Goal: Task Accomplishment & Management: Use online tool/utility

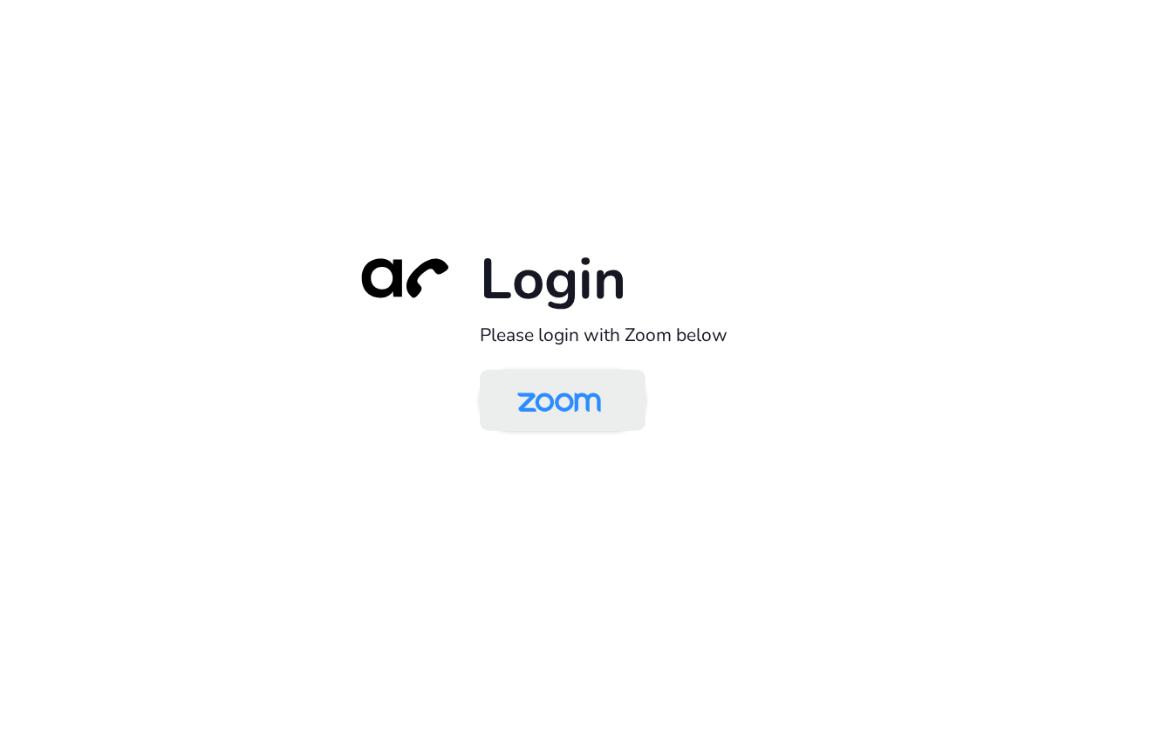
drag, startPoint x: 0, startPoint y: 0, endPoint x: 559, endPoint y: 400, distance: 687.9
click at [559, 400] on img at bounding box center [559, 401] width 120 height 57
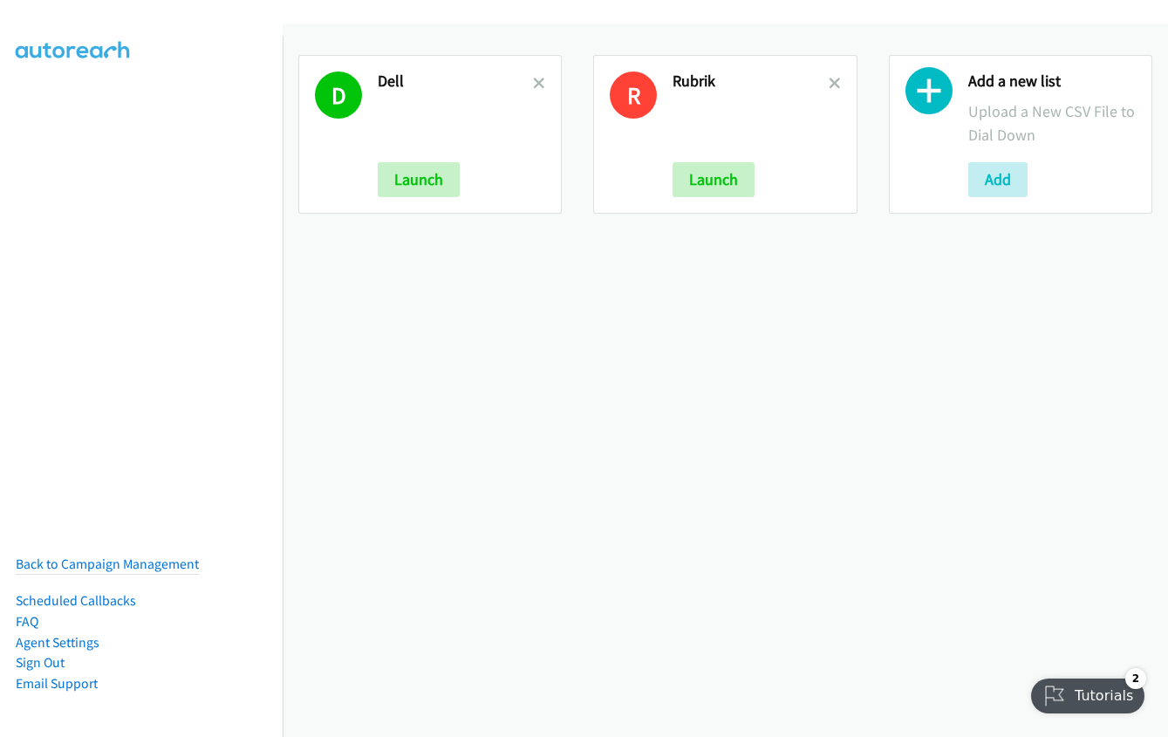
click at [927, 98] on icon at bounding box center [929, 95] width 47 height 47
click at [990, 174] on button "Add" at bounding box center [998, 179] width 59 height 35
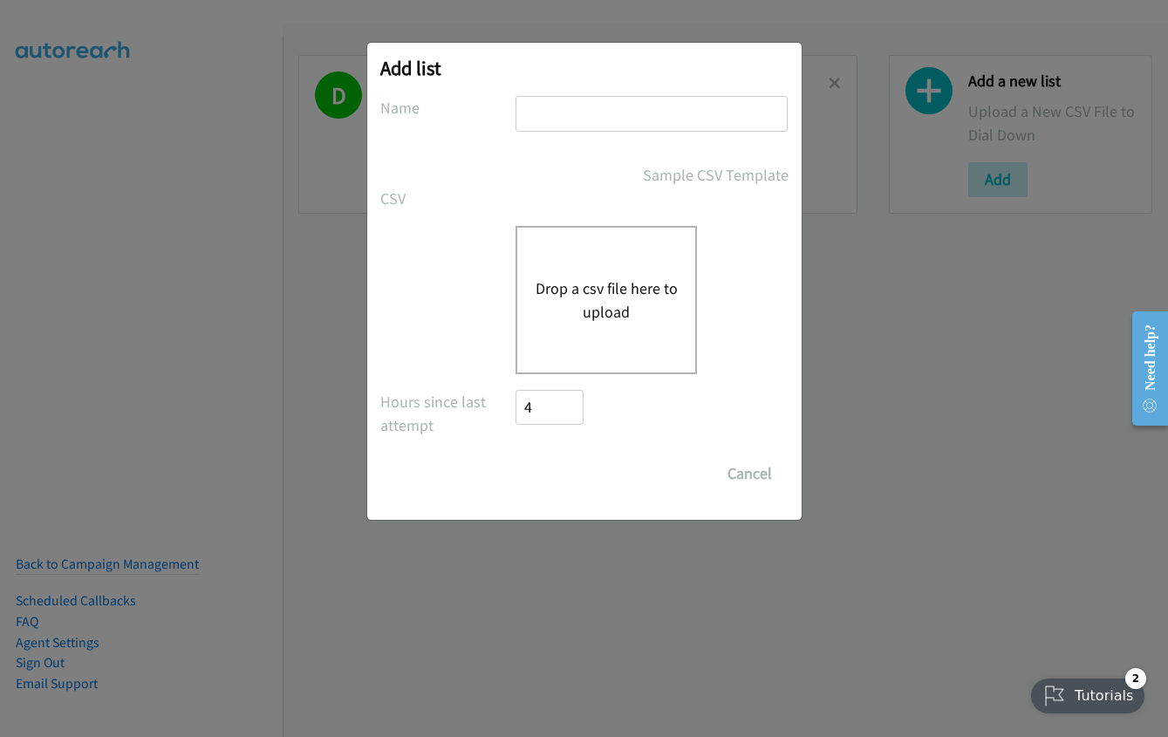
click at [583, 99] on input "text" at bounding box center [652, 114] width 272 height 36
type input "dell"
click at [578, 290] on button "Drop a csv file here to upload" at bounding box center [606, 300] width 143 height 47
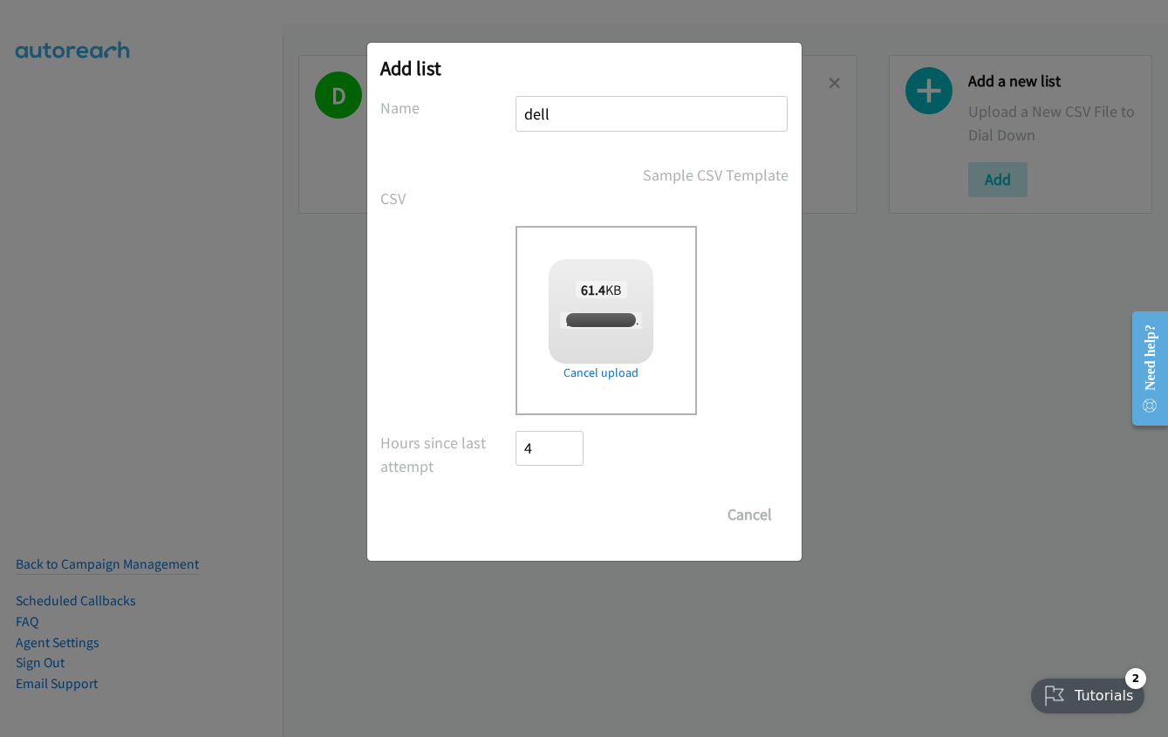
checkbox input "true"
click at [558, 514] on input "Save List" at bounding box center [563, 514] width 92 height 35
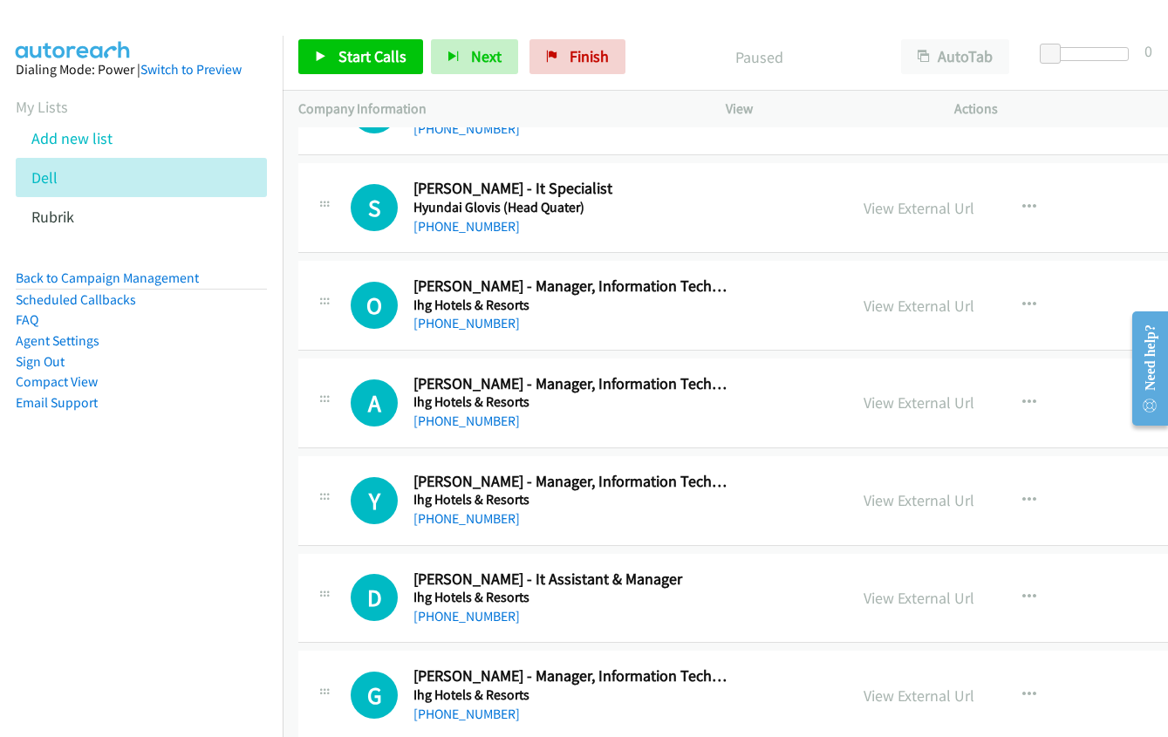
scroll to position [349, 0]
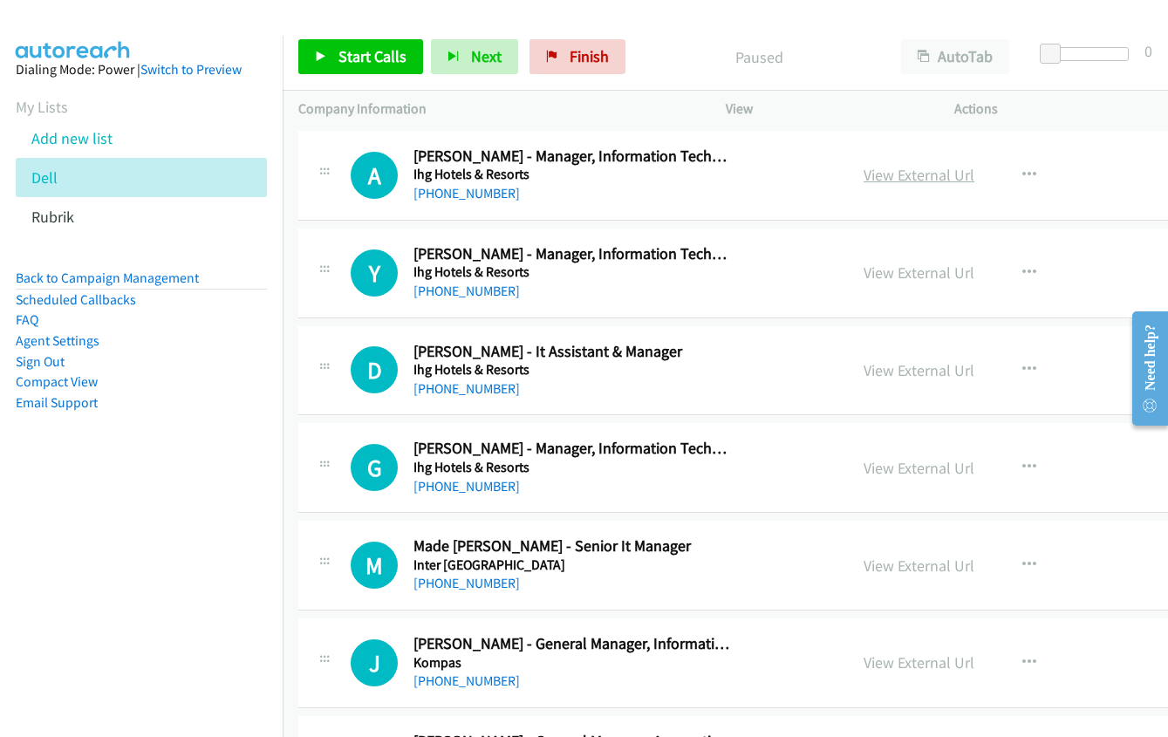
click at [892, 180] on link "View External Url" at bounding box center [919, 175] width 111 height 20
click at [361, 52] on span "Start Calls" at bounding box center [373, 56] width 68 height 20
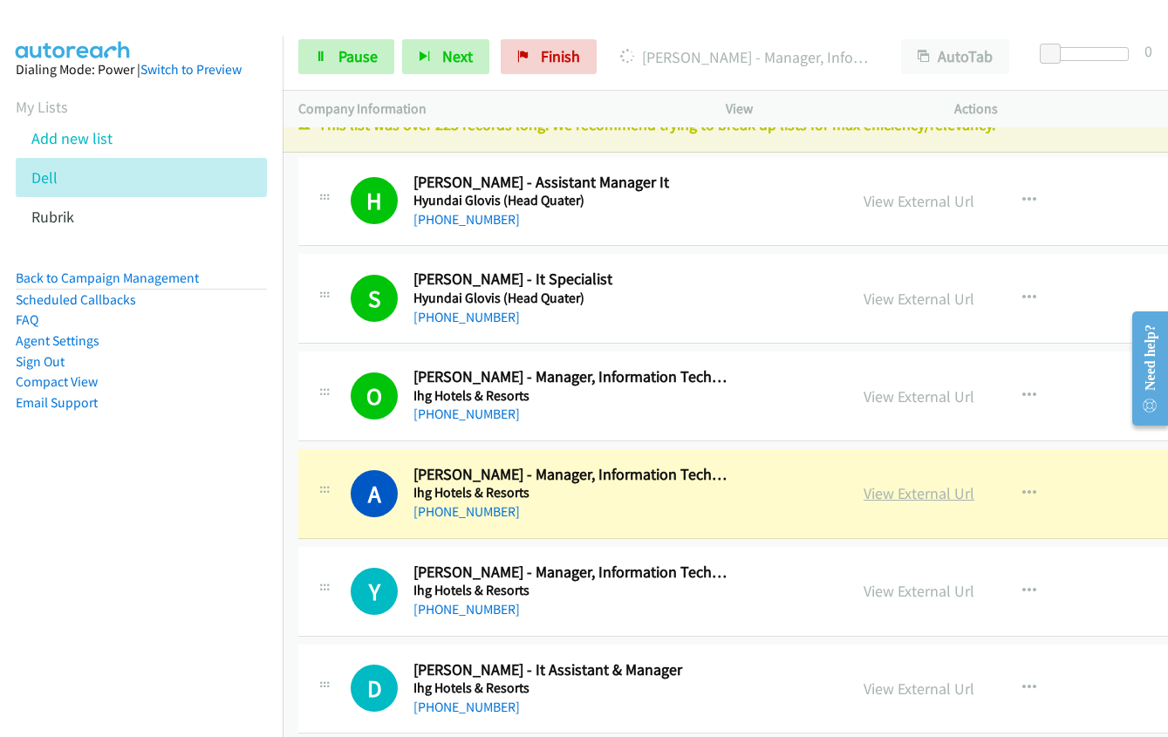
scroll to position [0, 0]
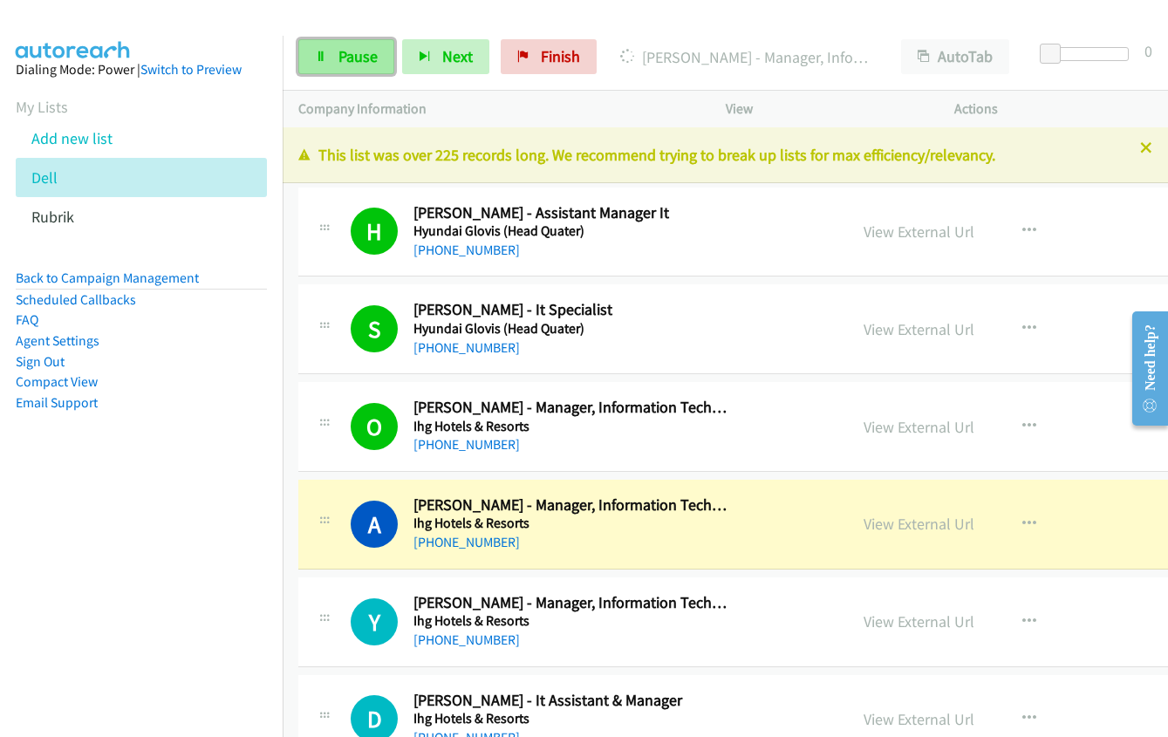
click at [358, 47] on span "Pause" at bounding box center [358, 56] width 39 height 20
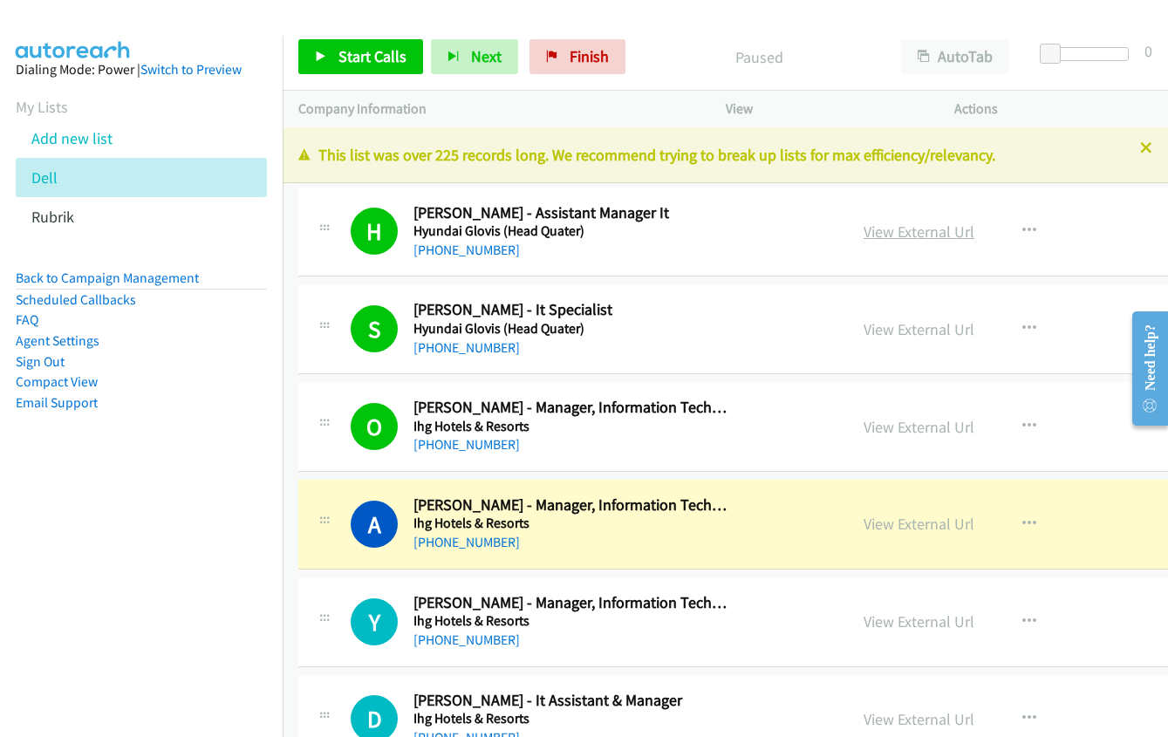
click at [873, 227] on link "View External Url" at bounding box center [919, 232] width 111 height 20
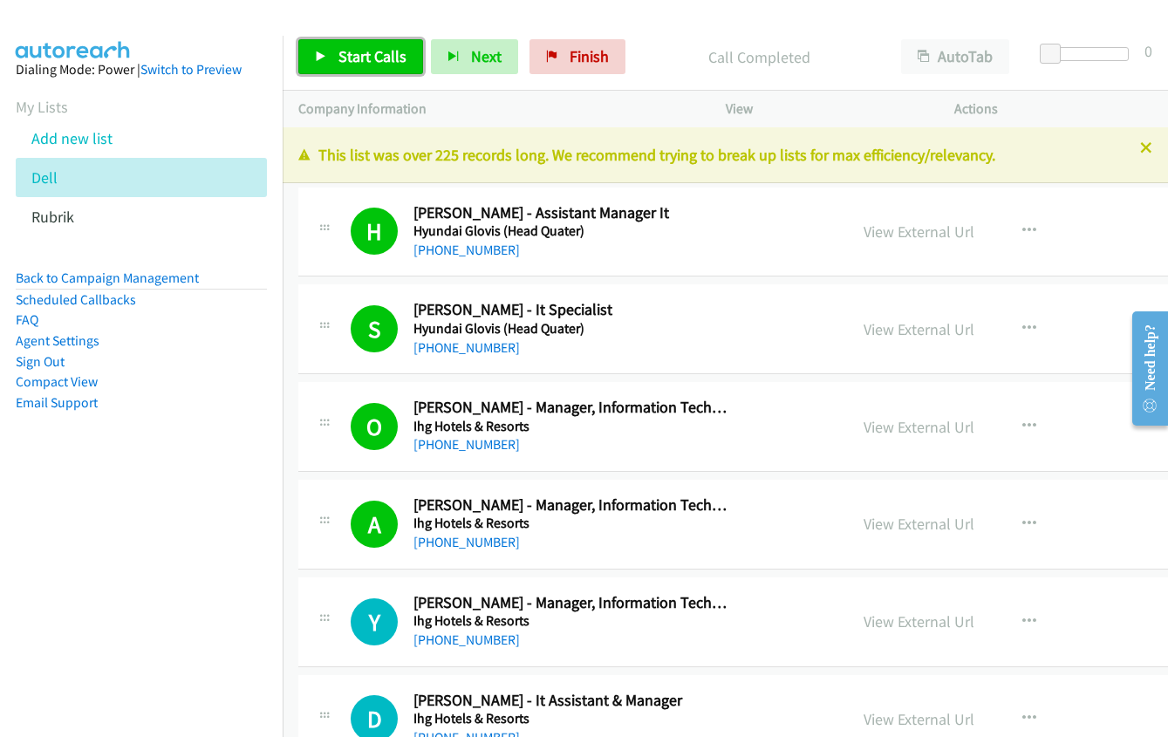
click at [375, 47] on span "Start Calls" at bounding box center [373, 56] width 68 height 20
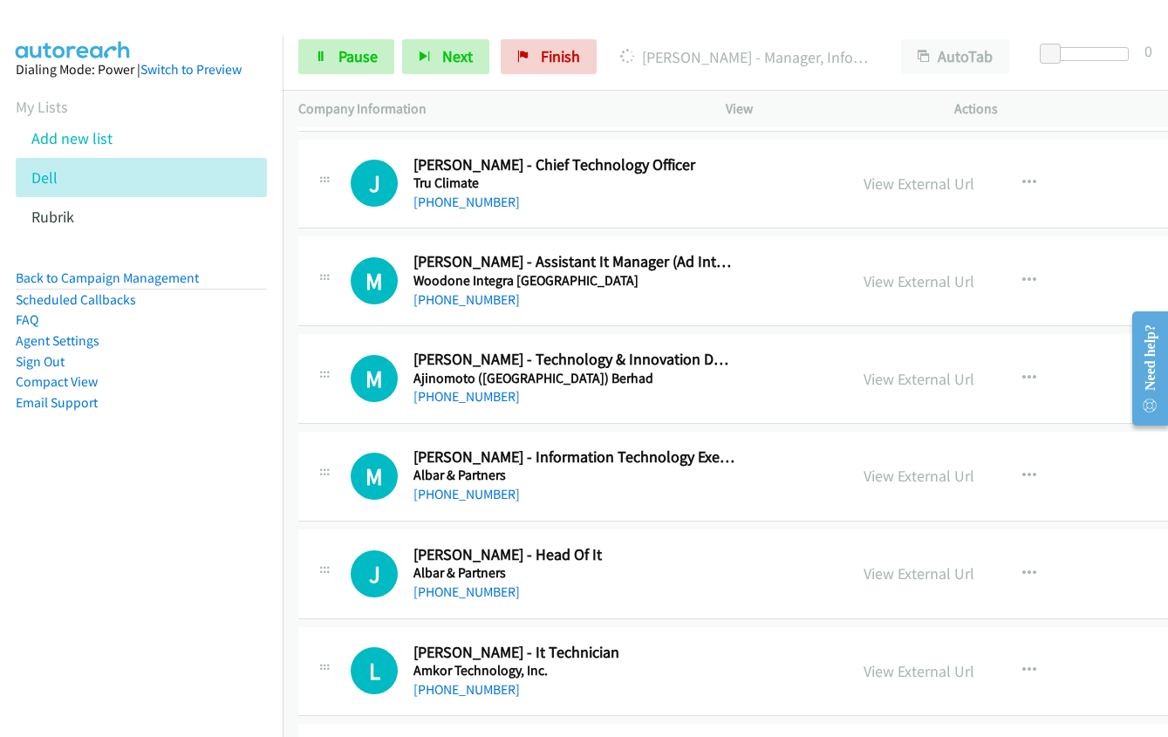
scroll to position [7766, 0]
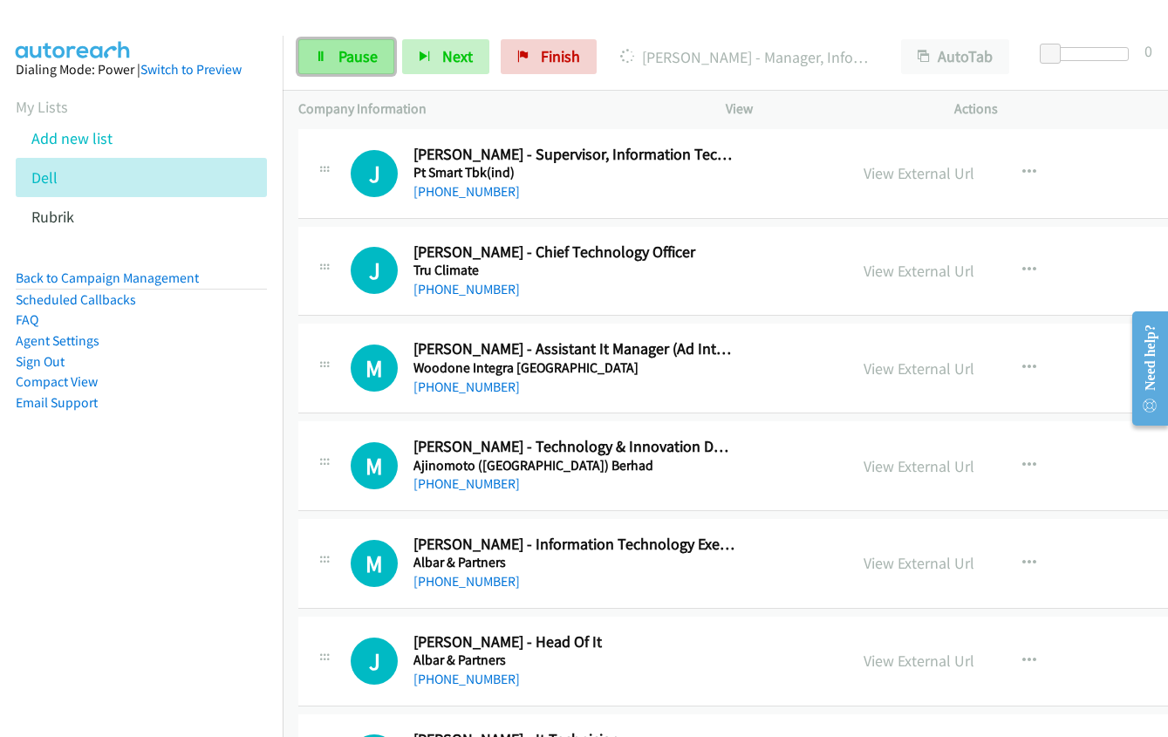
click at [343, 55] on span "Pause" at bounding box center [358, 56] width 39 height 20
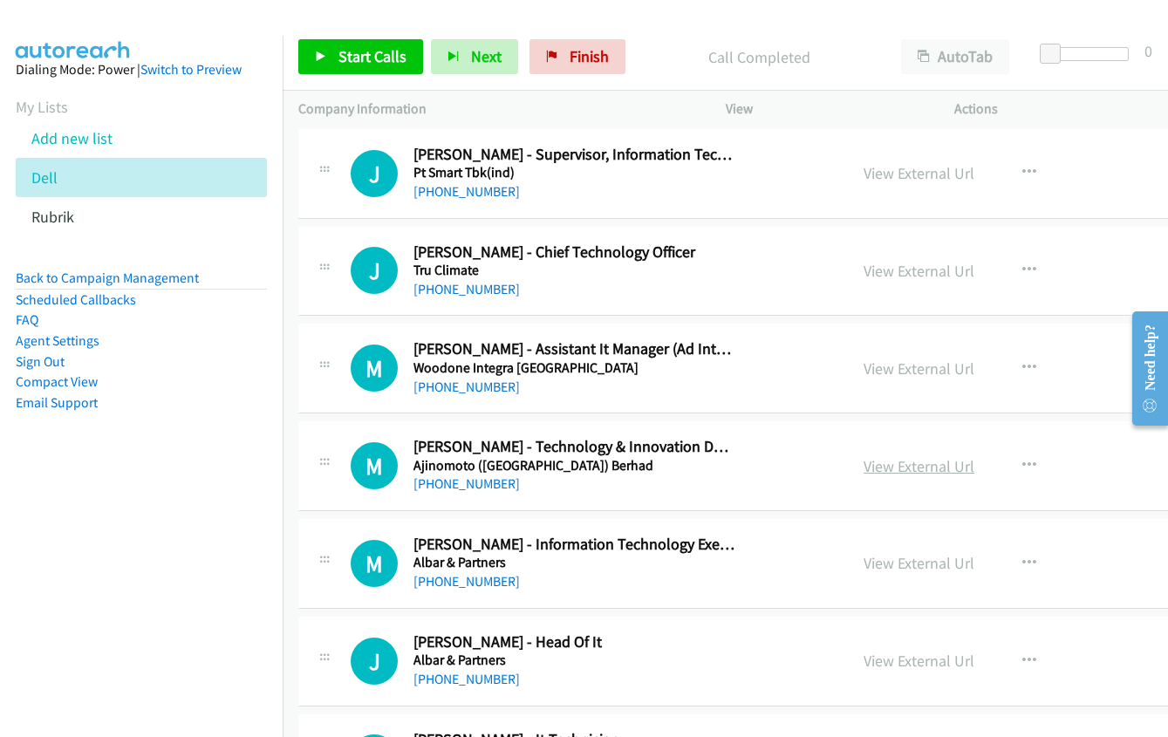
click at [878, 469] on link "View External Url" at bounding box center [919, 466] width 111 height 20
click at [1019, 462] on button "button" at bounding box center [1029, 465] width 47 height 35
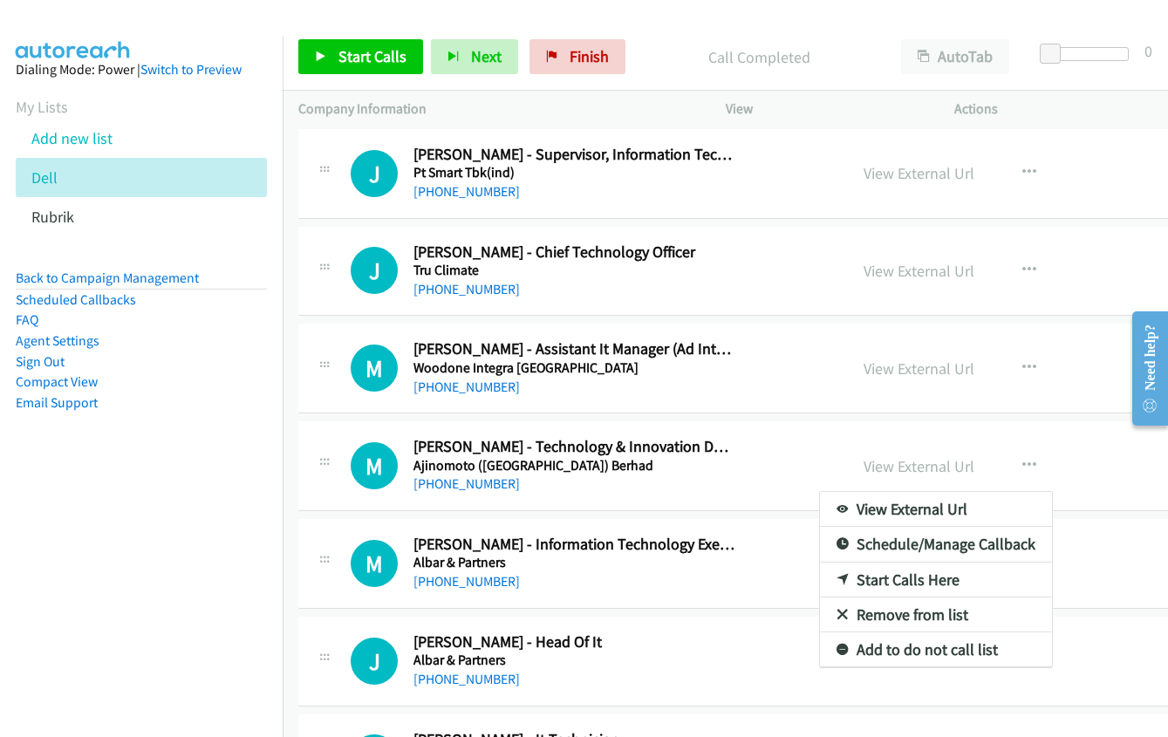
click at [839, 575] on link "Start Calls Here" at bounding box center [936, 580] width 232 height 35
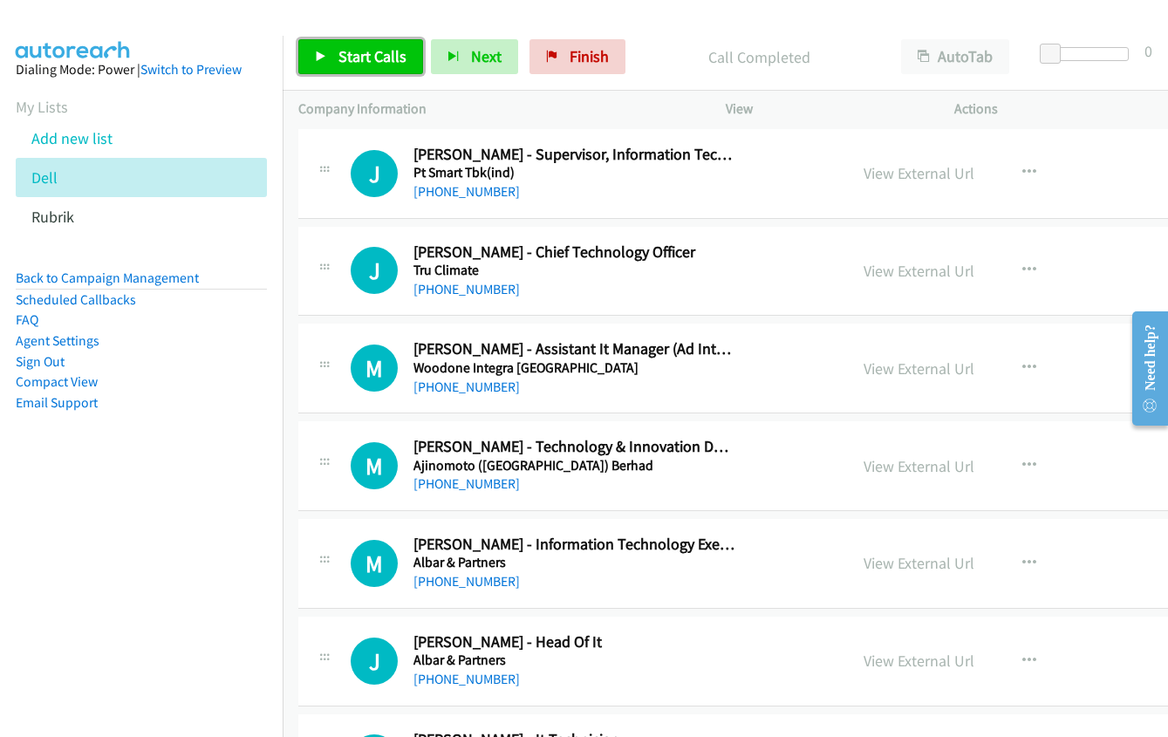
click at [352, 56] on span "Start Calls" at bounding box center [373, 56] width 68 height 20
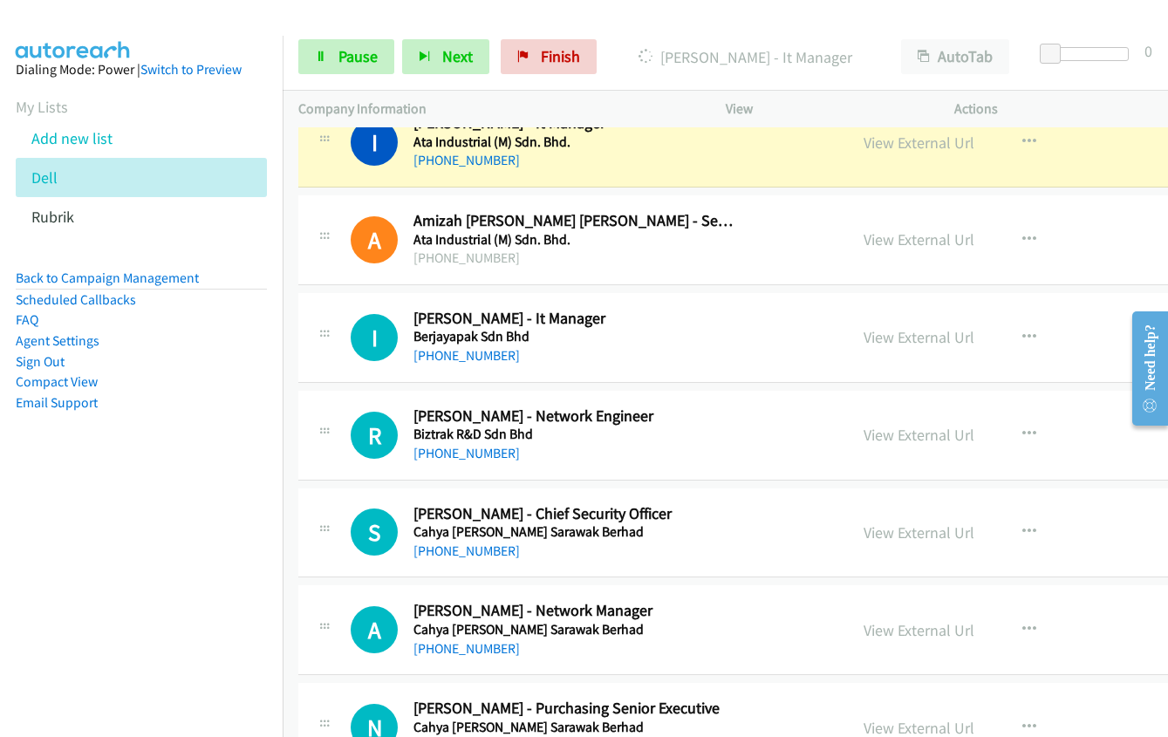
scroll to position [9074, 0]
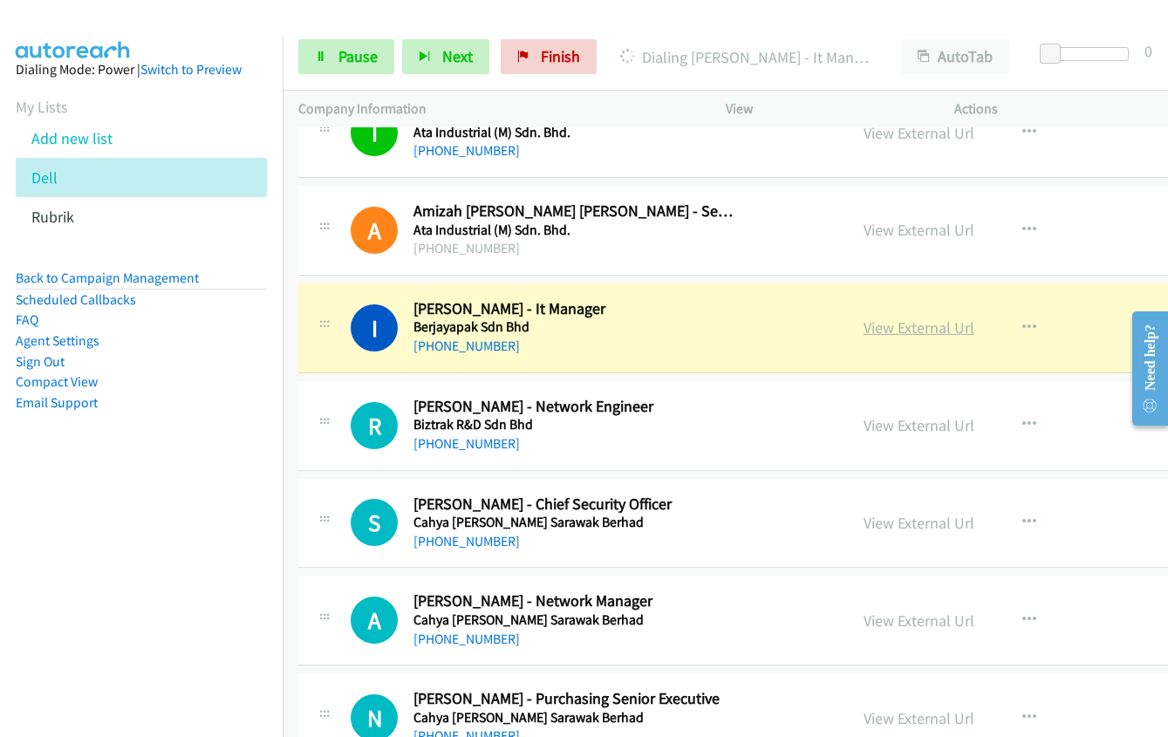
click at [865, 332] on link "View External Url" at bounding box center [919, 328] width 111 height 20
click at [353, 59] on span "Pause" at bounding box center [358, 56] width 39 height 20
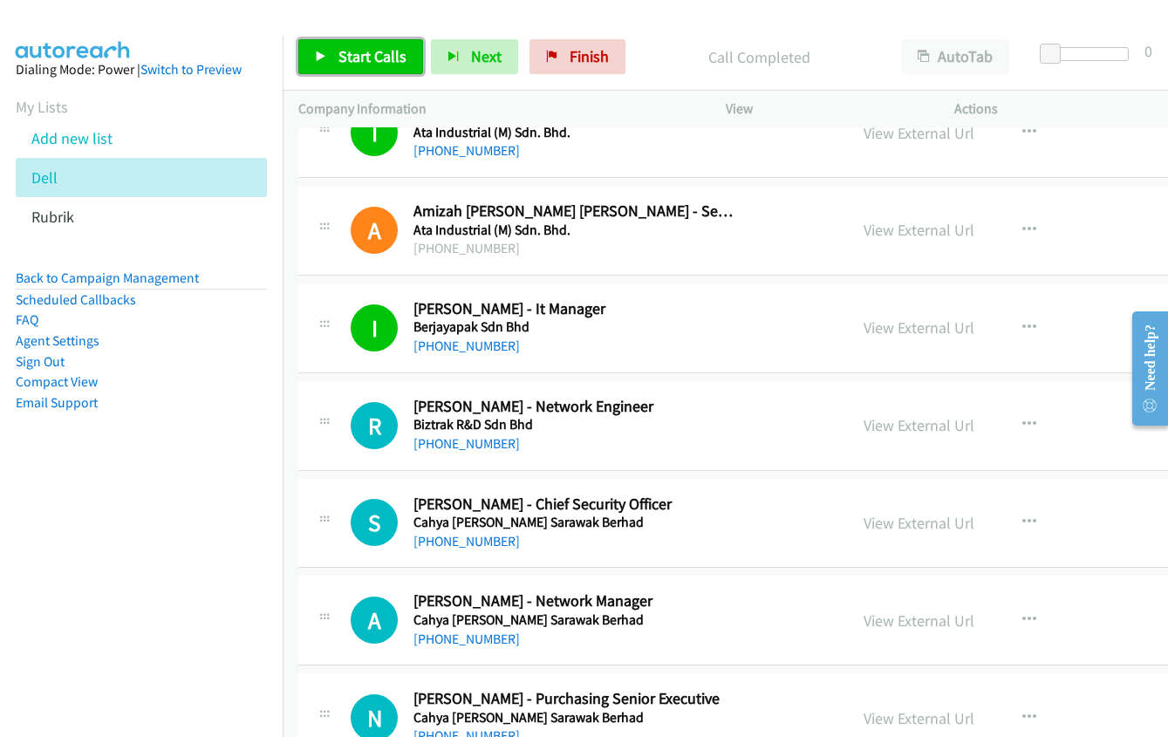
click at [344, 65] on span "Start Calls" at bounding box center [373, 56] width 68 height 20
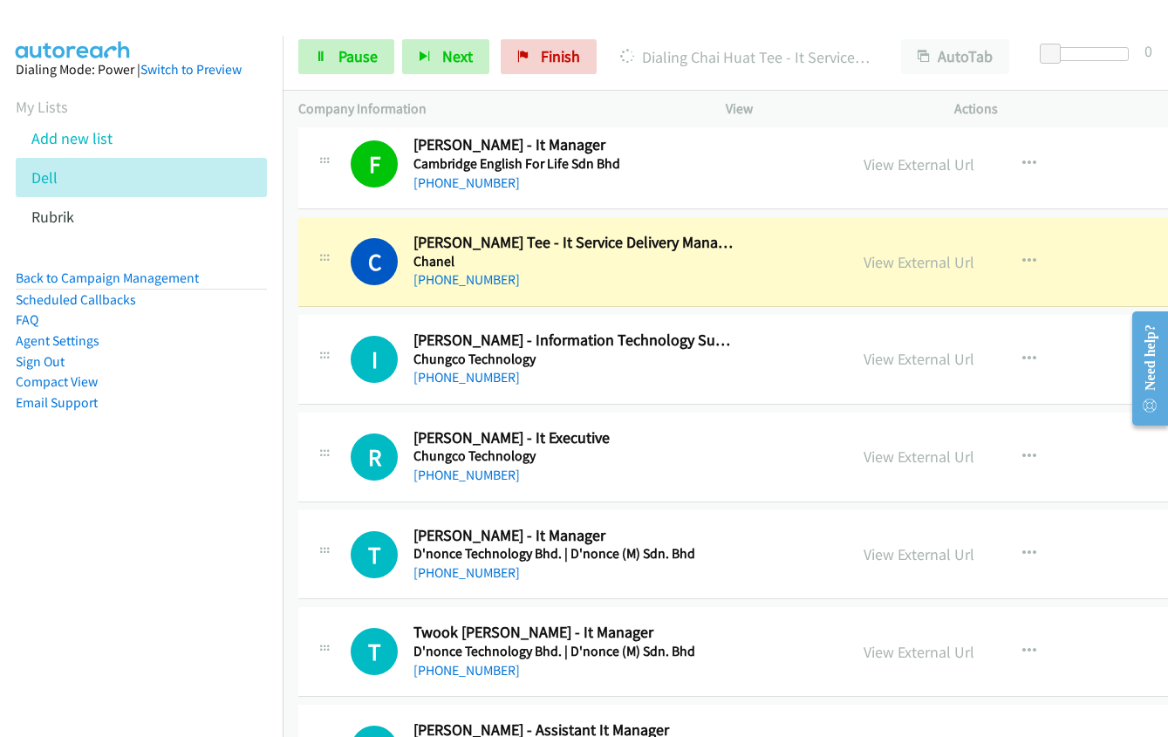
scroll to position [10034, 0]
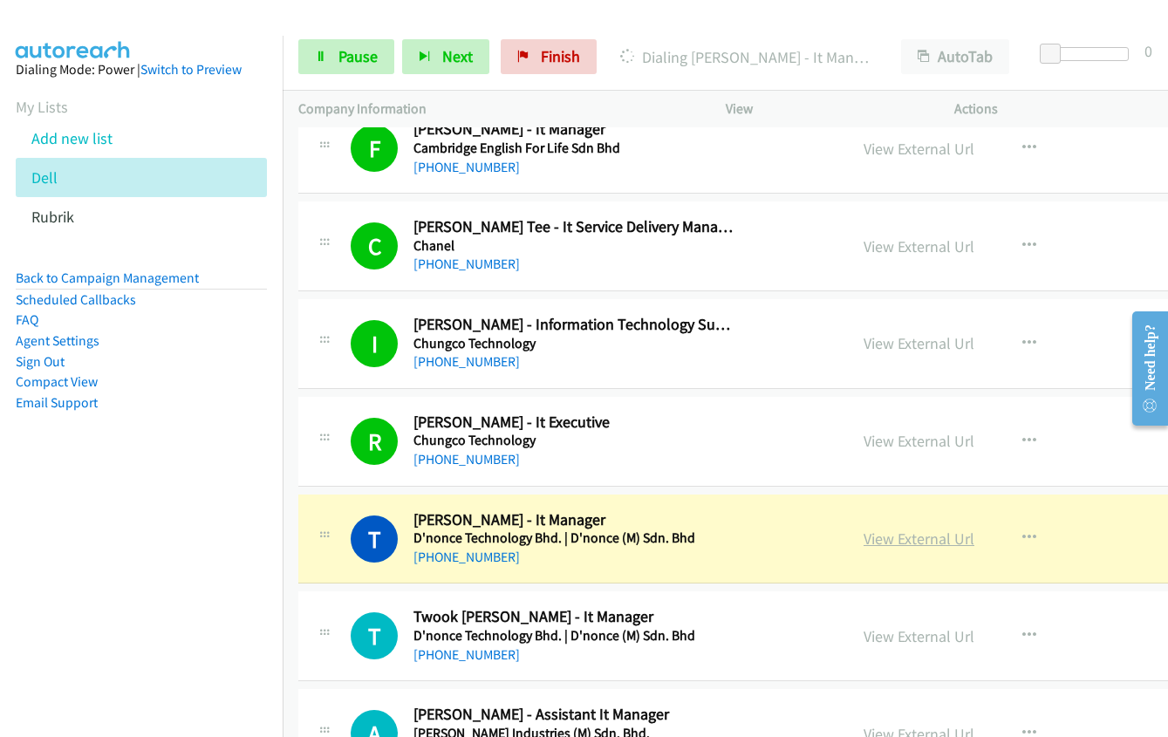
click at [872, 542] on link "View External Url" at bounding box center [919, 539] width 111 height 20
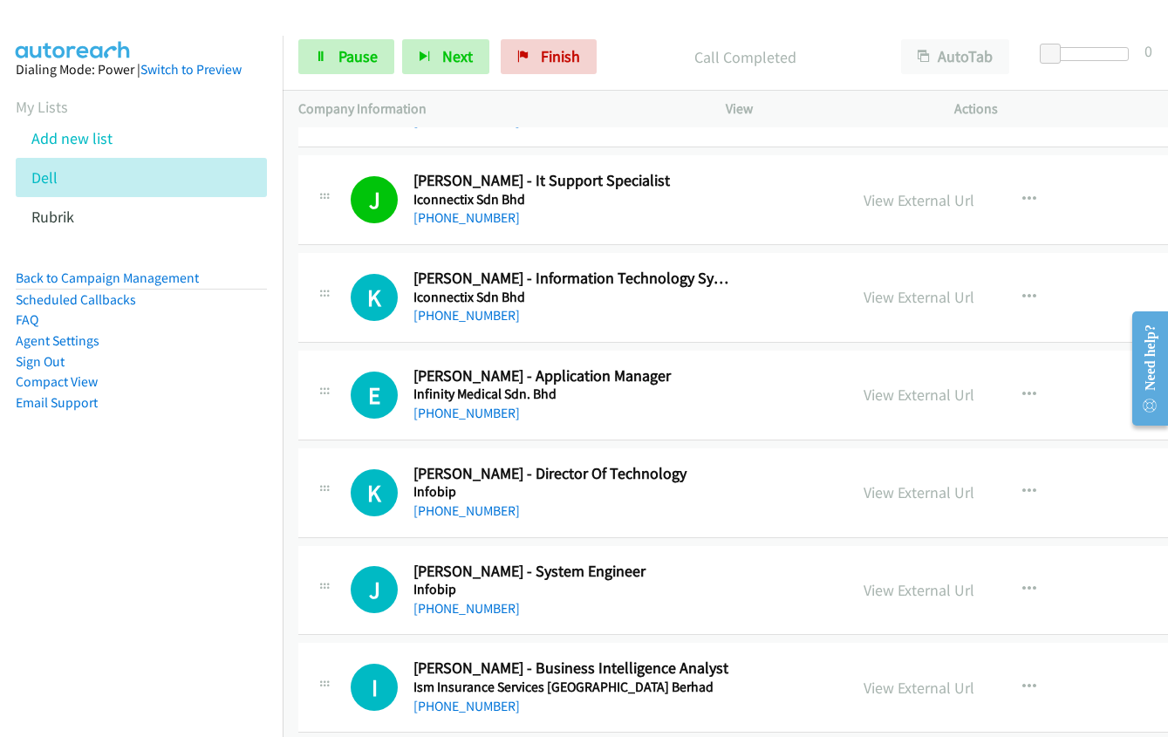
scroll to position [12128, 0]
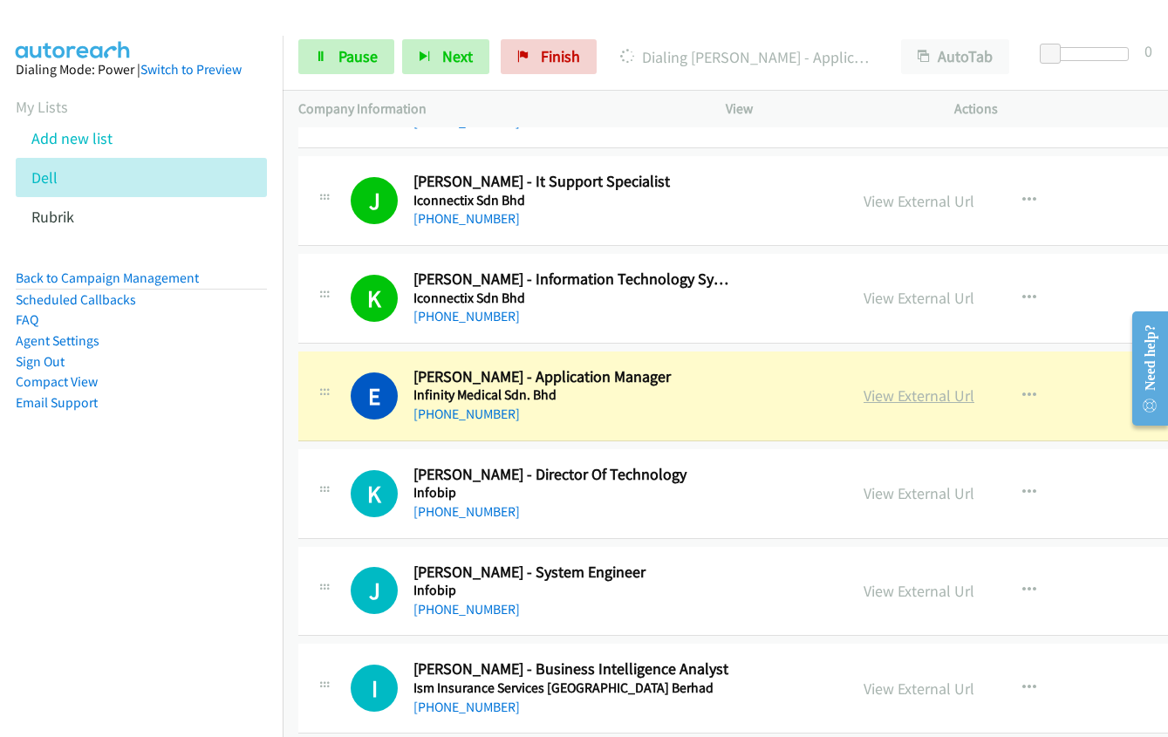
click at [876, 398] on link "View External Url" at bounding box center [919, 396] width 111 height 20
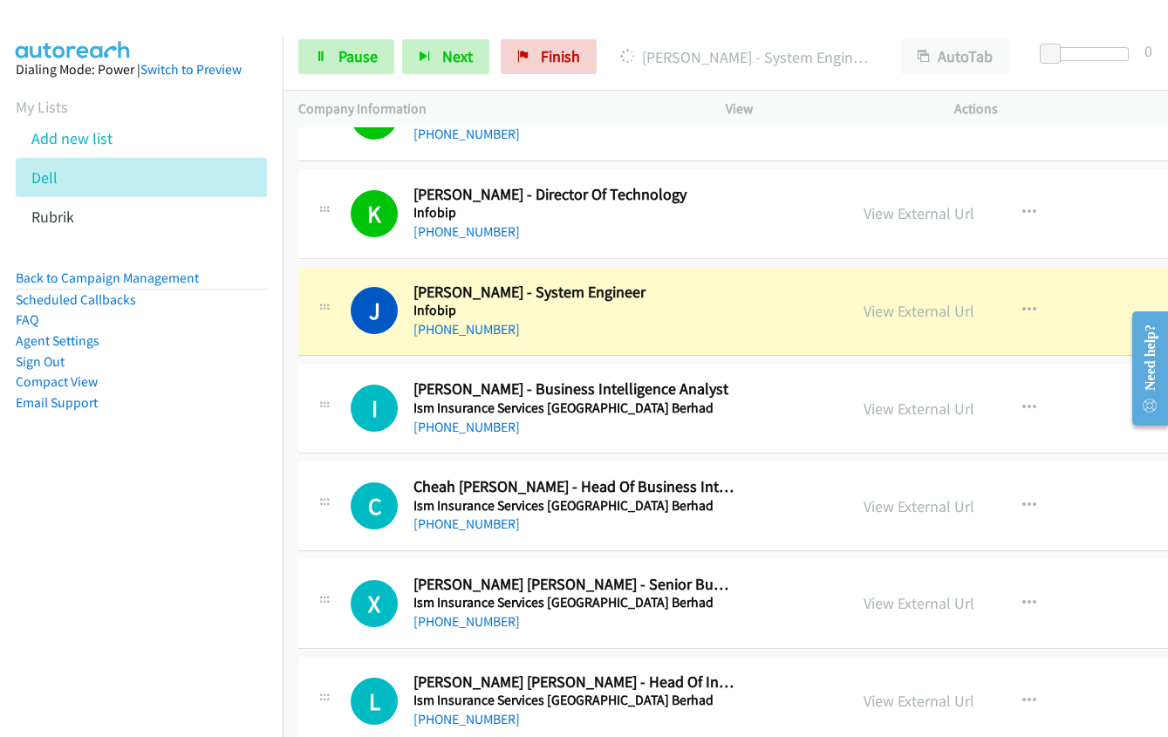
scroll to position [12477, 0]
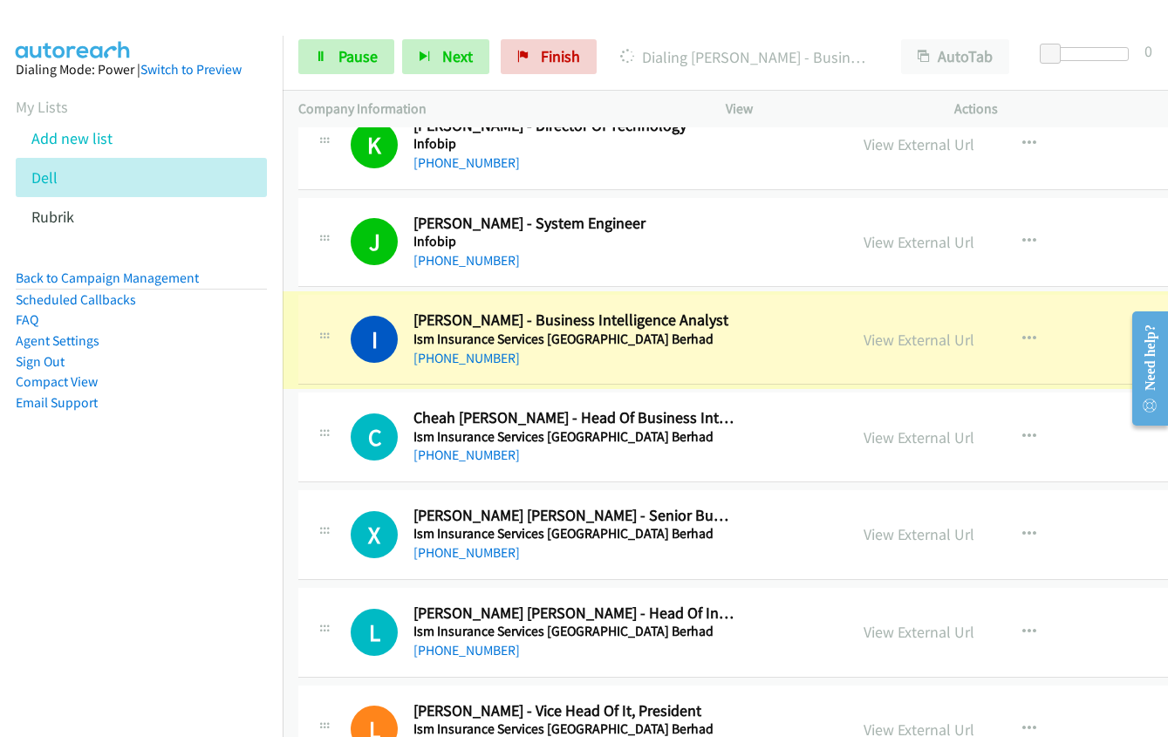
click at [864, 345] on link "View External Url" at bounding box center [919, 340] width 111 height 20
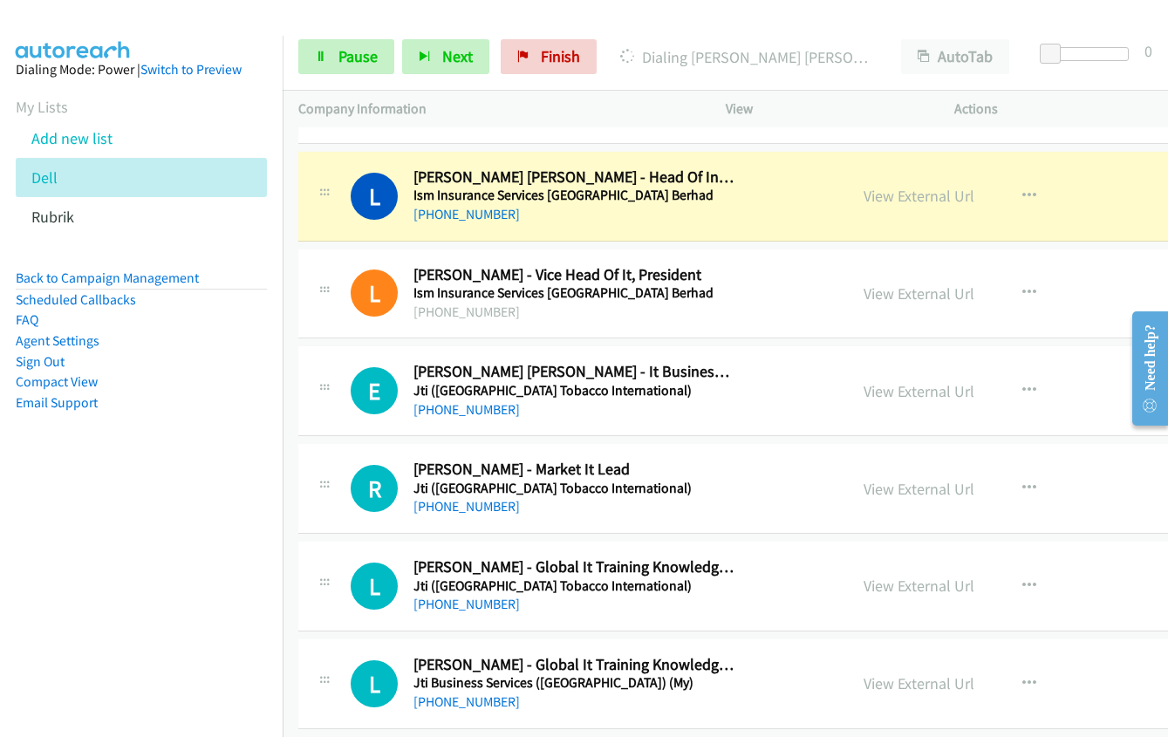
scroll to position [12826, 0]
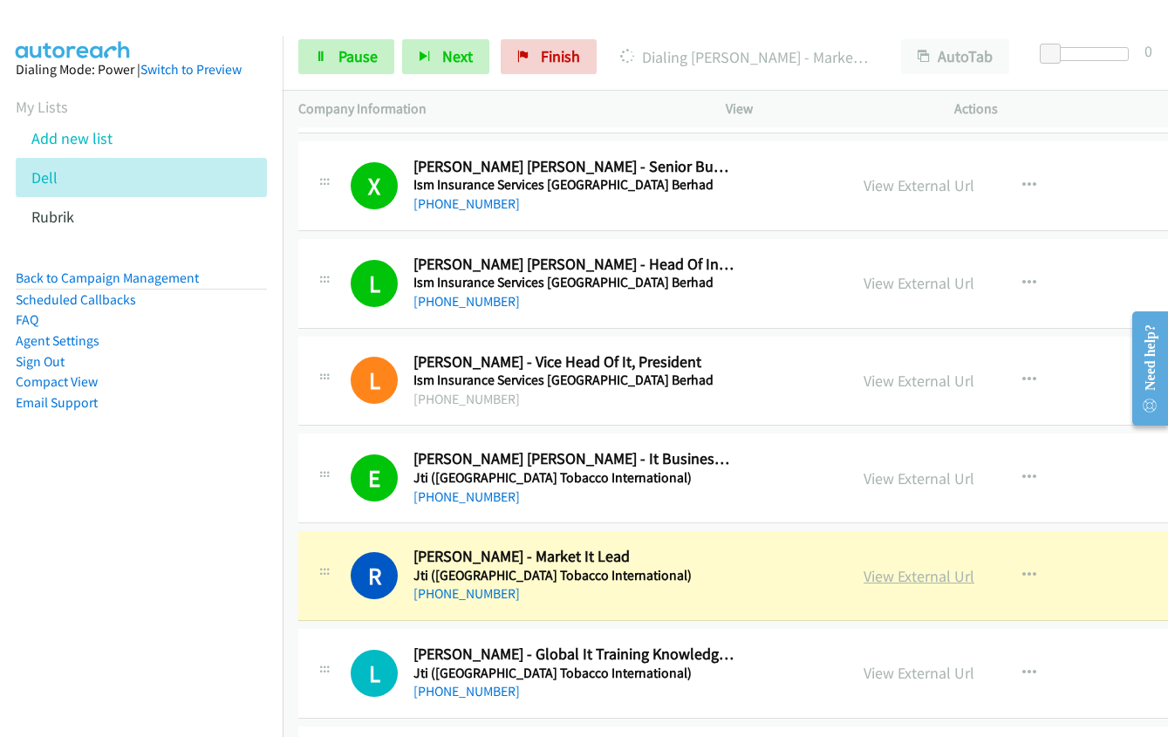
click at [864, 571] on link "View External Url" at bounding box center [919, 576] width 111 height 20
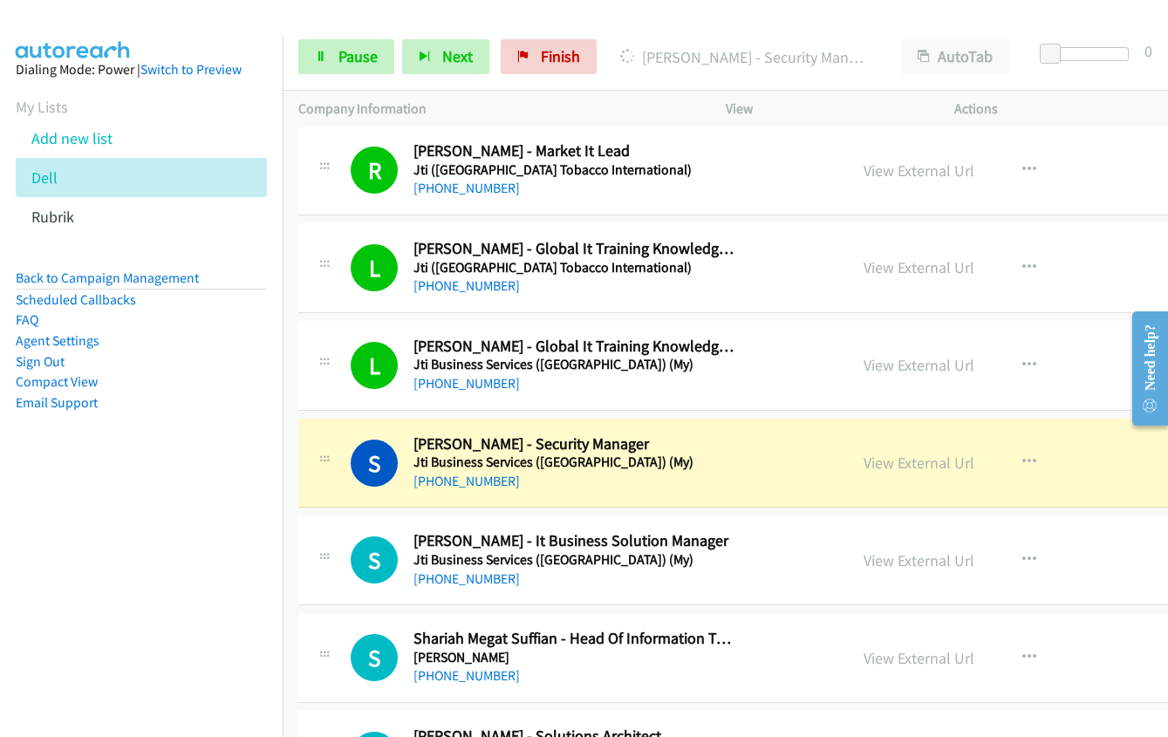
scroll to position [13263, 0]
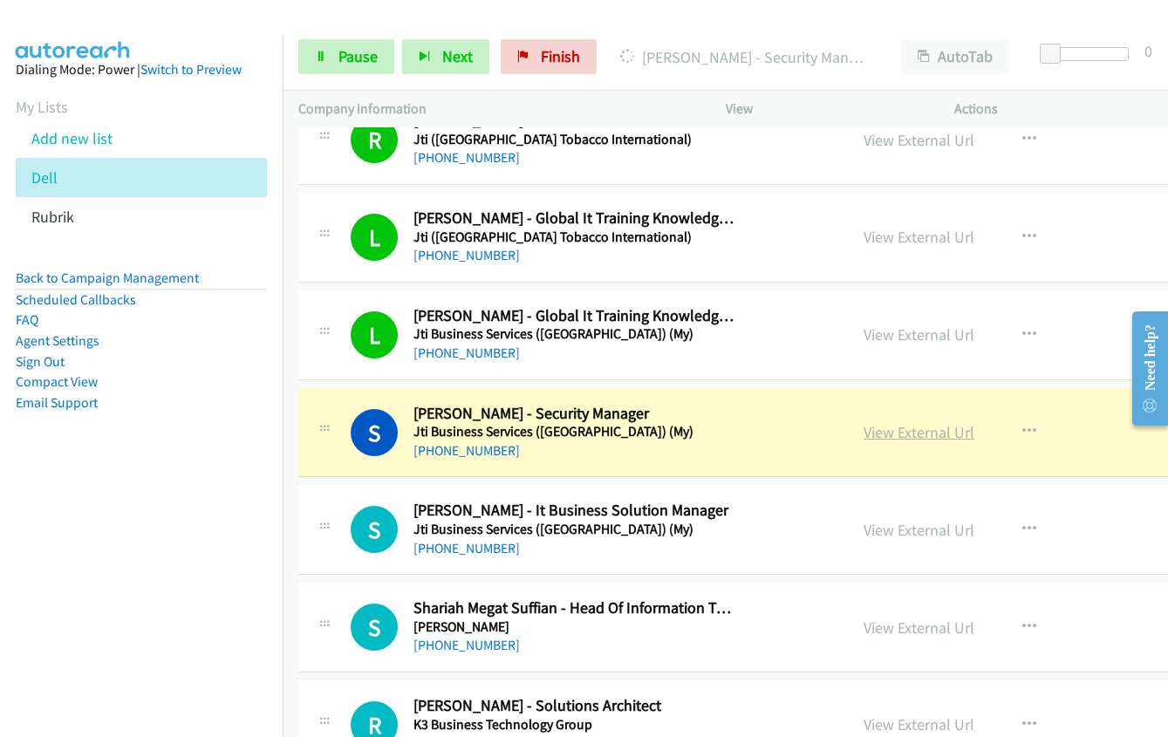
click at [864, 435] on link "View External Url" at bounding box center [919, 432] width 111 height 20
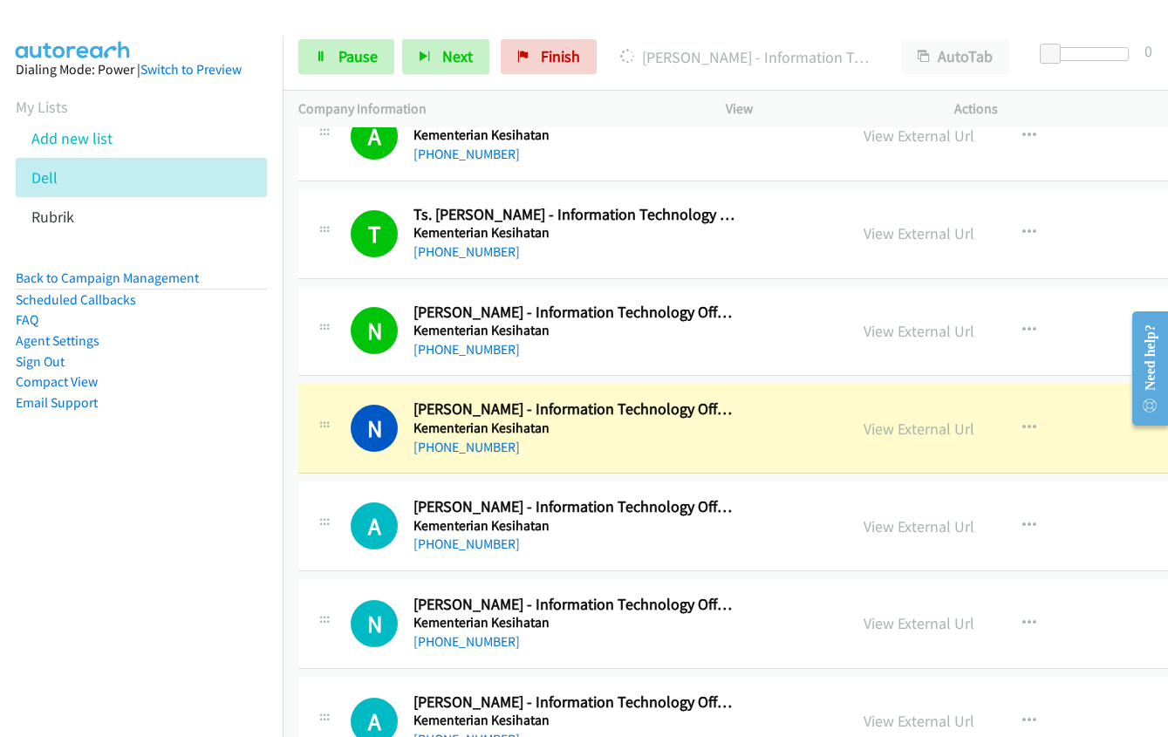
scroll to position [13961, 0]
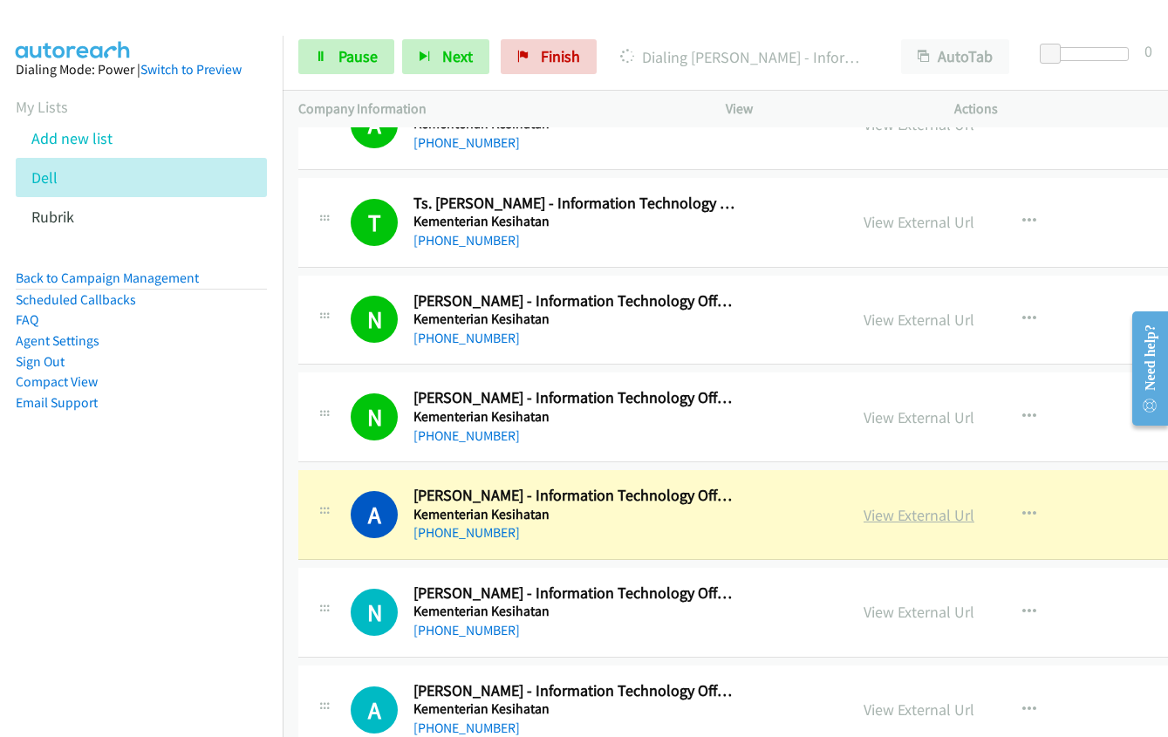
click at [874, 517] on link "View External Url" at bounding box center [919, 515] width 111 height 20
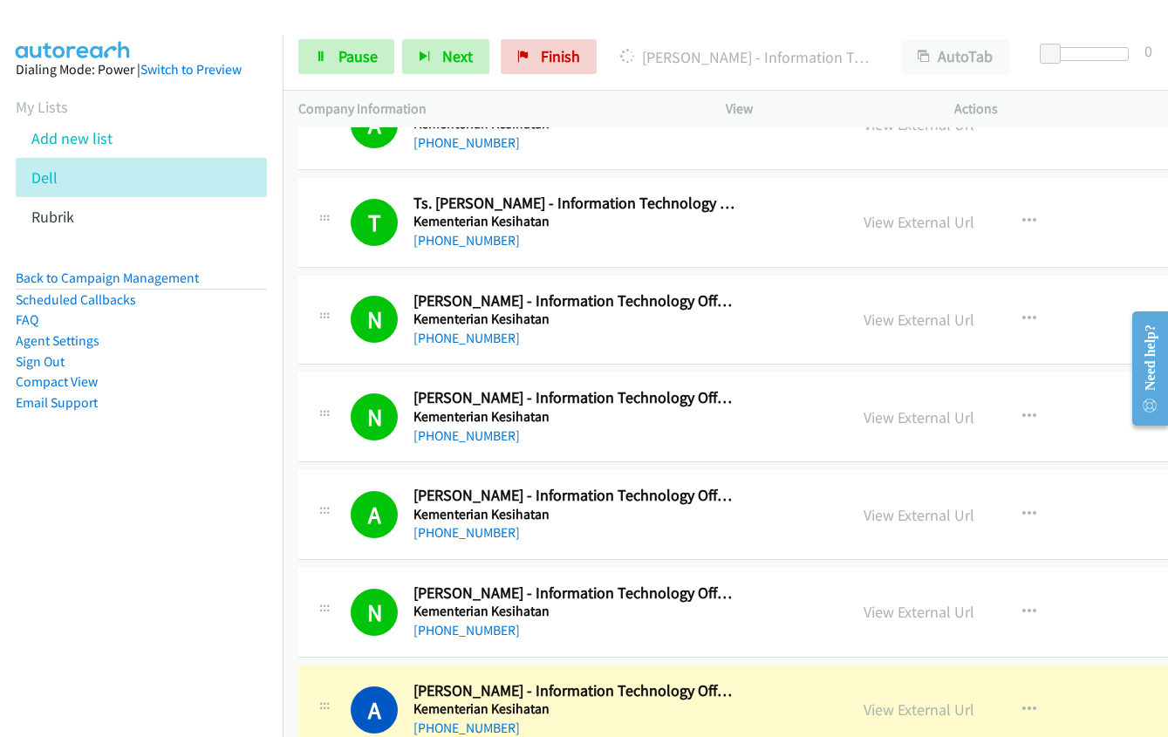
scroll to position [14310, 0]
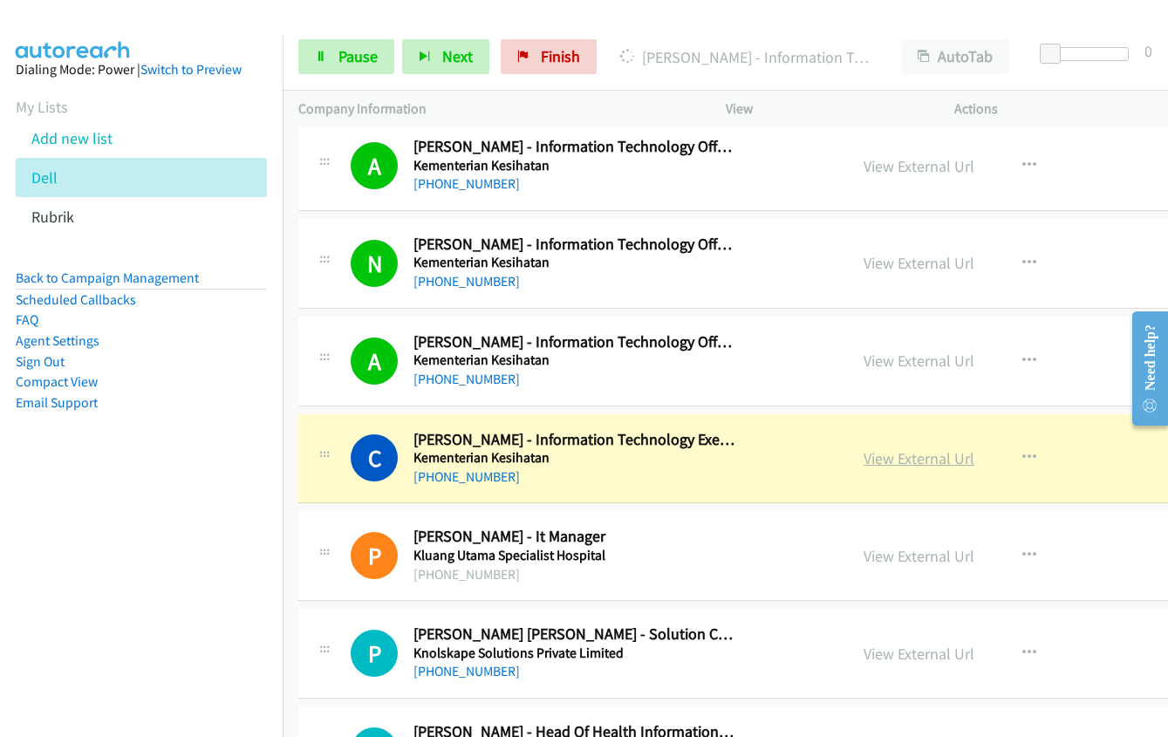
click at [866, 457] on link "View External Url" at bounding box center [919, 458] width 111 height 20
click at [356, 54] on span "Pause" at bounding box center [358, 56] width 39 height 20
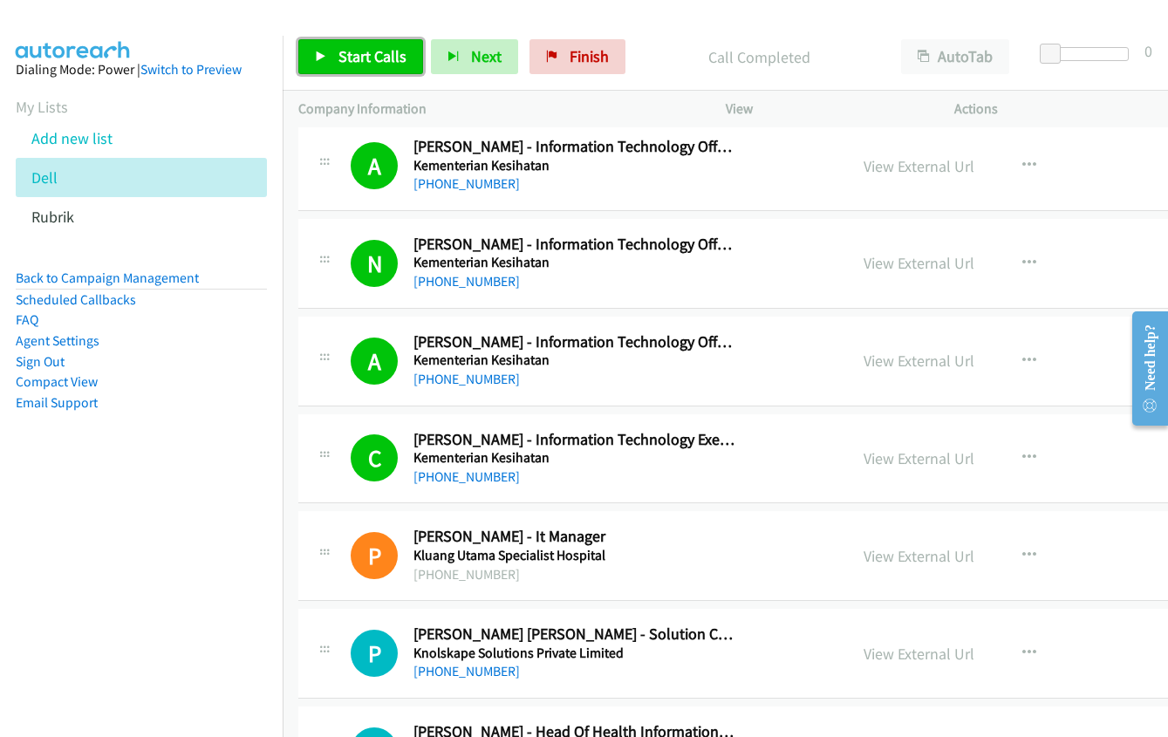
click at [387, 58] on span "Start Calls" at bounding box center [373, 56] width 68 height 20
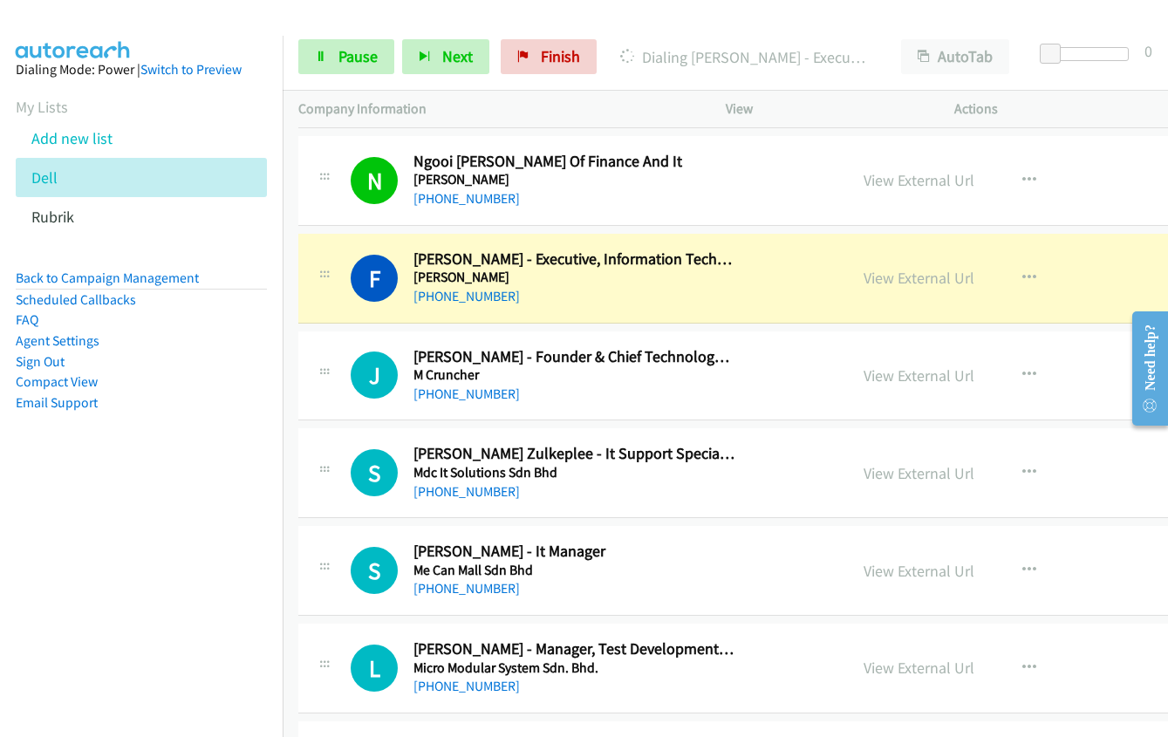
scroll to position [15967, 0]
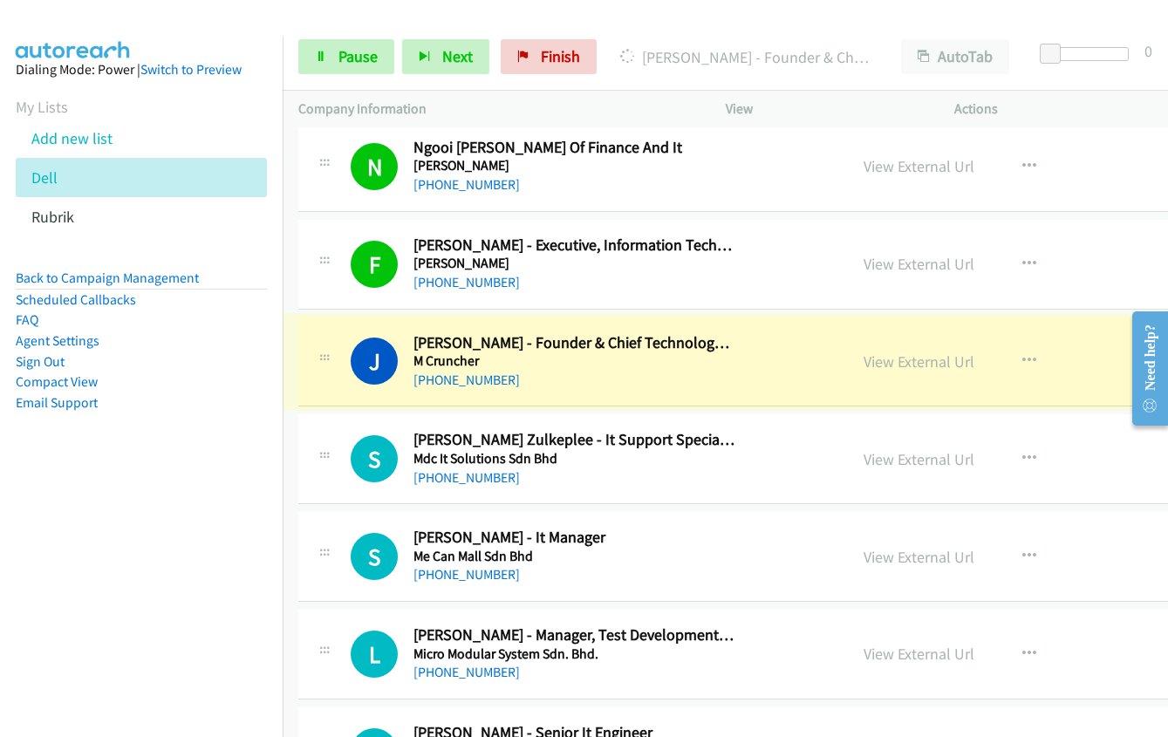
click at [877, 360] on link "View External Url" at bounding box center [919, 362] width 111 height 20
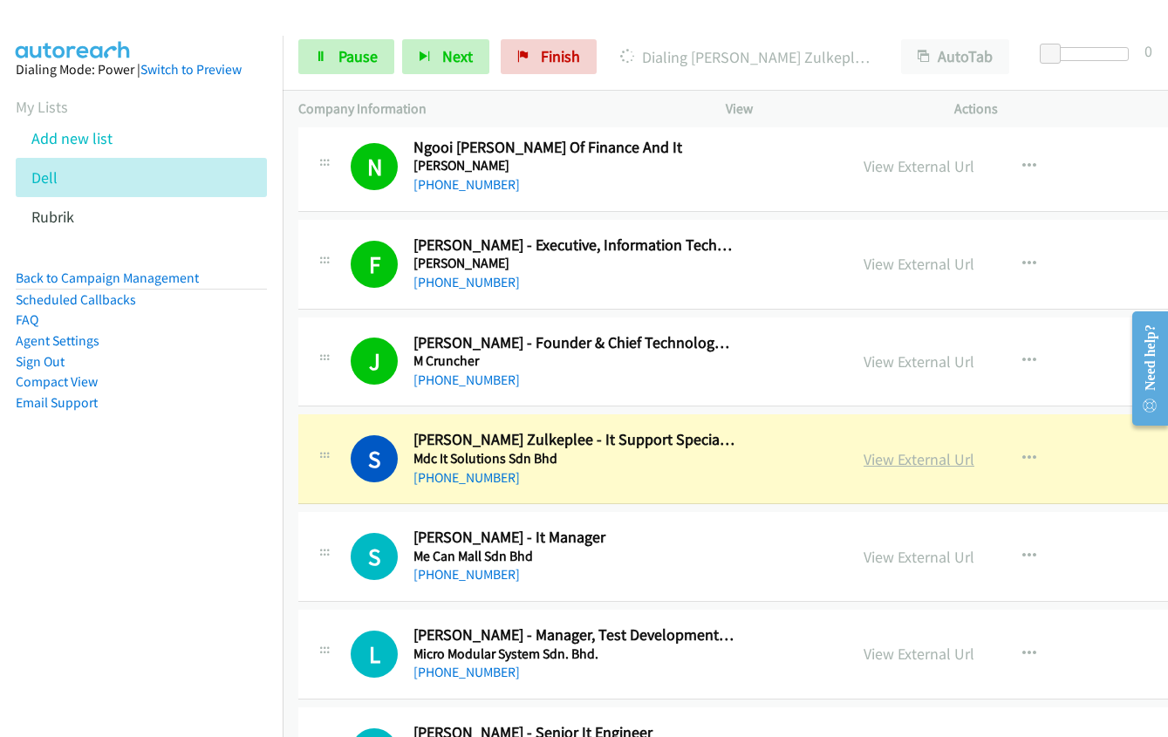
click at [887, 459] on link "View External Url" at bounding box center [919, 459] width 111 height 20
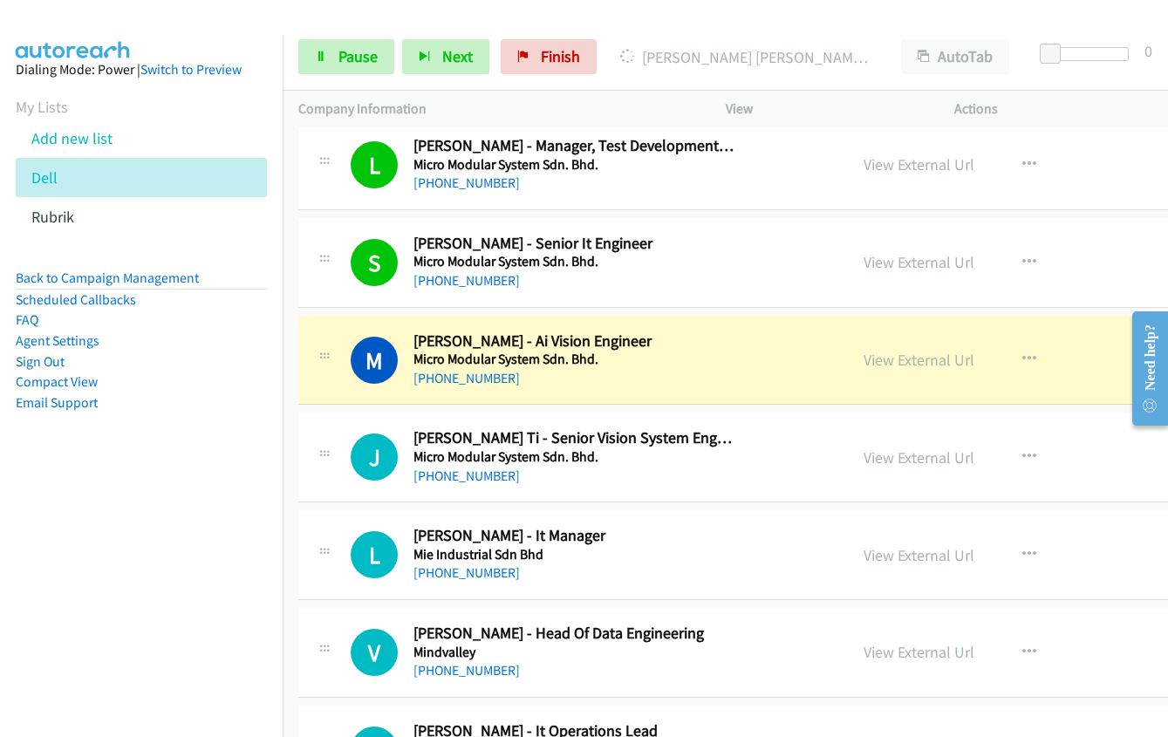
scroll to position [16491, 0]
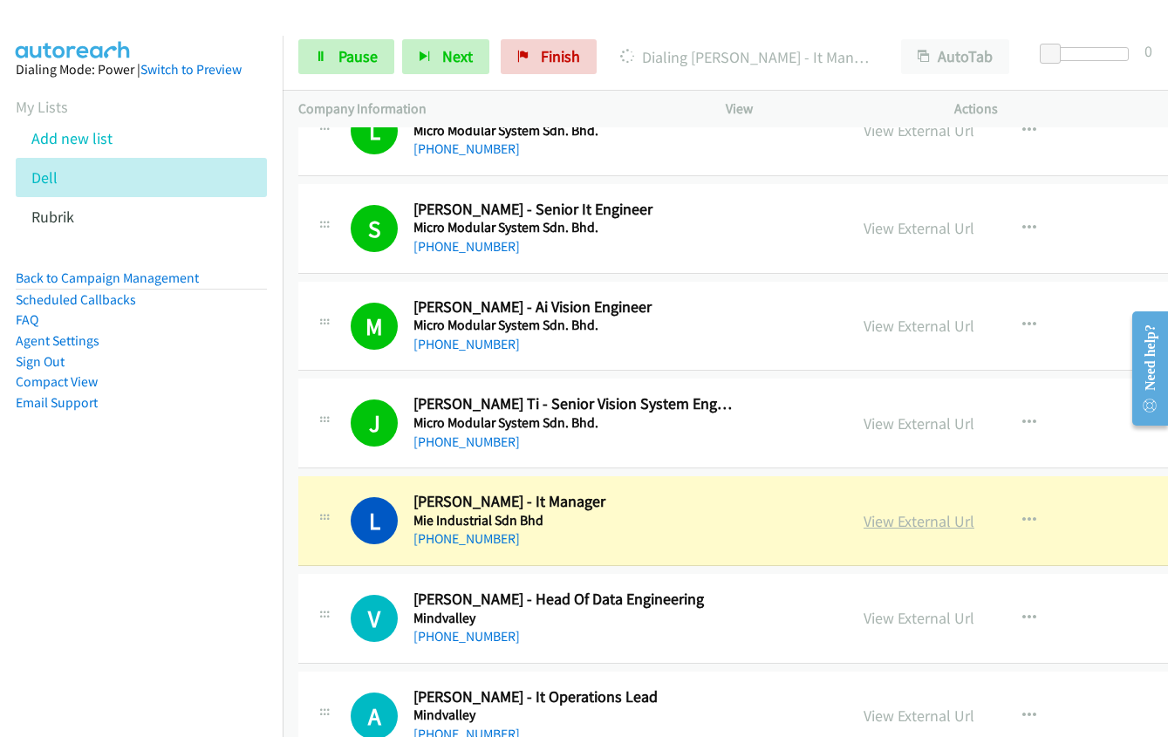
click at [869, 523] on link "View External Url" at bounding box center [919, 521] width 111 height 20
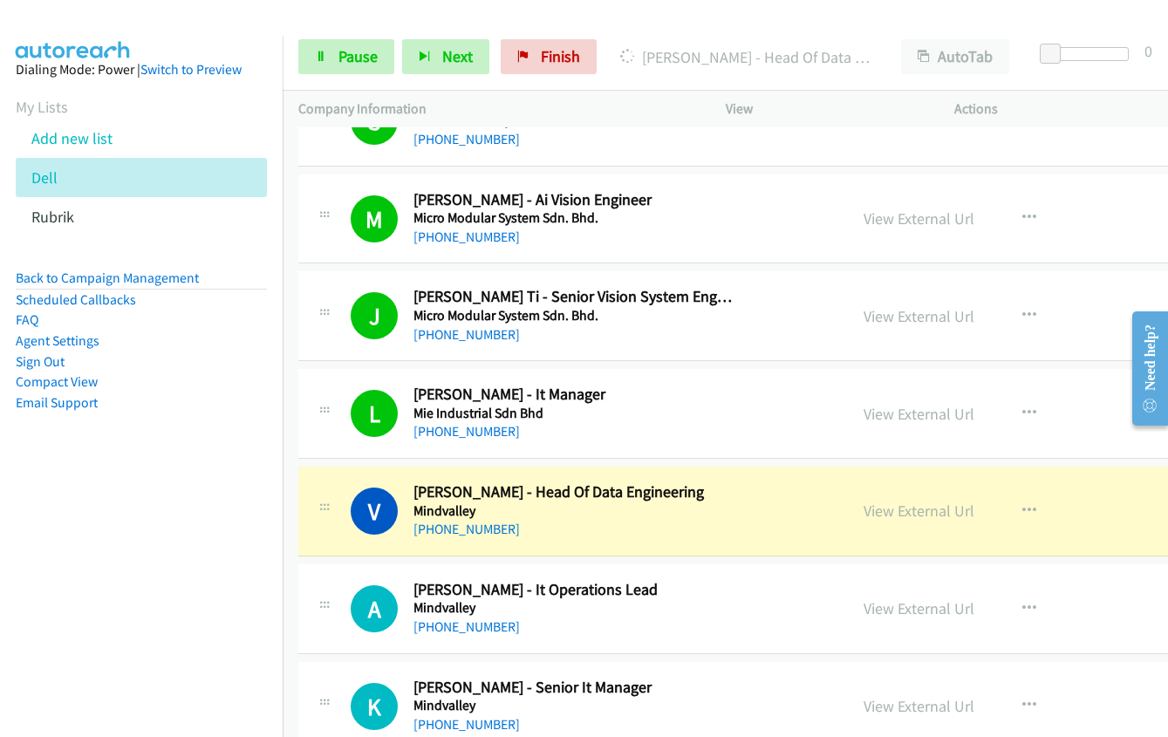
scroll to position [16753, 0]
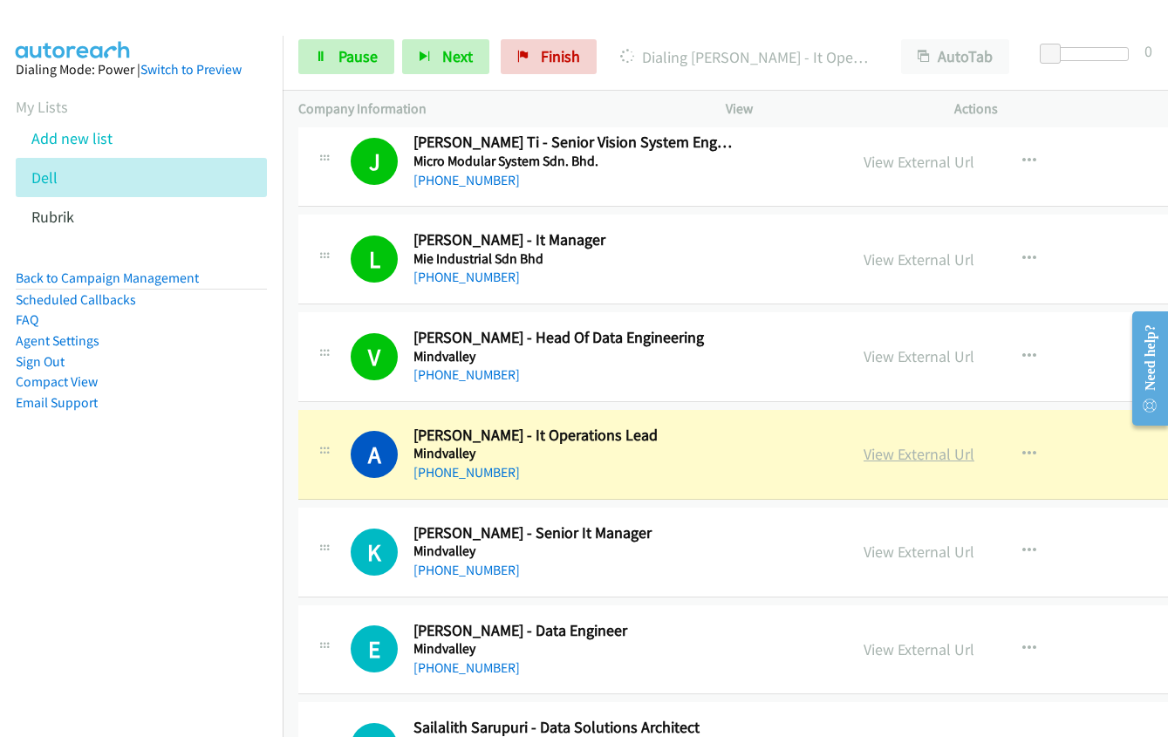
click at [864, 455] on link "View External Url" at bounding box center [919, 454] width 111 height 20
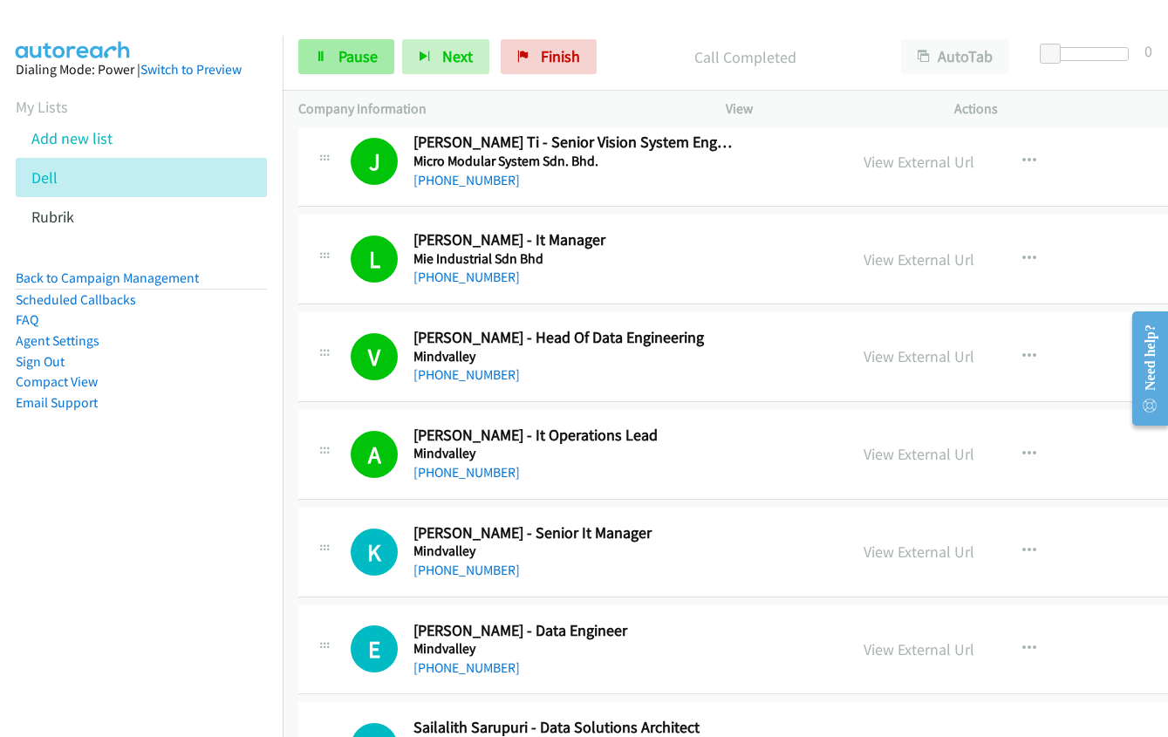
click at [335, 55] on link "Pause" at bounding box center [346, 56] width 96 height 35
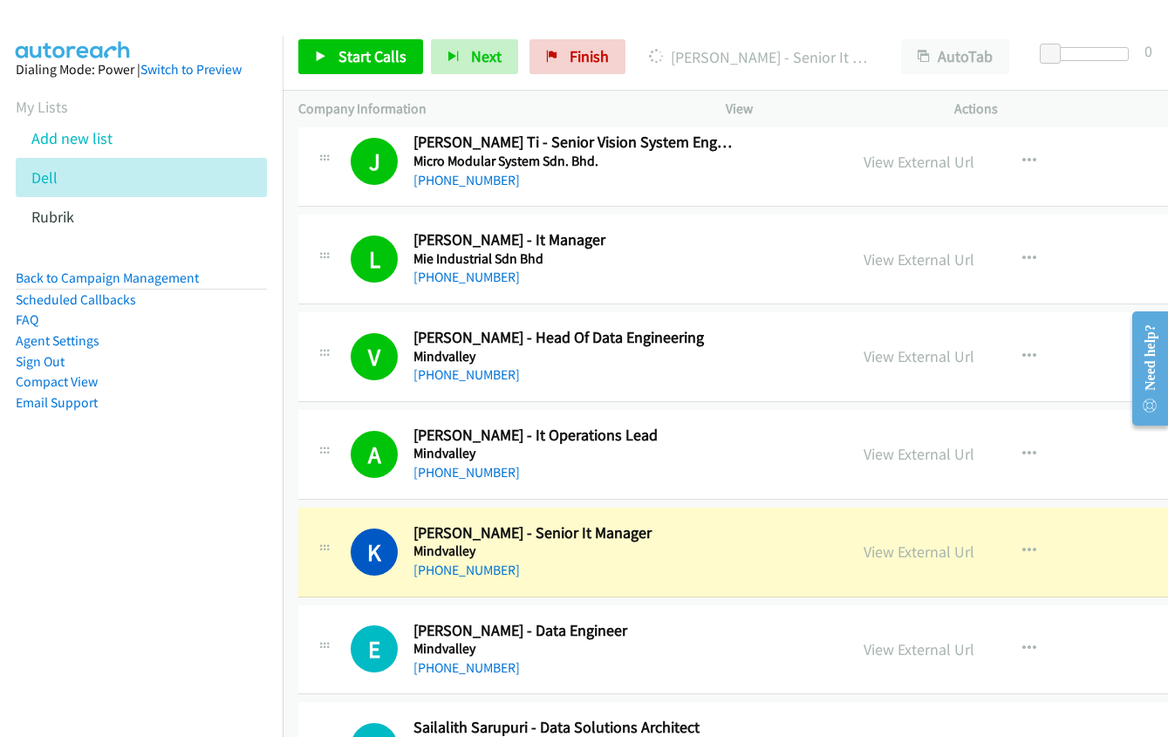
scroll to position [16840, 0]
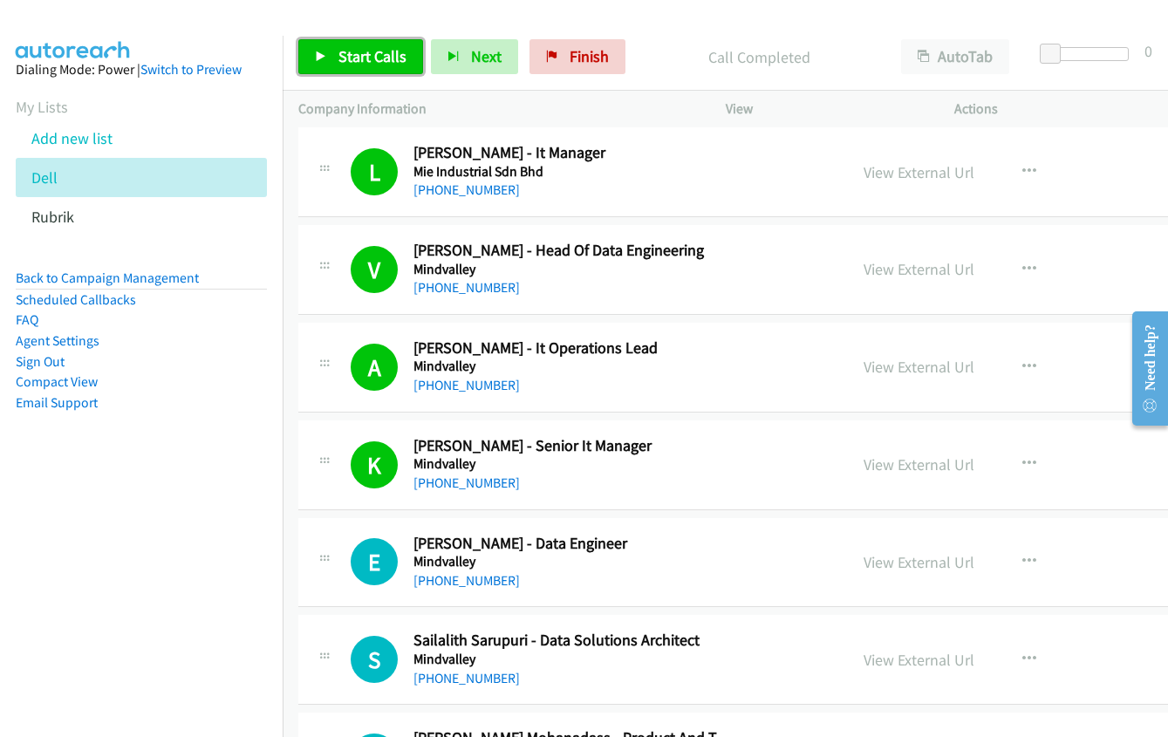
click at [366, 67] on link "Start Calls" at bounding box center [360, 56] width 125 height 35
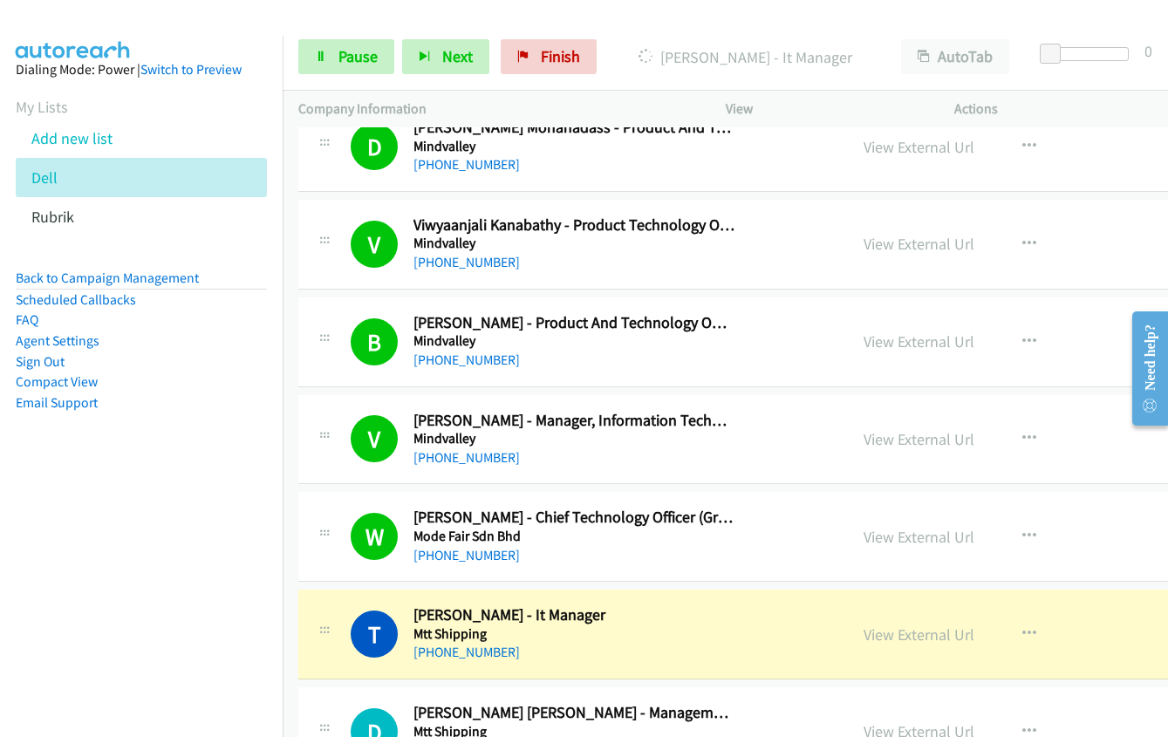
scroll to position [17713, 0]
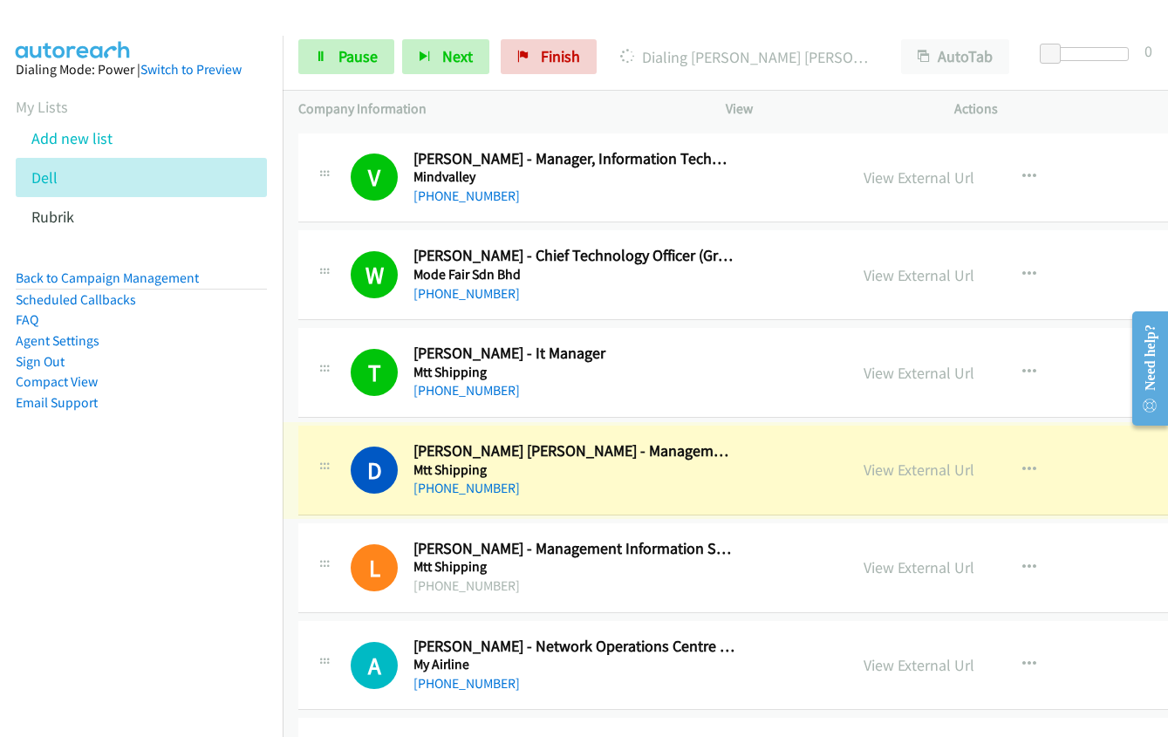
click at [864, 469] on link "View External Url" at bounding box center [919, 470] width 111 height 20
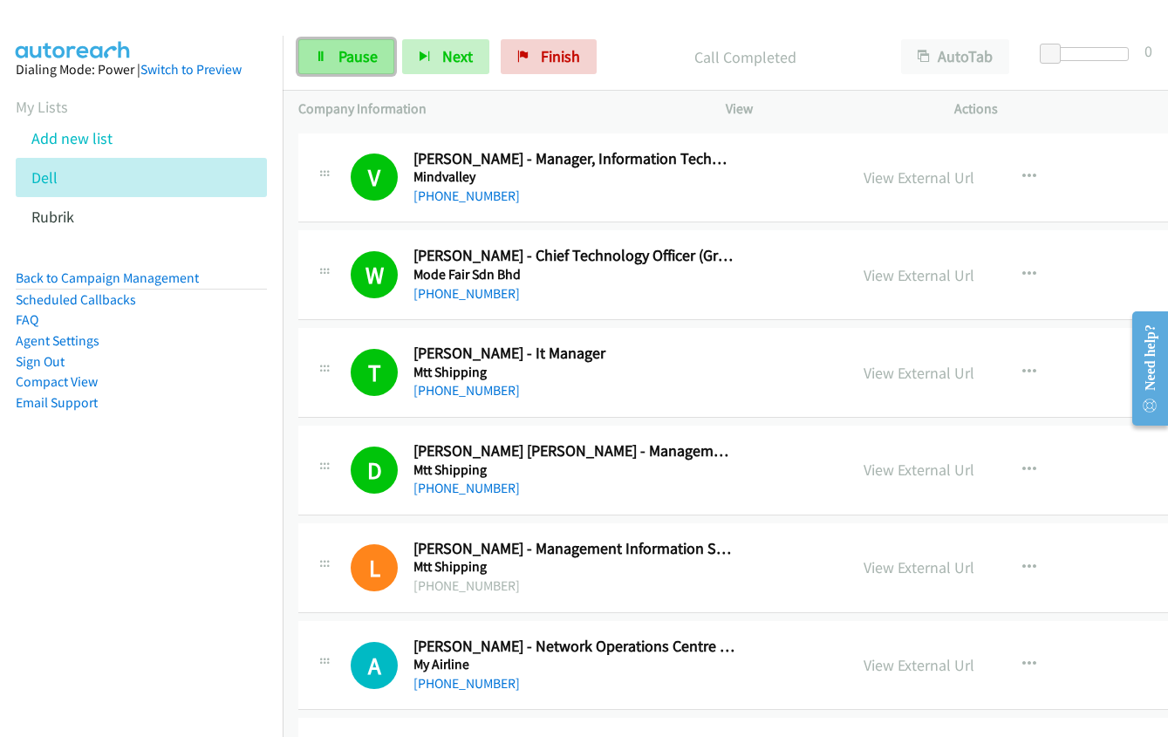
click at [361, 46] on link "Pause" at bounding box center [346, 56] width 96 height 35
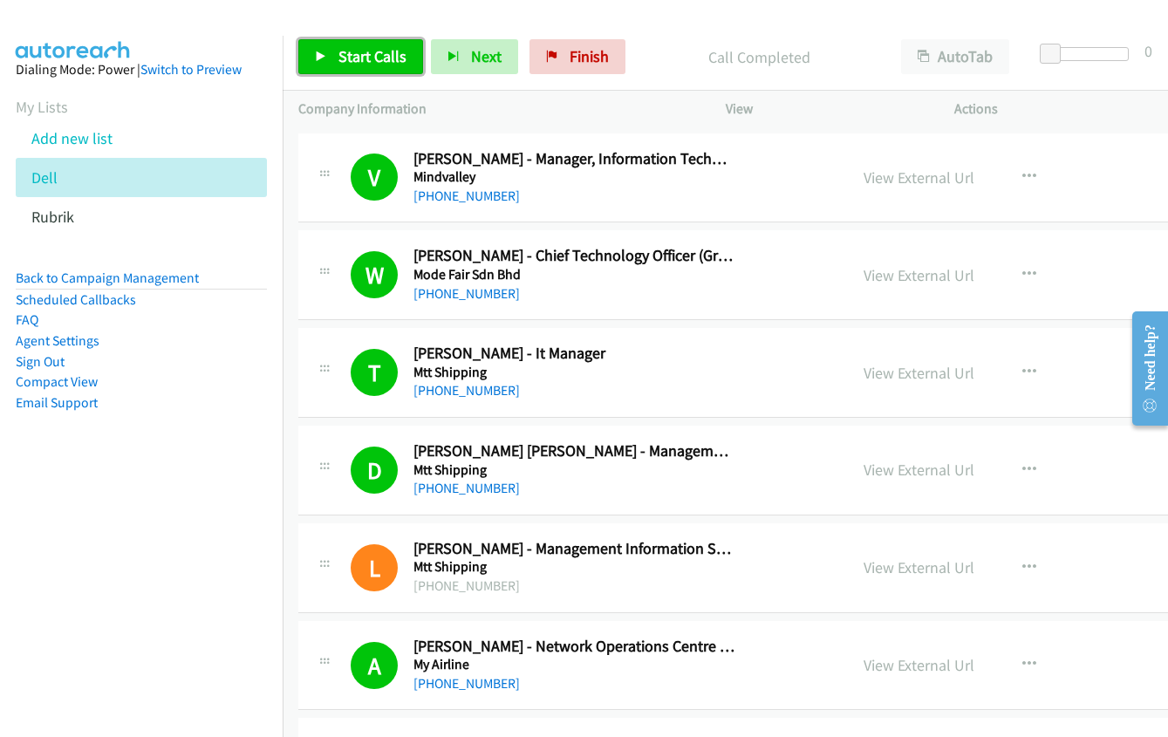
click at [351, 65] on span "Start Calls" at bounding box center [373, 56] width 68 height 20
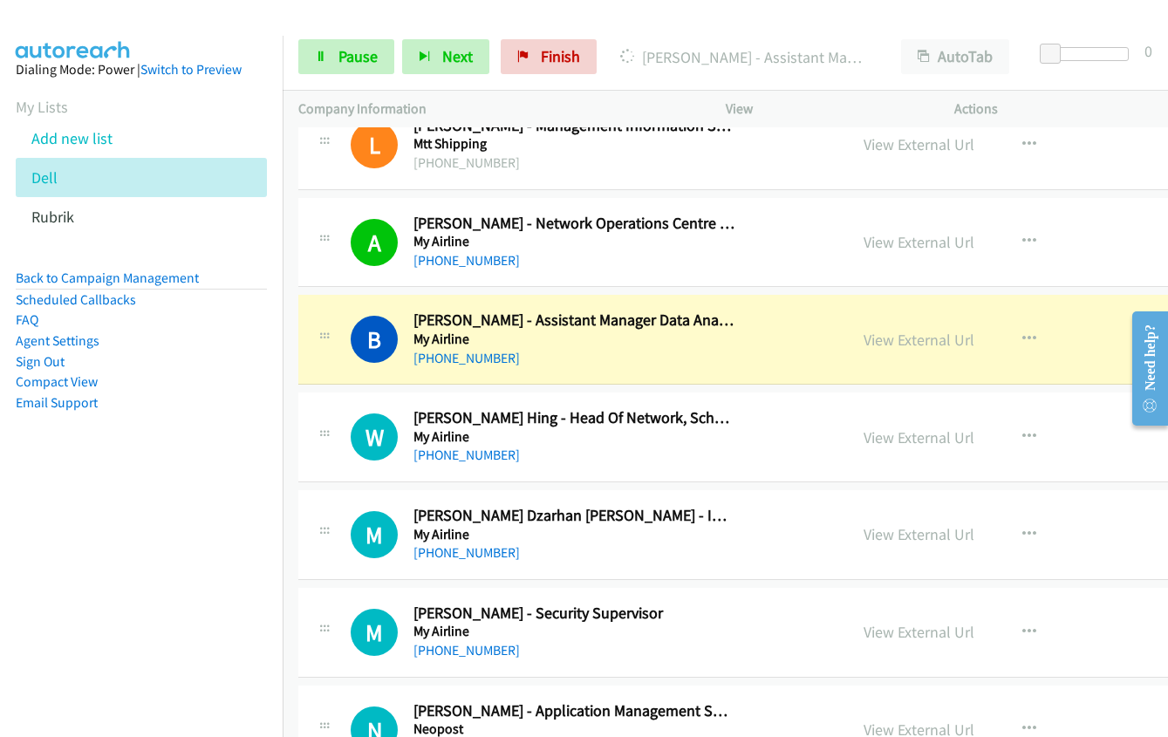
scroll to position [18149, 0]
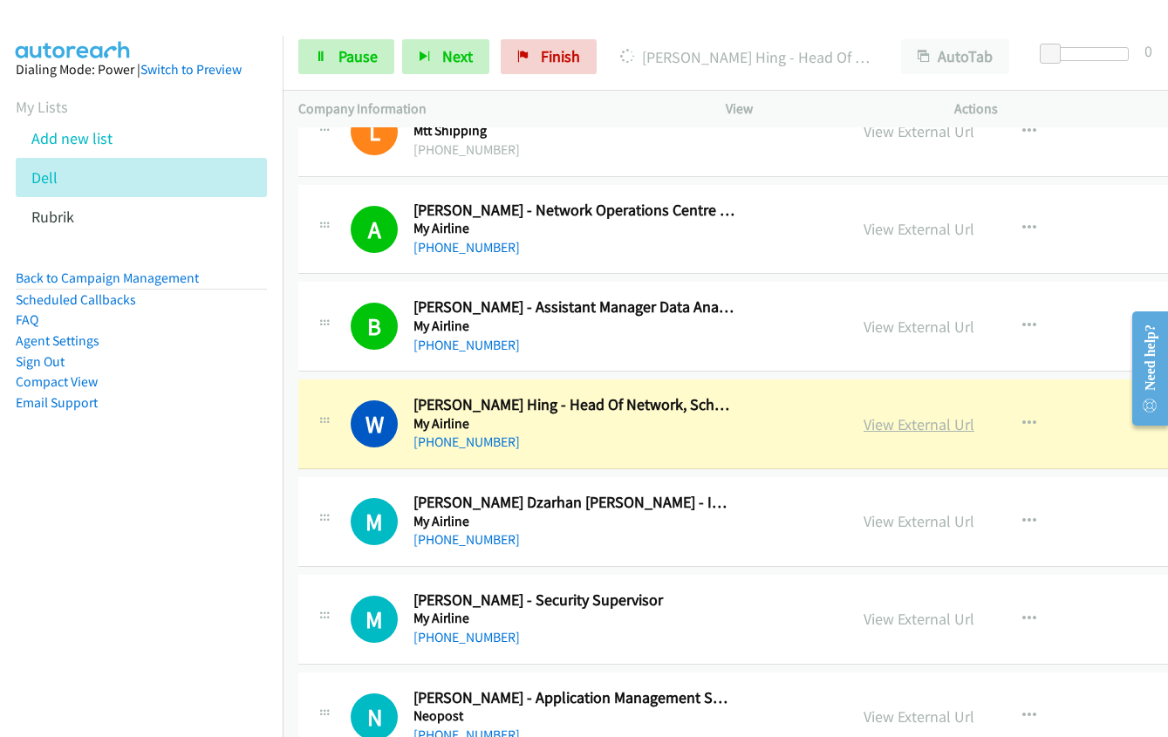
click at [864, 428] on link "View External Url" at bounding box center [919, 424] width 111 height 20
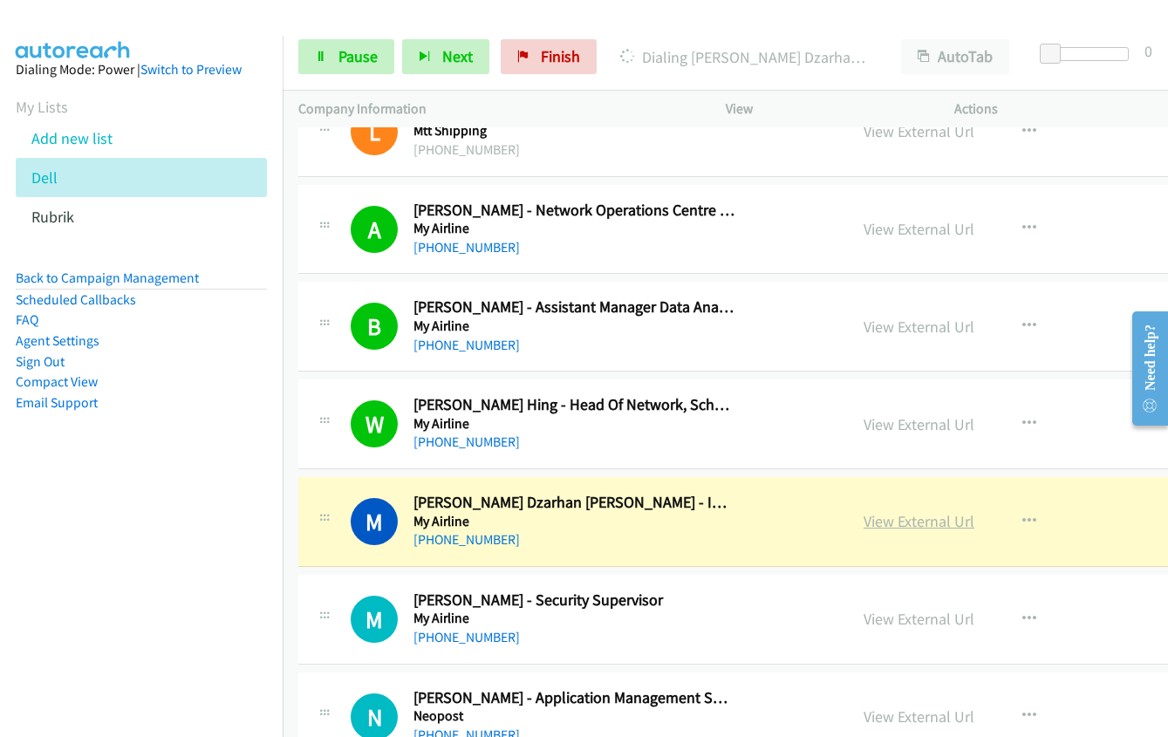
click at [889, 524] on link "View External Url" at bounding box center [919, 521] width 111 height 20
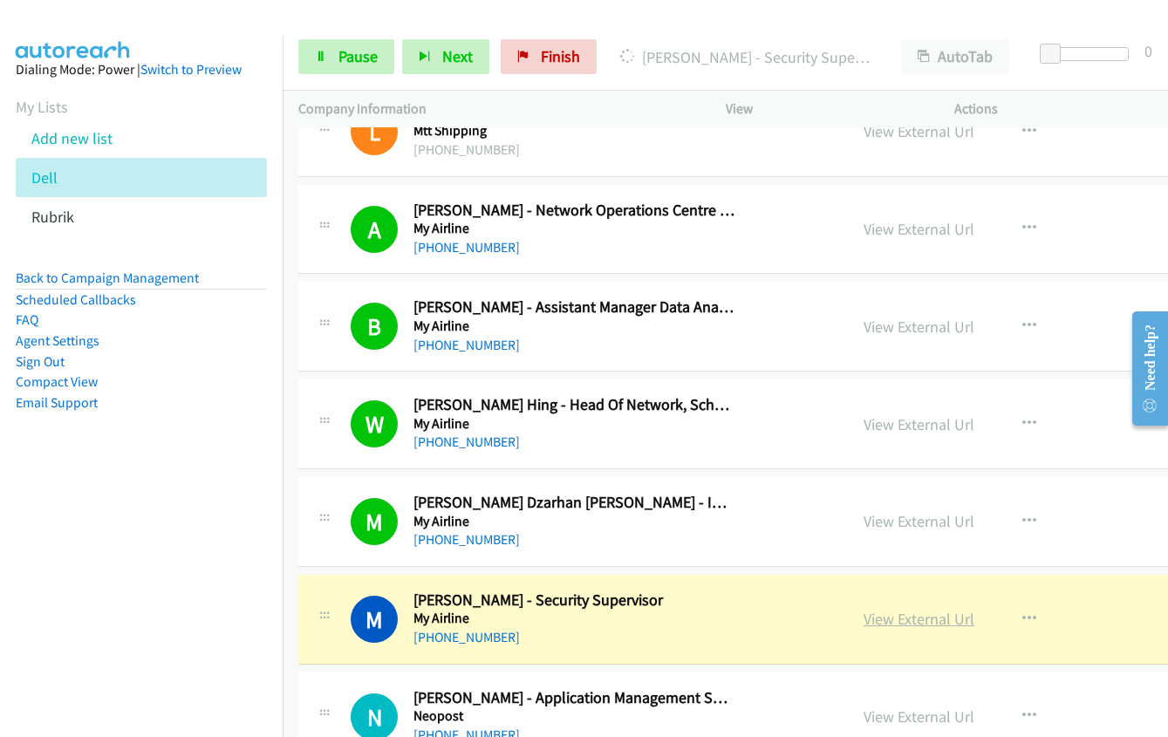
click at [897, 612] on link "View External Url" at bounding box center [919, 619] width 111 height 20
click at [357, 57] on span "Pause" at bounding box center [358, 56] width 39 height 20
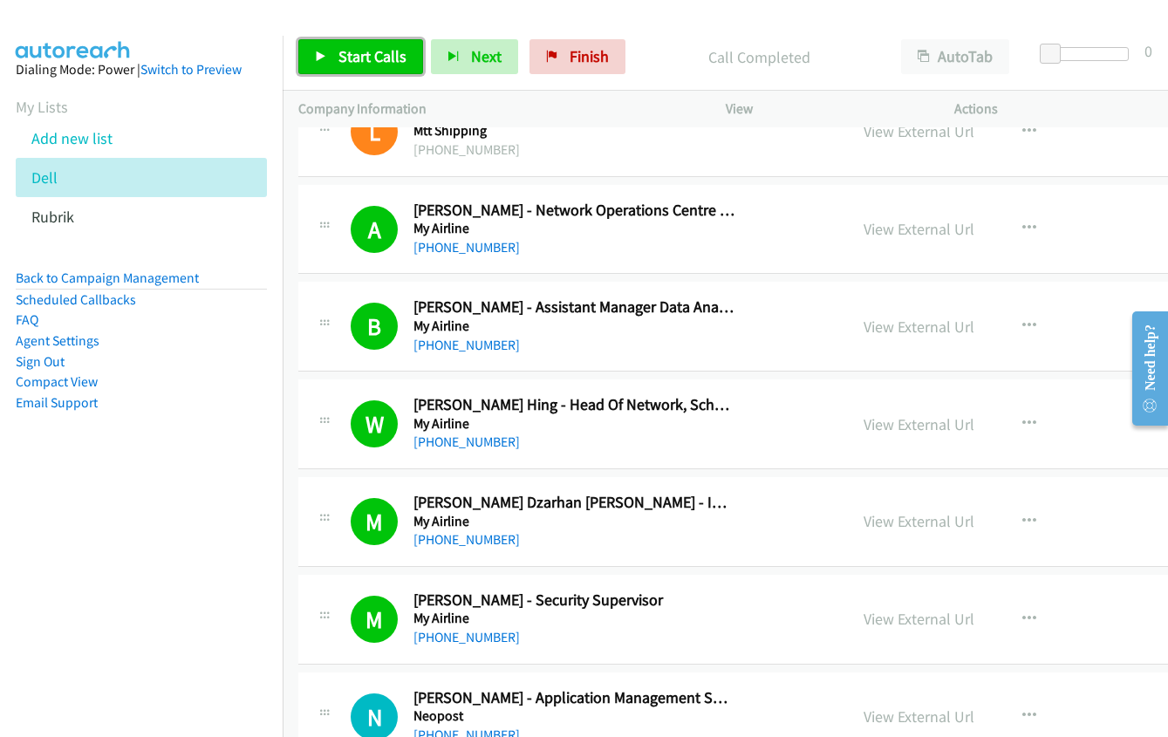
click at [381, 72] on link "Start Calls" at bounding box center [360, 56] width 125 height 35
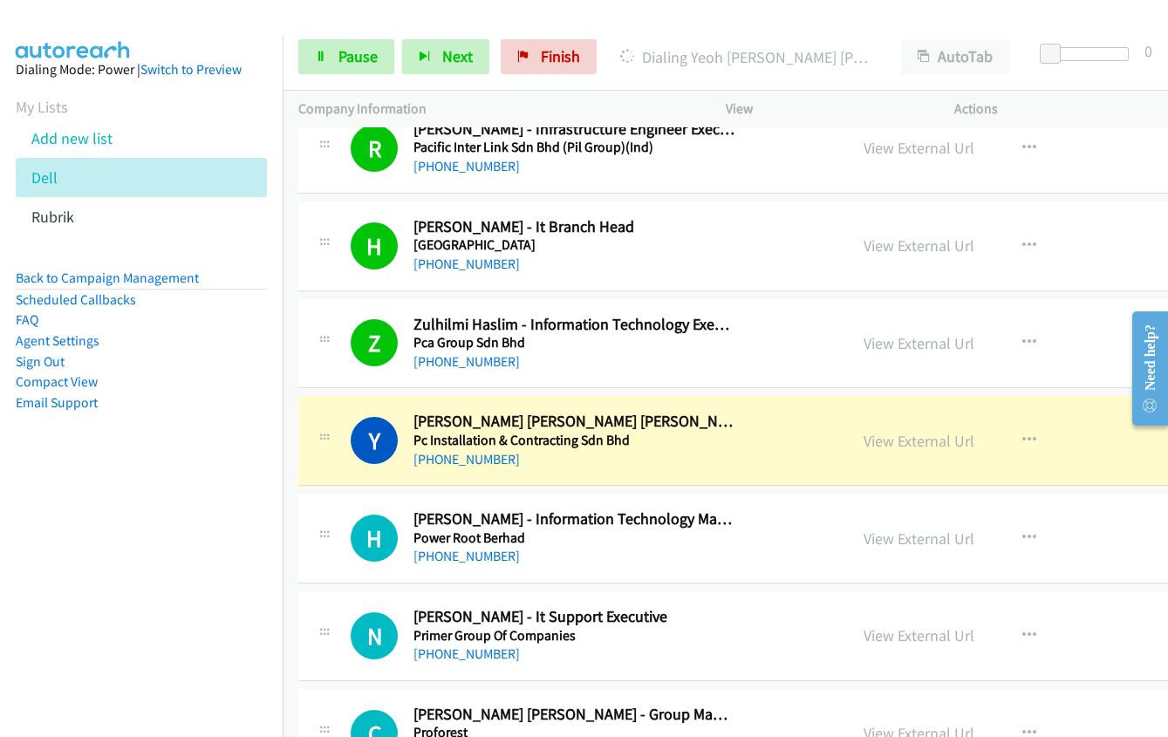
scroll to position [19196, 0]
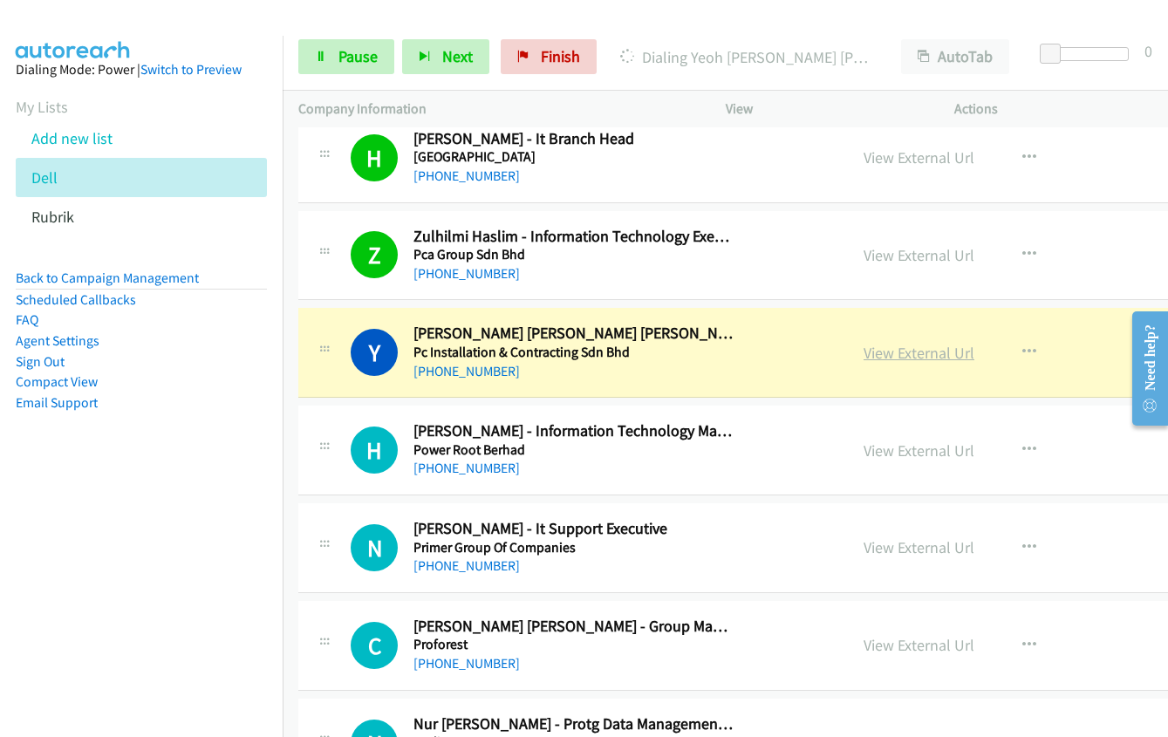
click at [896, 354] on link "View External Url" at bounding box center [919, 353] width 111 height 20
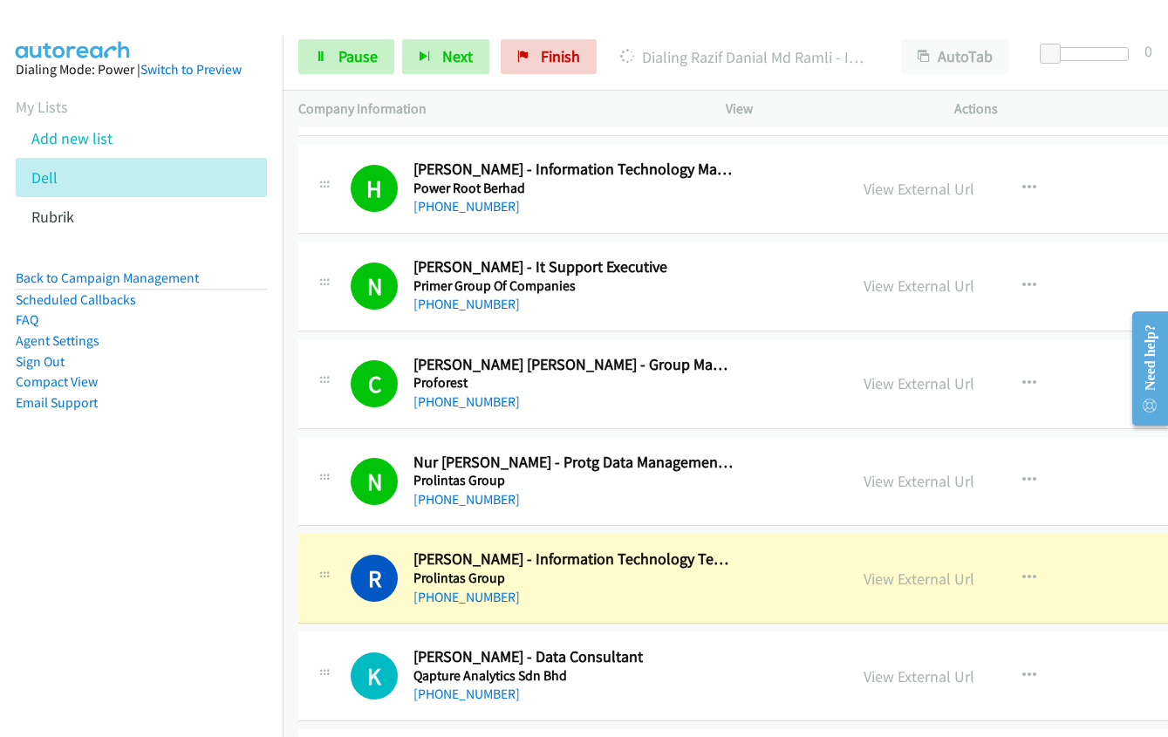
scroll to position [19545, 0]
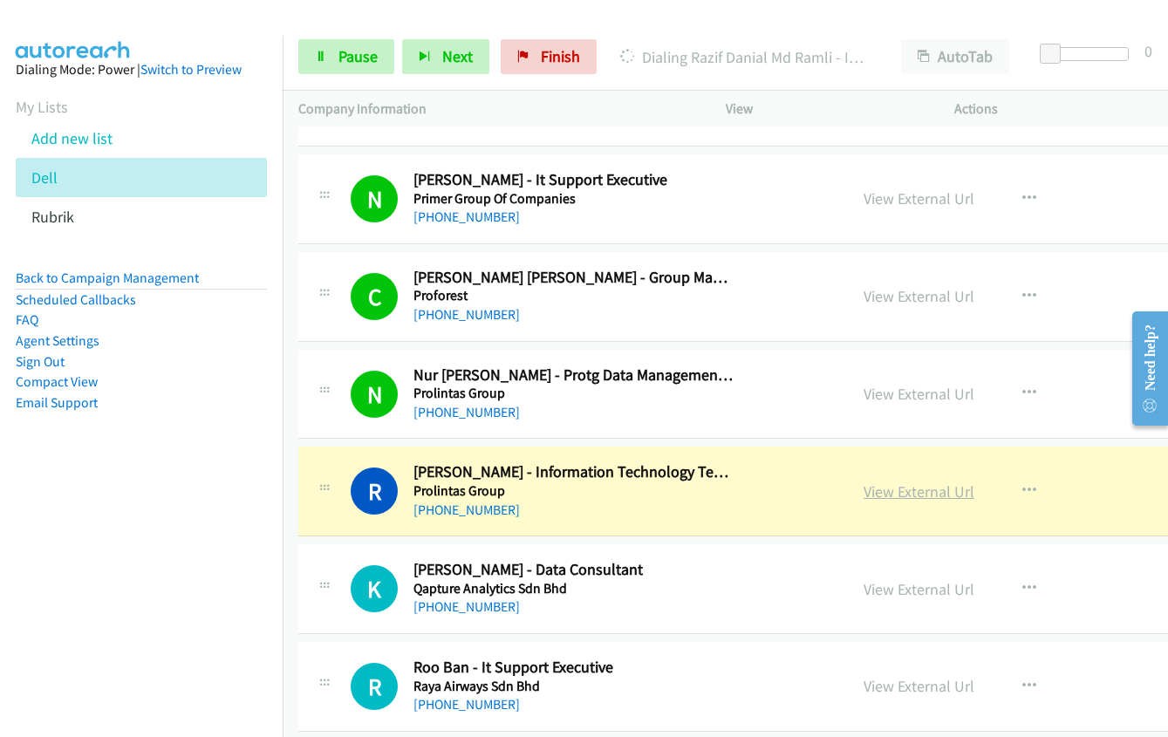
click at [892, 495] on link "View External Url" at bounding box center [919, 492] width 111 height 20
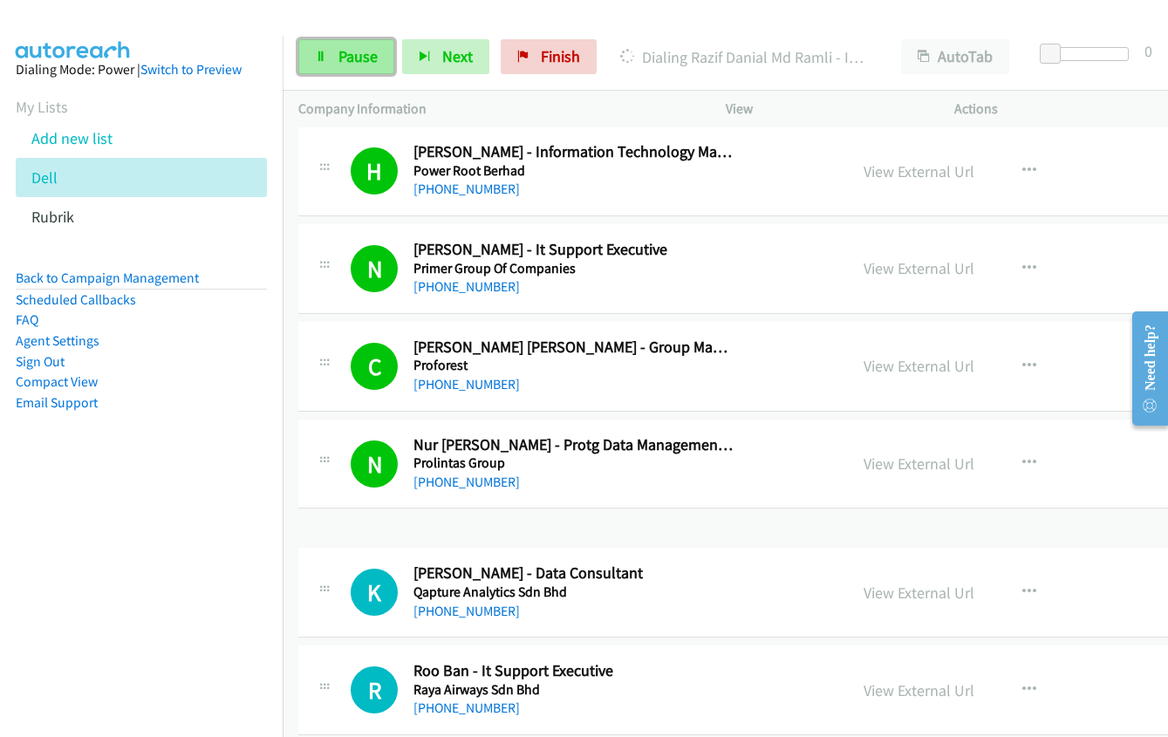
scroll to position [19405, 0]
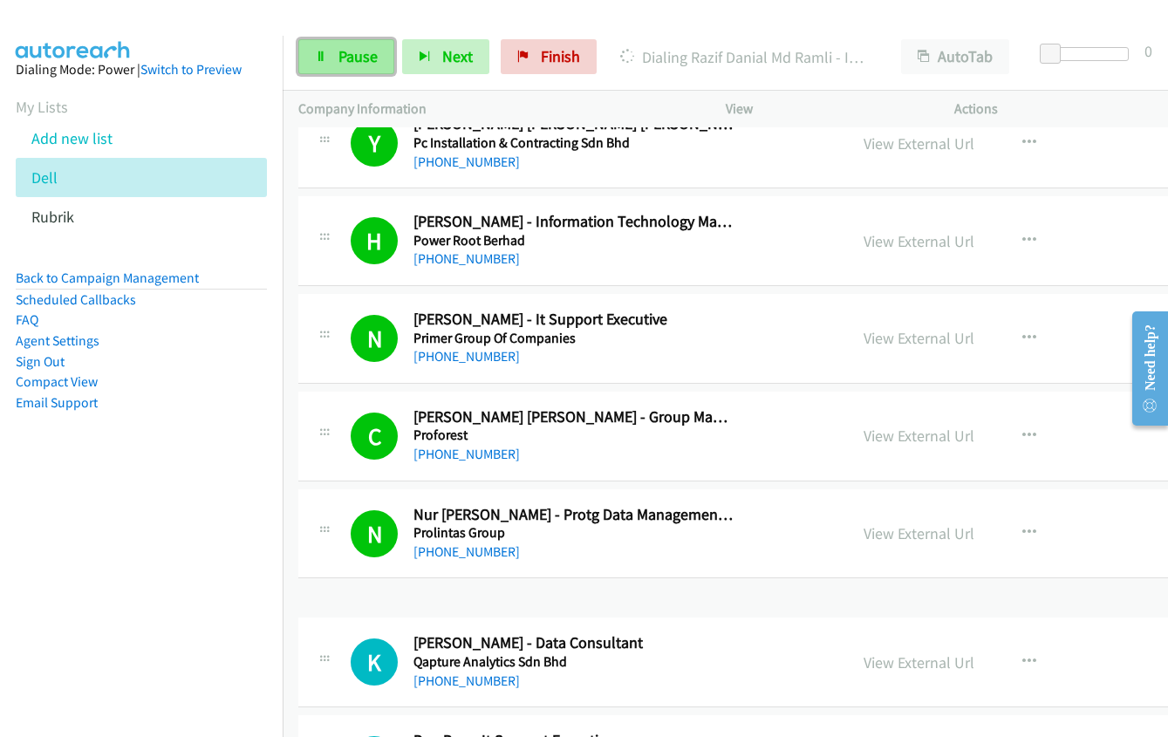
click at [353, 53] on span "Pause" at bounding box center [358, 56] width 39 height 20
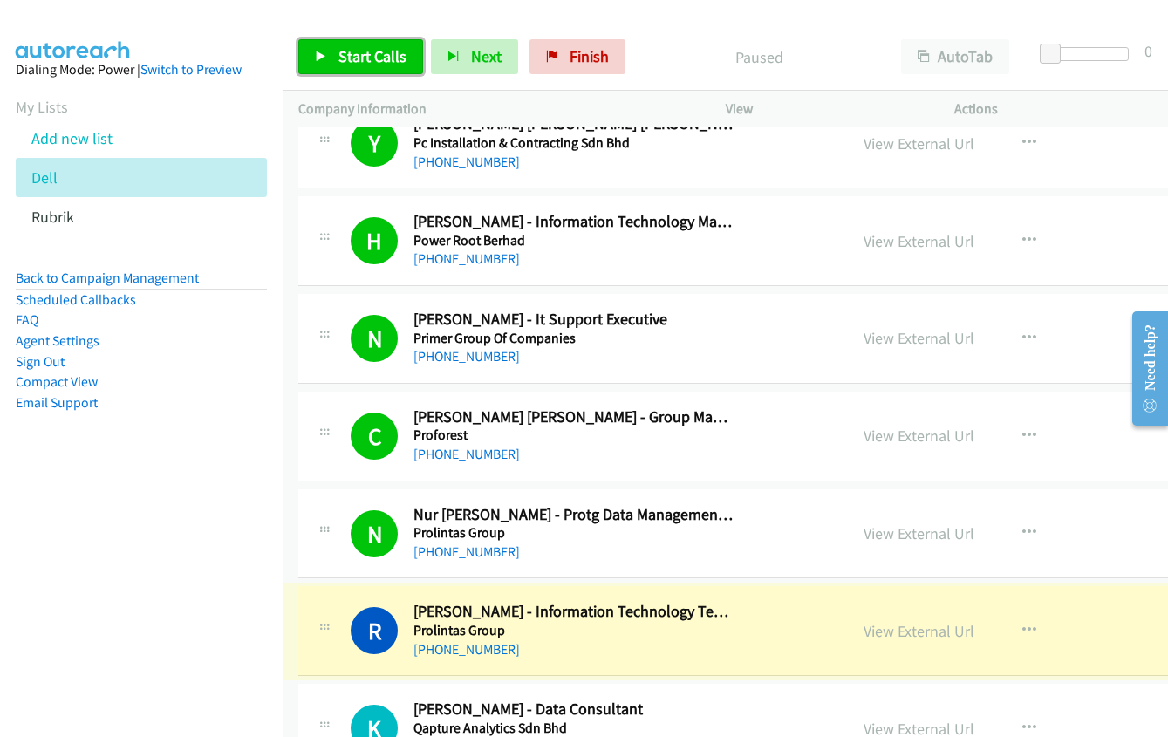
click at [354, 53] on span "Start Calls" at bounding box center [373, 56] width 68 height 20
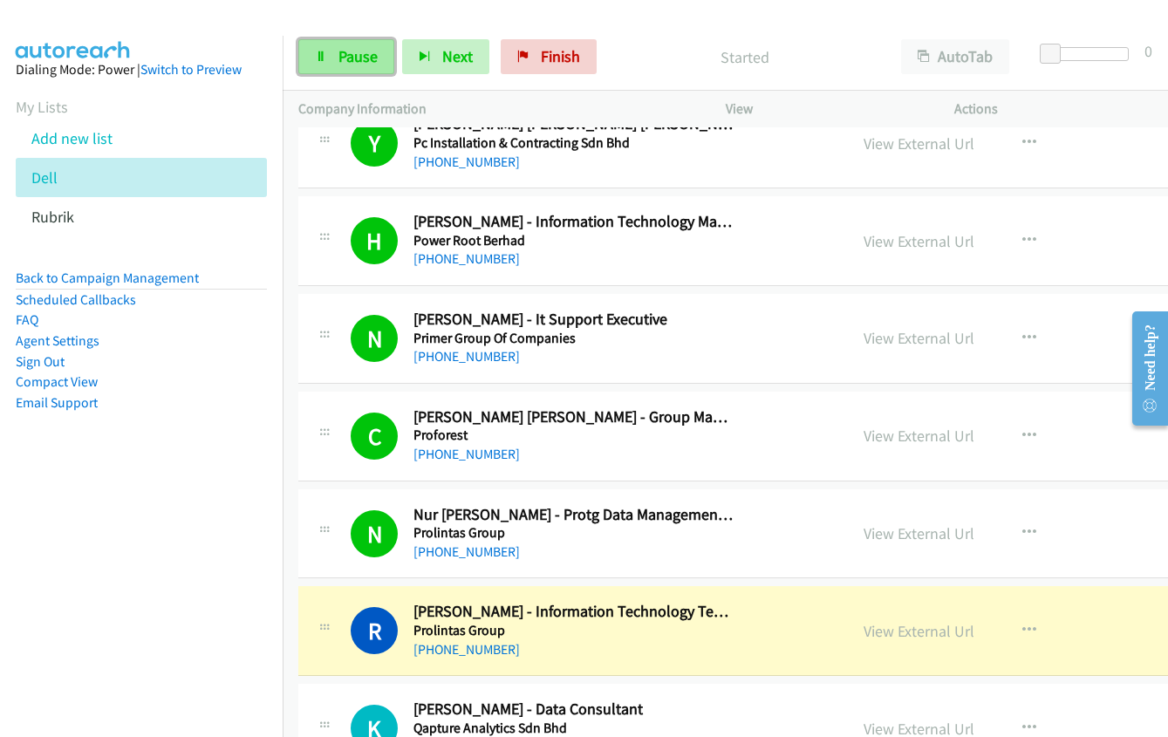
click at [354, 53] on span "Pause" at bounding box center [358, 56] width 39 height 20
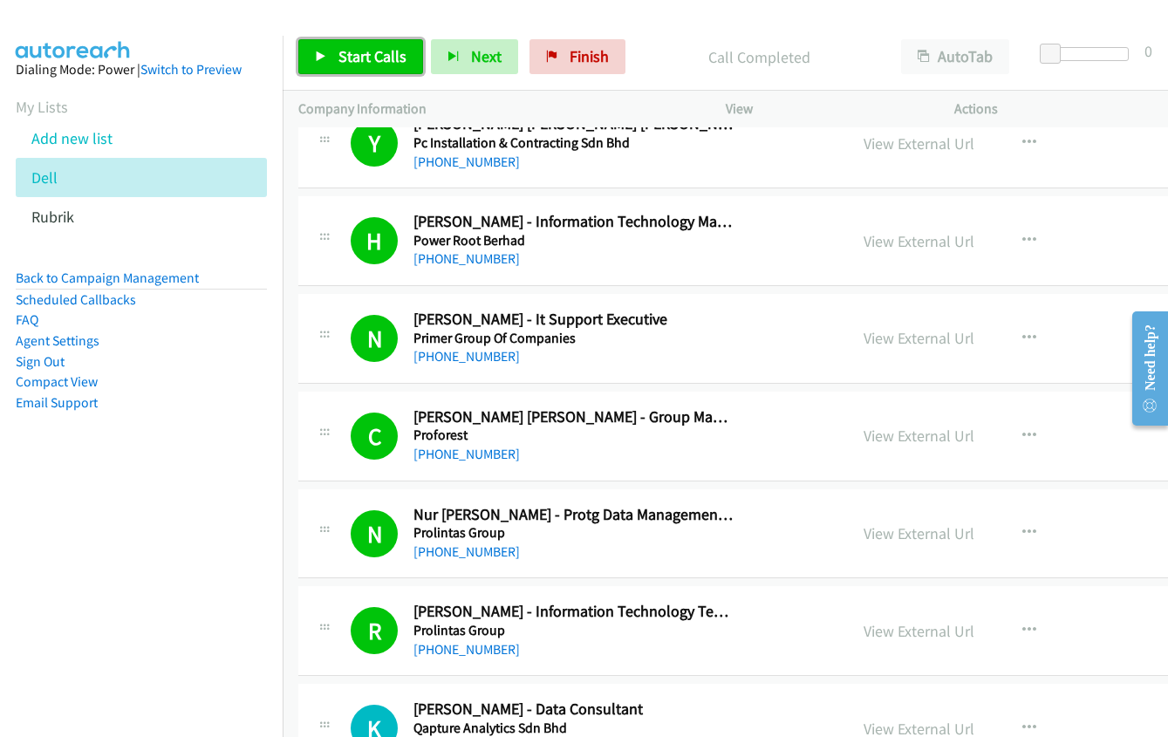
click at [362, 58] on span "Start Calls" at bounding box center [373, 56] width 68 height 20
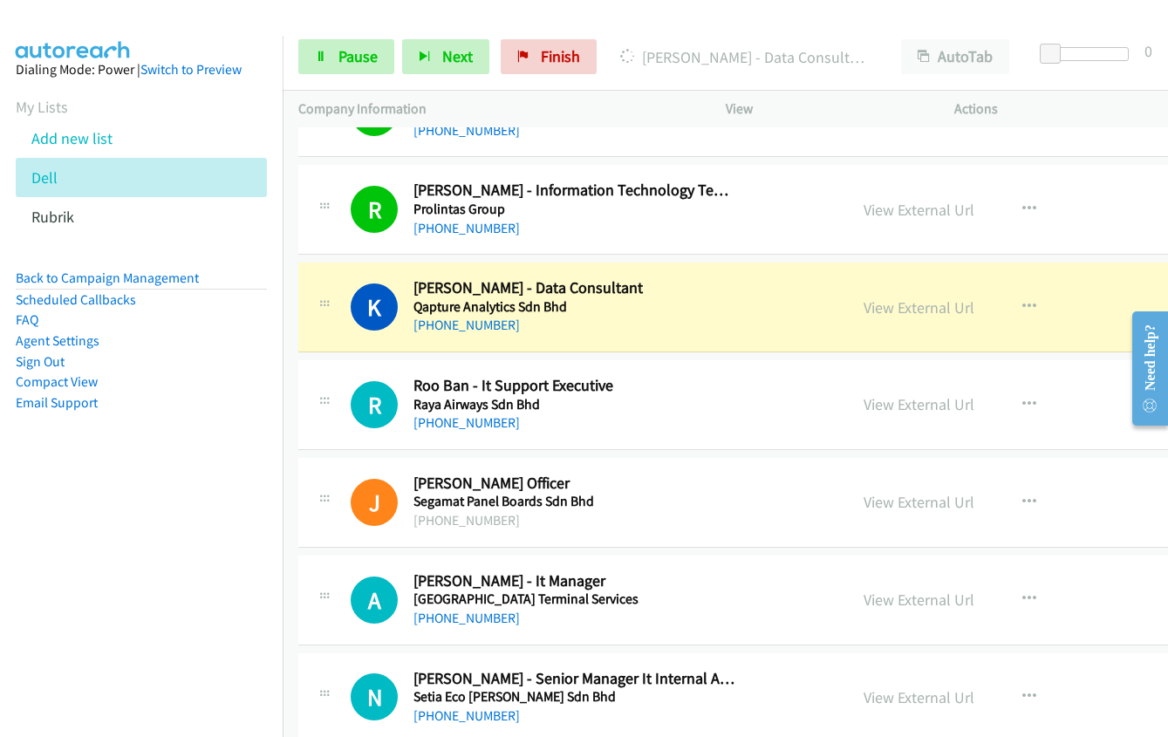
scroll to position [19841, 0]
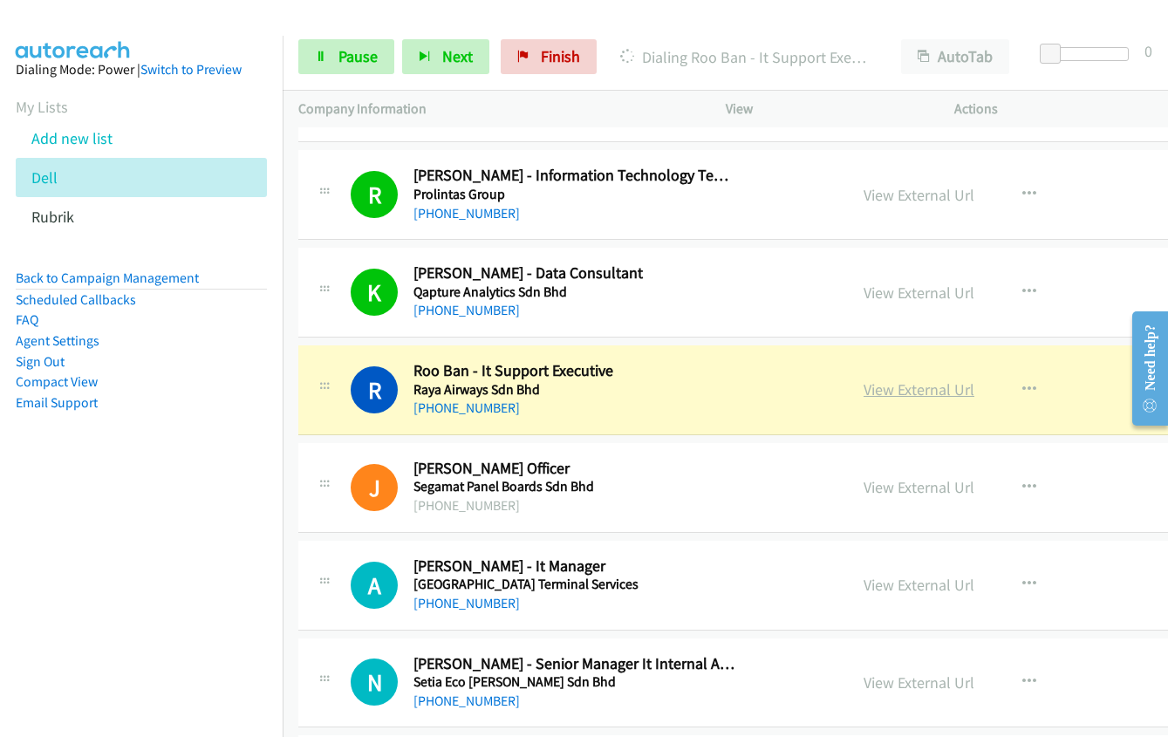
click at [871, 394] on link "View External Url" at bounding box center [919, 390] width 111 height 20
click at [346, 63] on span "Pause" at bounding box center [358, 56] width 39 height 20
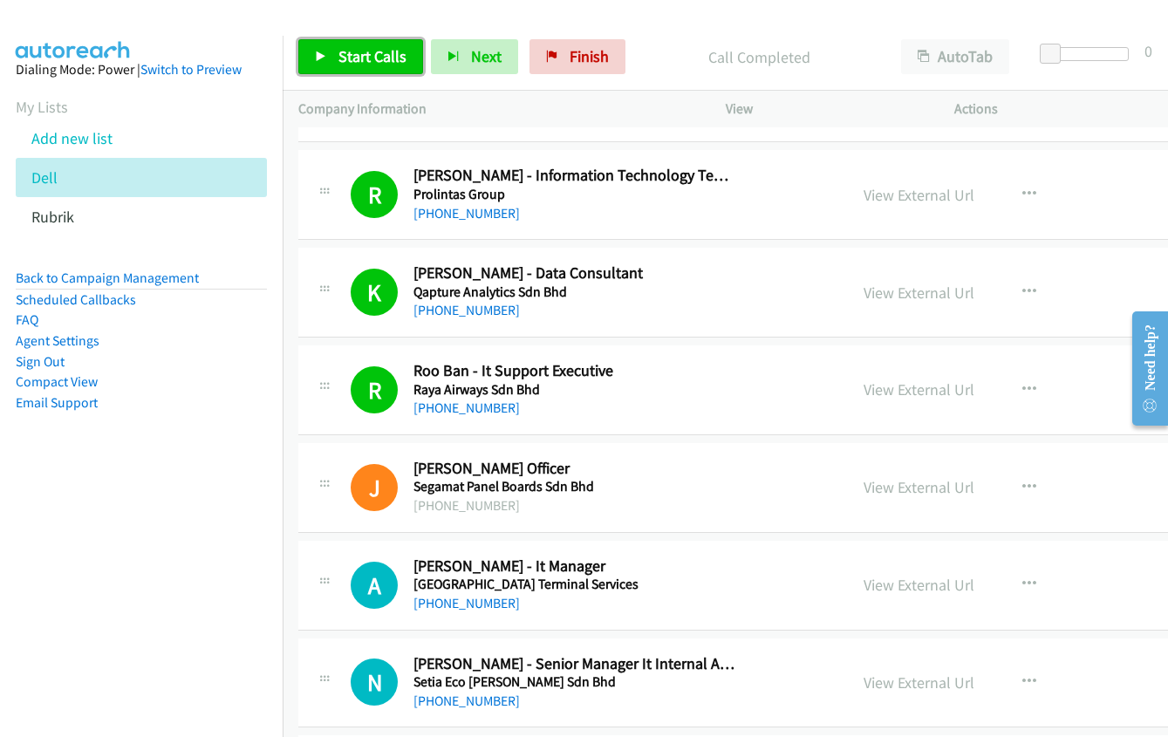
click at [373, 58] on span "Start Calls" at bounding box center [373, 56] width 68 height 20
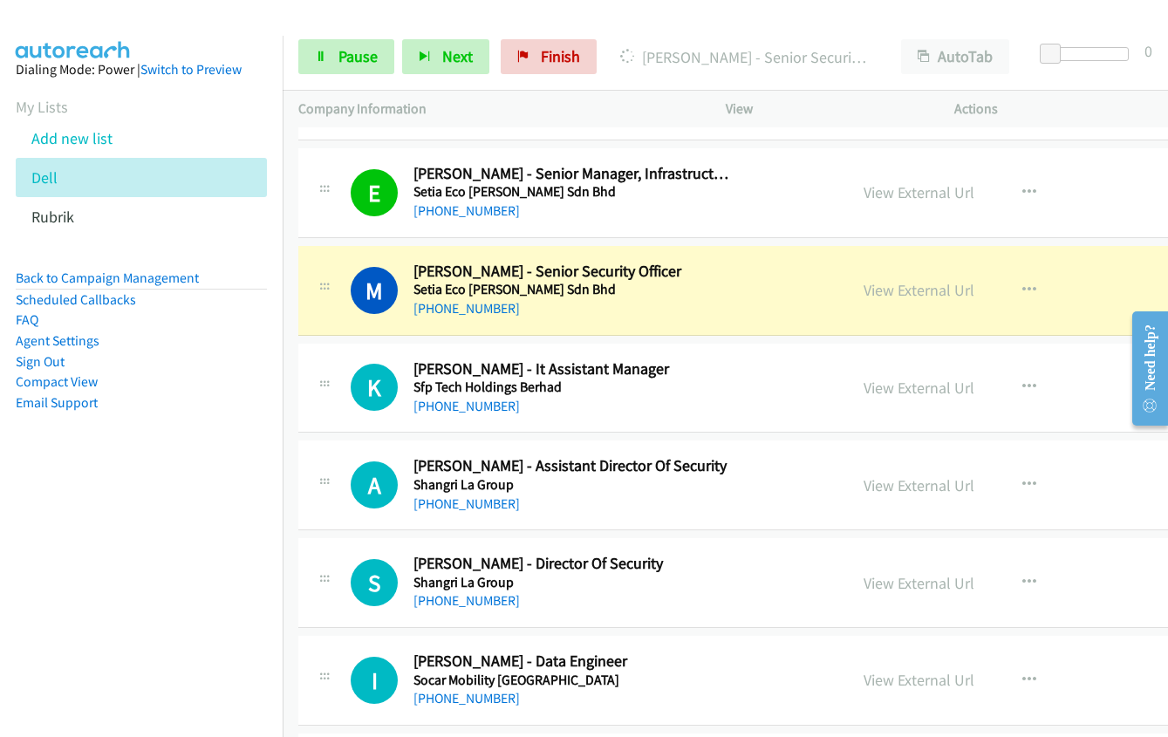
scroll to position [20627, 0]
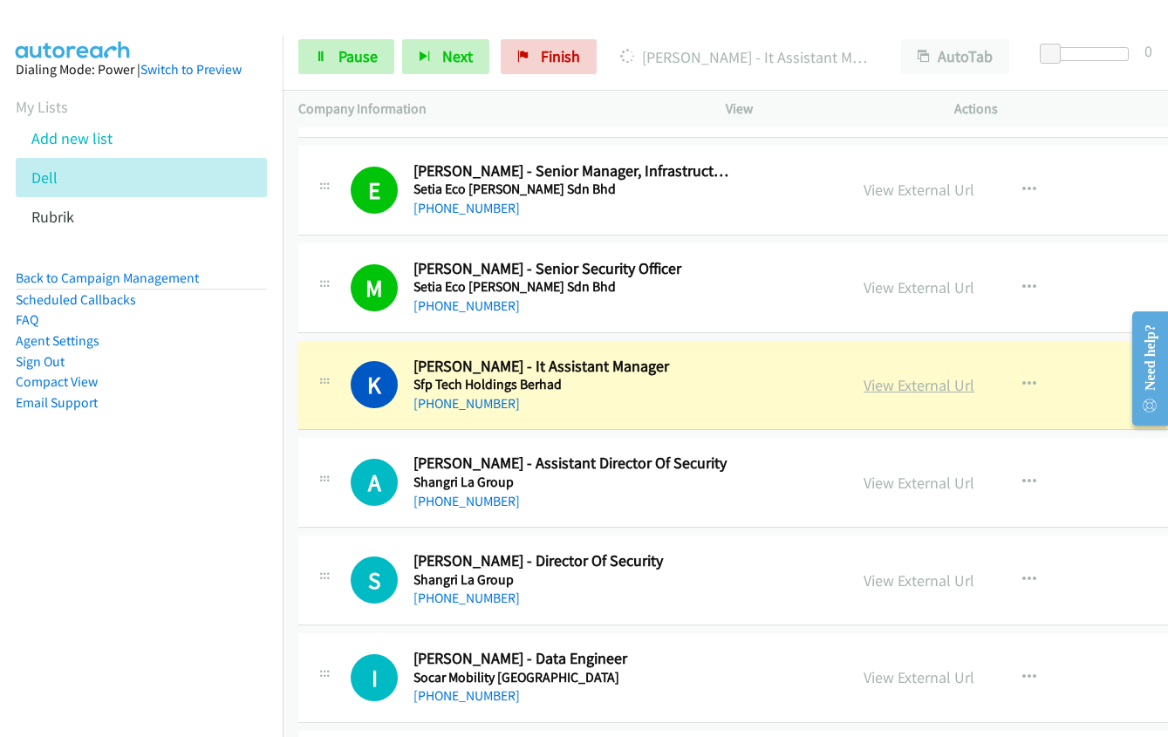
click at [864, 384] on link "View External Url" at bounding box center [919, 385] width 111 height 20
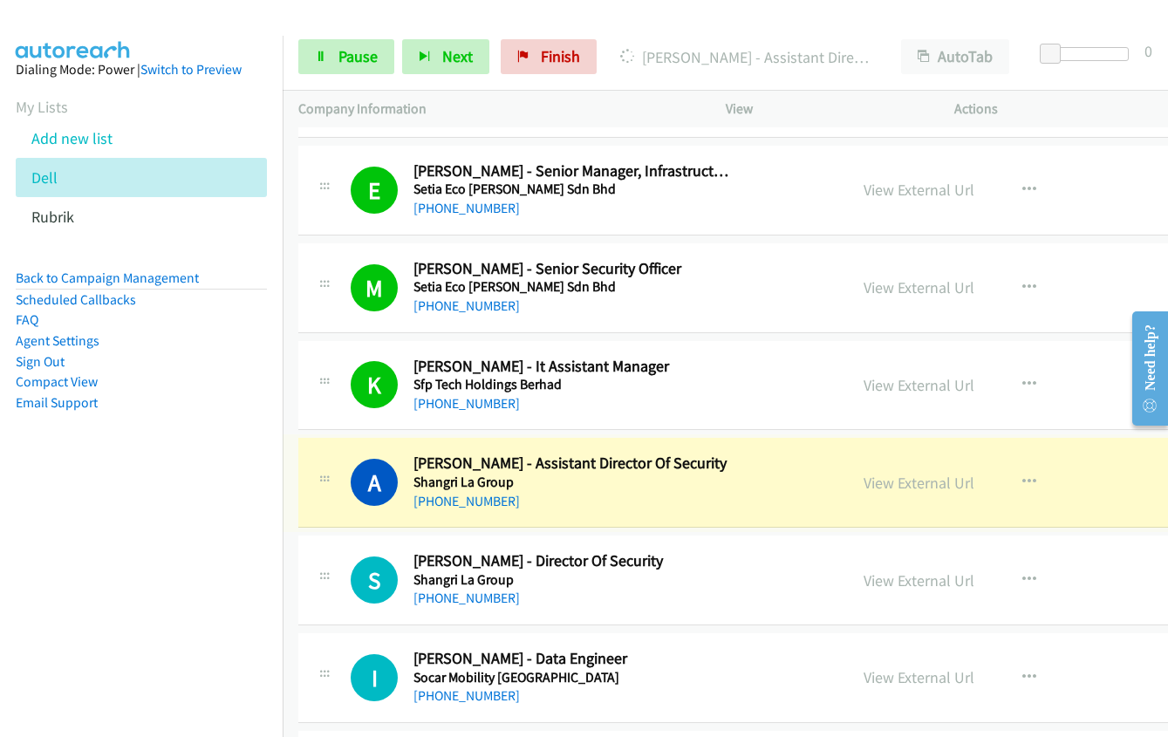
click at [887, 486] on link "View External Url" at bounding box center [919, 483] width 111 height 20
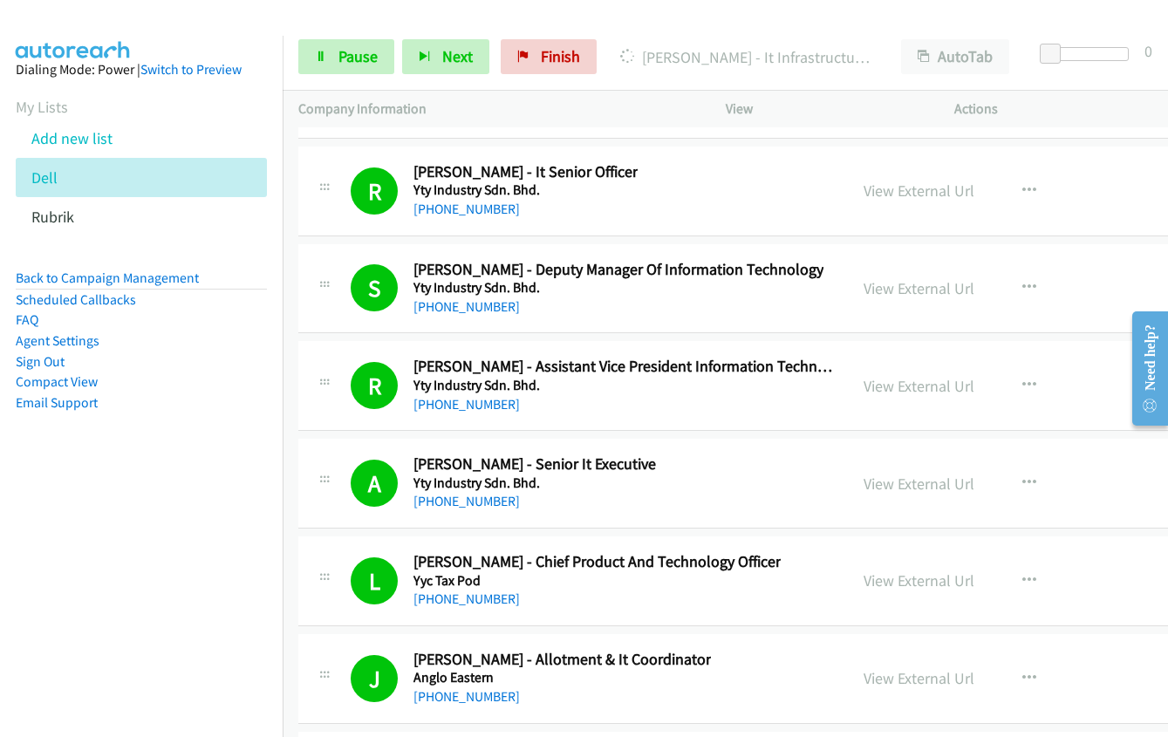
scroll to position [22721, 0]
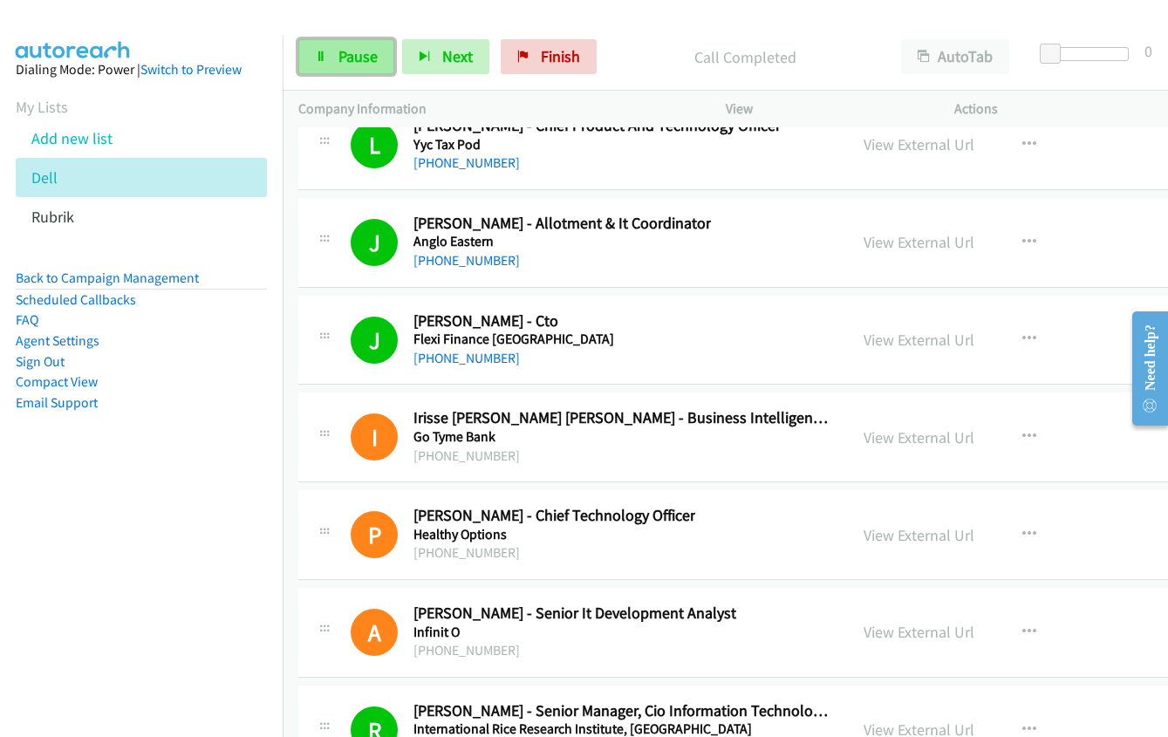
click at [337, 52] on link "Pause" at bounding box center [346, 56] width 96 height 35
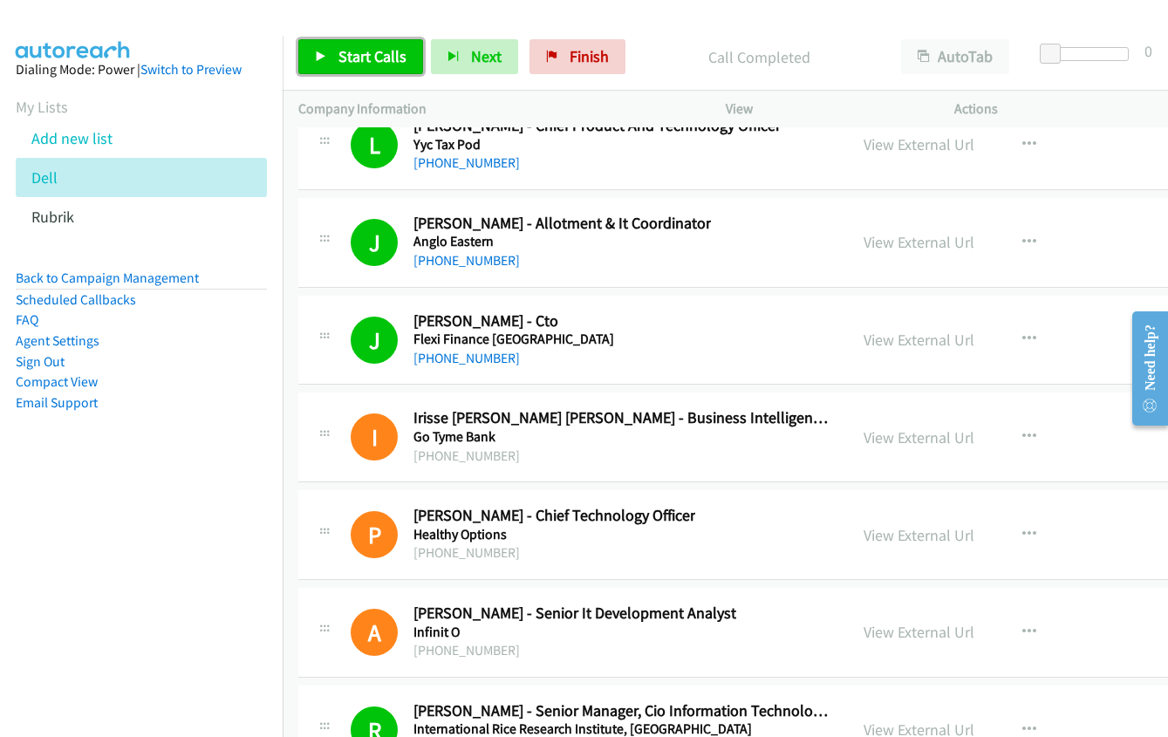
click at [351, 57] on span "Start Calls" at bounding box center [373, 56] width 68 height 20
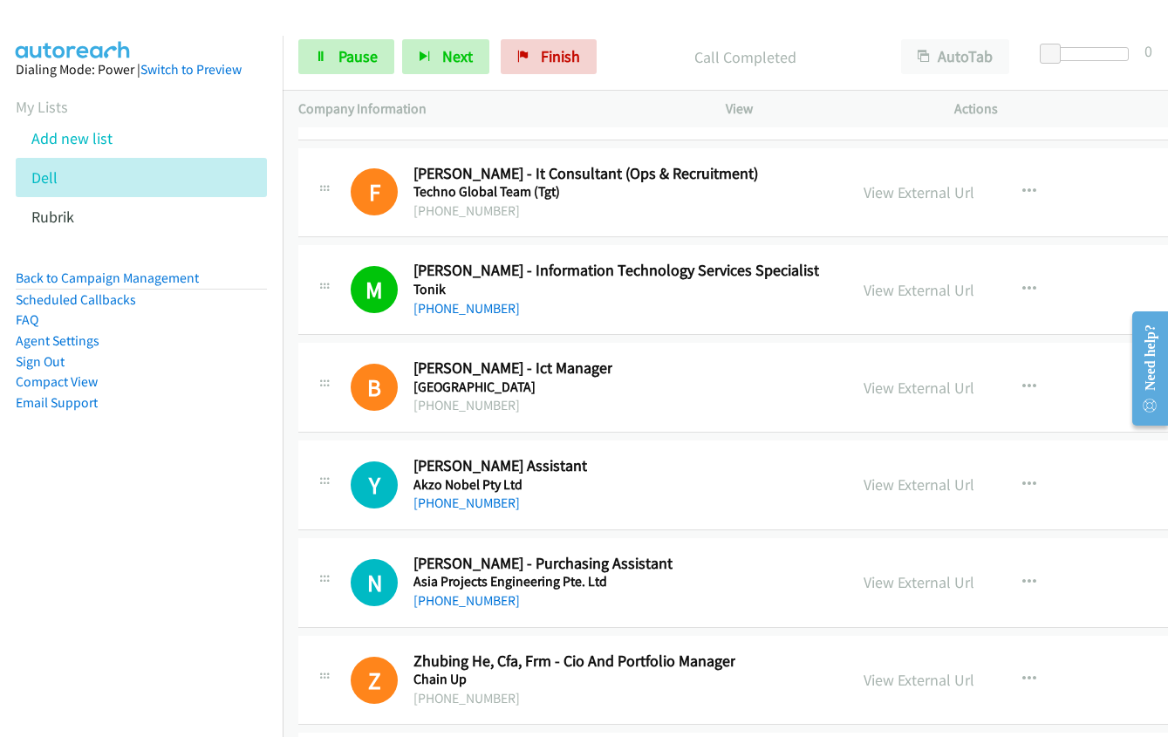
scroll to position [23942, 0]
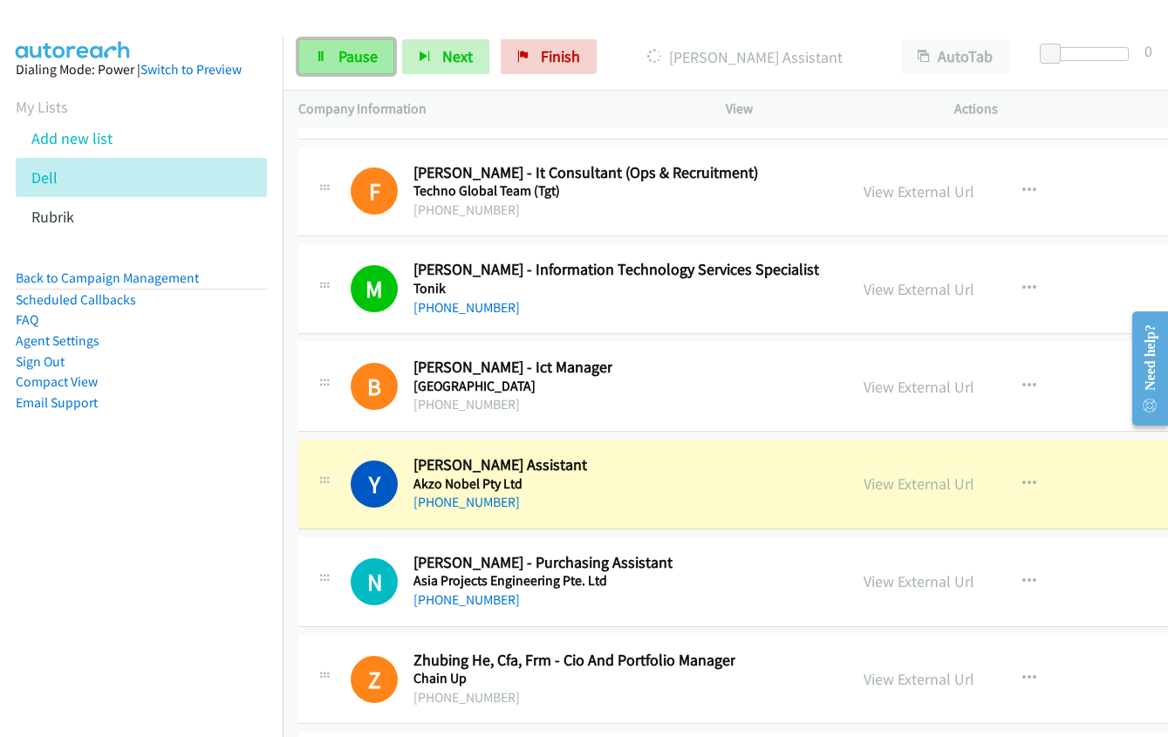
click at [335, 59] on link "Pause" at bounding box center [346, 56] width 96 height 35
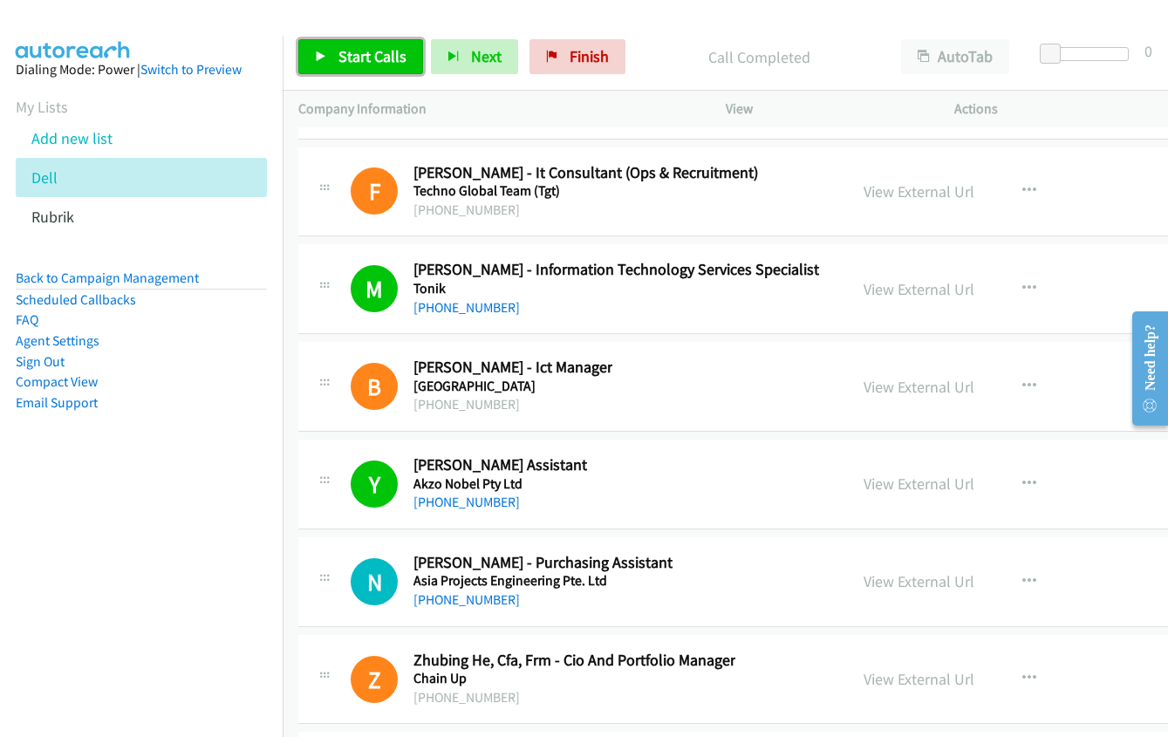
click at [370, 41] on link "Start Calls" at bounding box center [360, 56] width 125 height 35
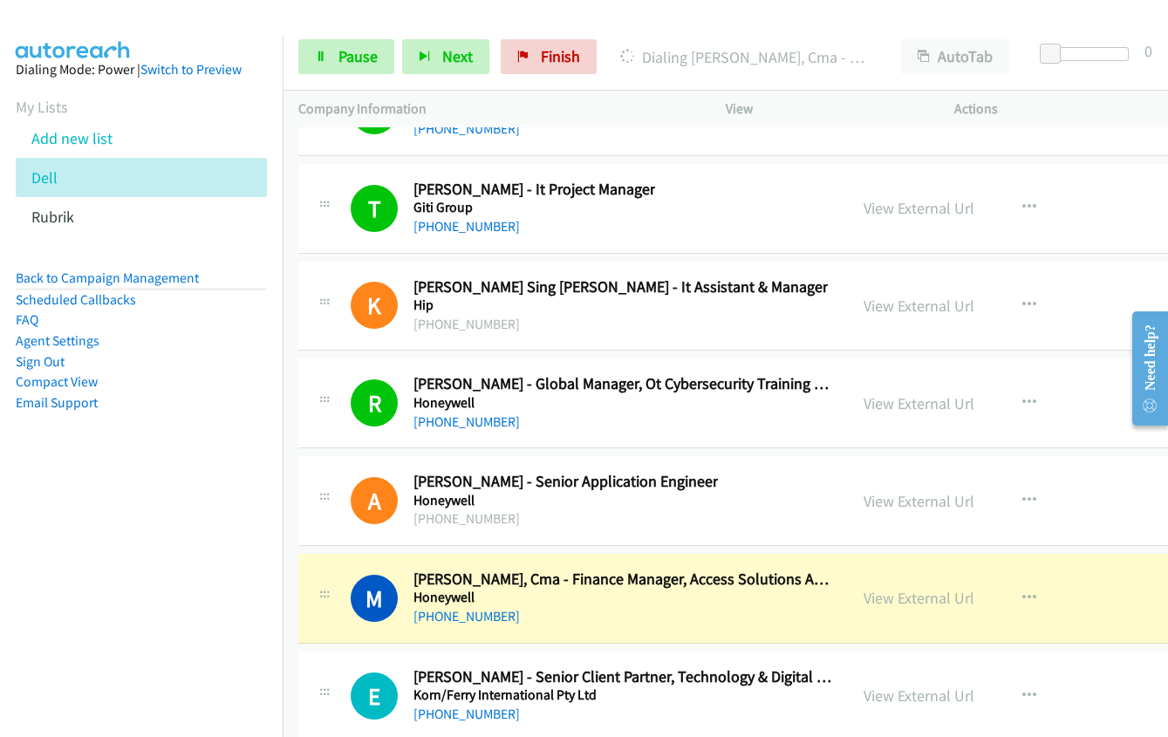
scroll to position [24902, 0]
click at [894, 599] on link "View External Url" at bounding box center [919, 597] width 111 height 20
click at [344, 62] on span "Pause" at bounding box center [358, 56] width 39 height 20
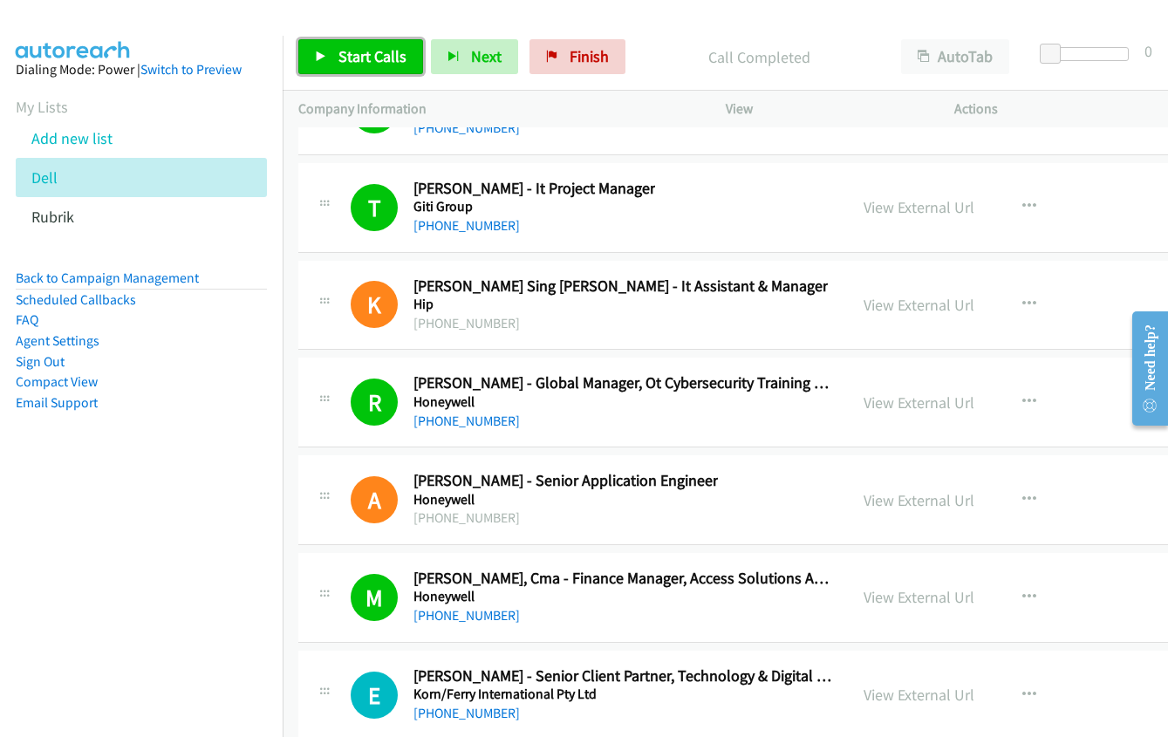
click at [353, 57] on span "Start Calls" at bounding box center [373, 56] width 68 height 20
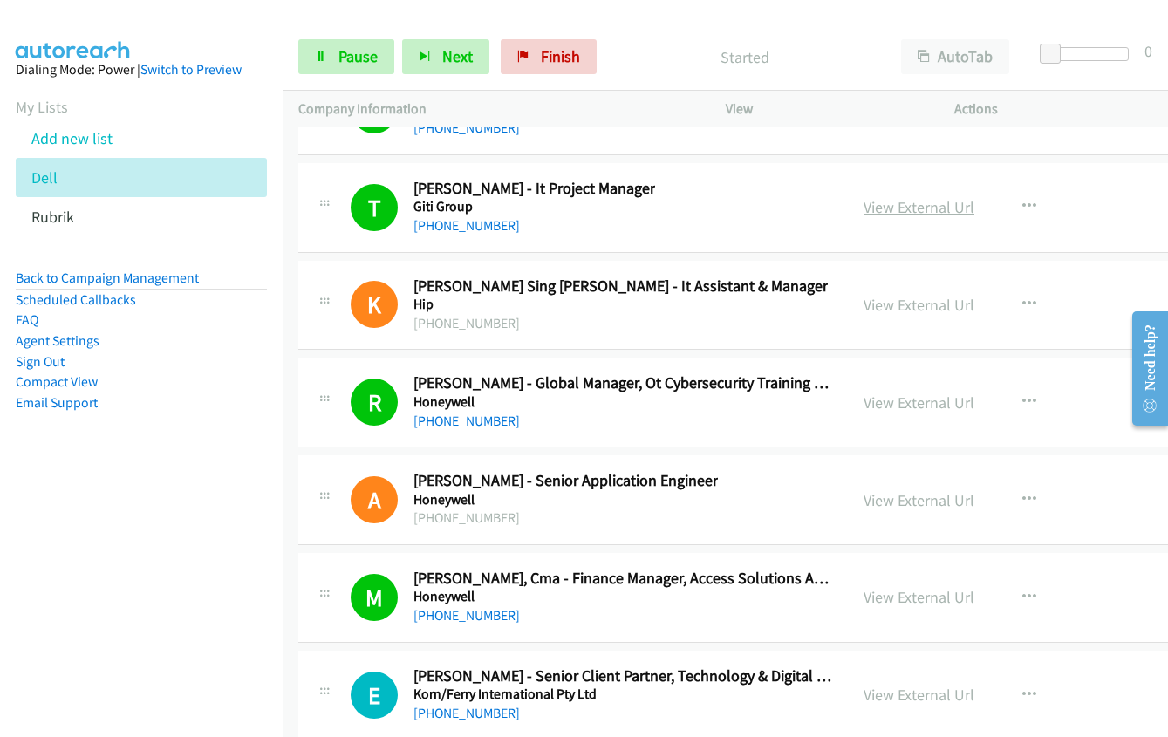
scroll to position [25164, 0]
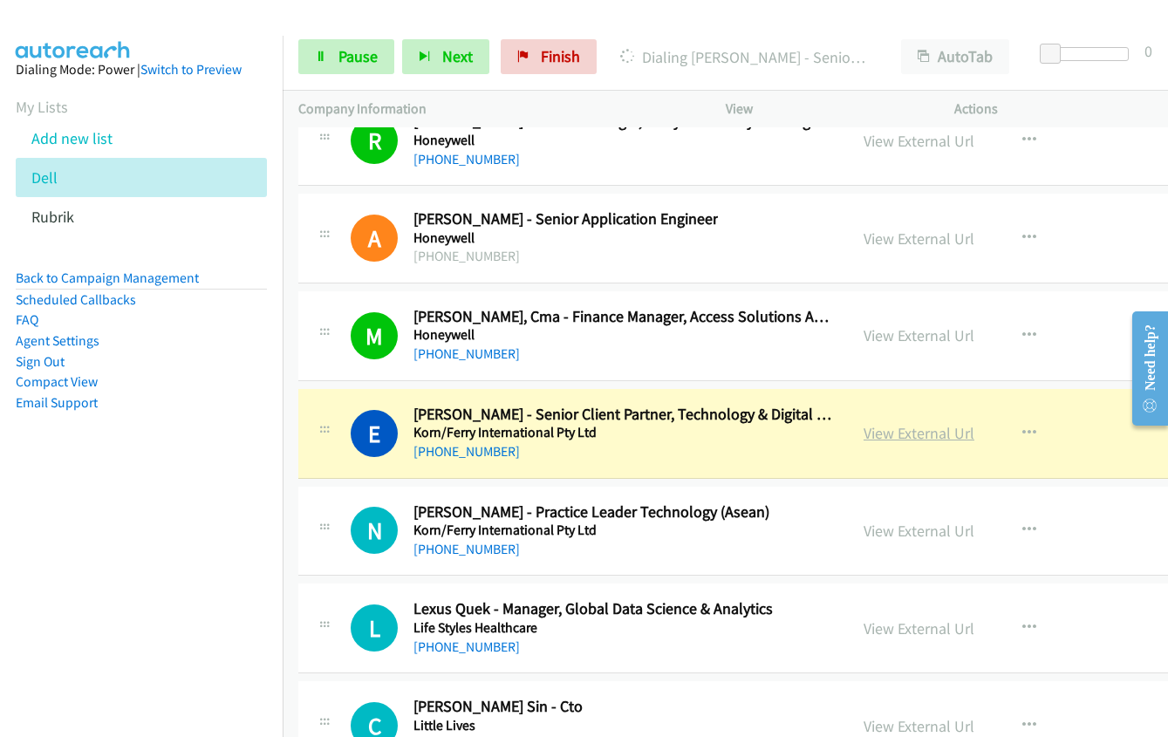
click at [865, 434] on link "View External Url" at bounding box center [919, 433] width 111 height 20
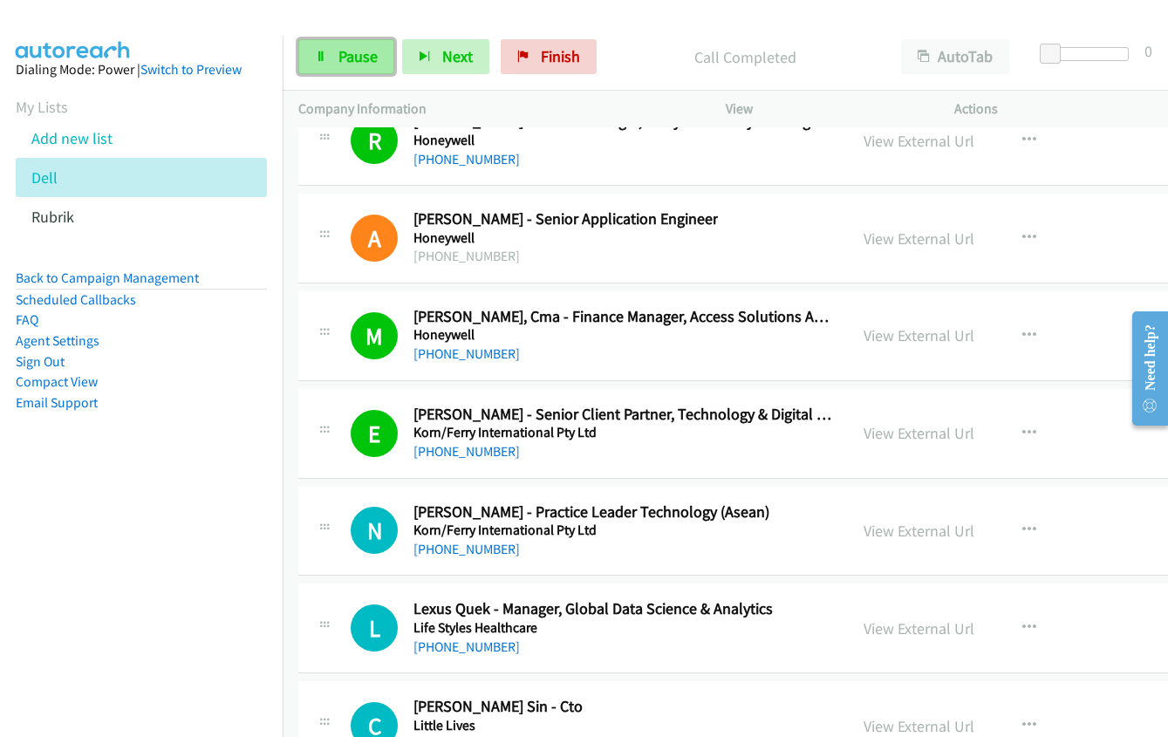
click at [328, 60] on link "Pause" at bounding box center [346, 56] width 96 height 35
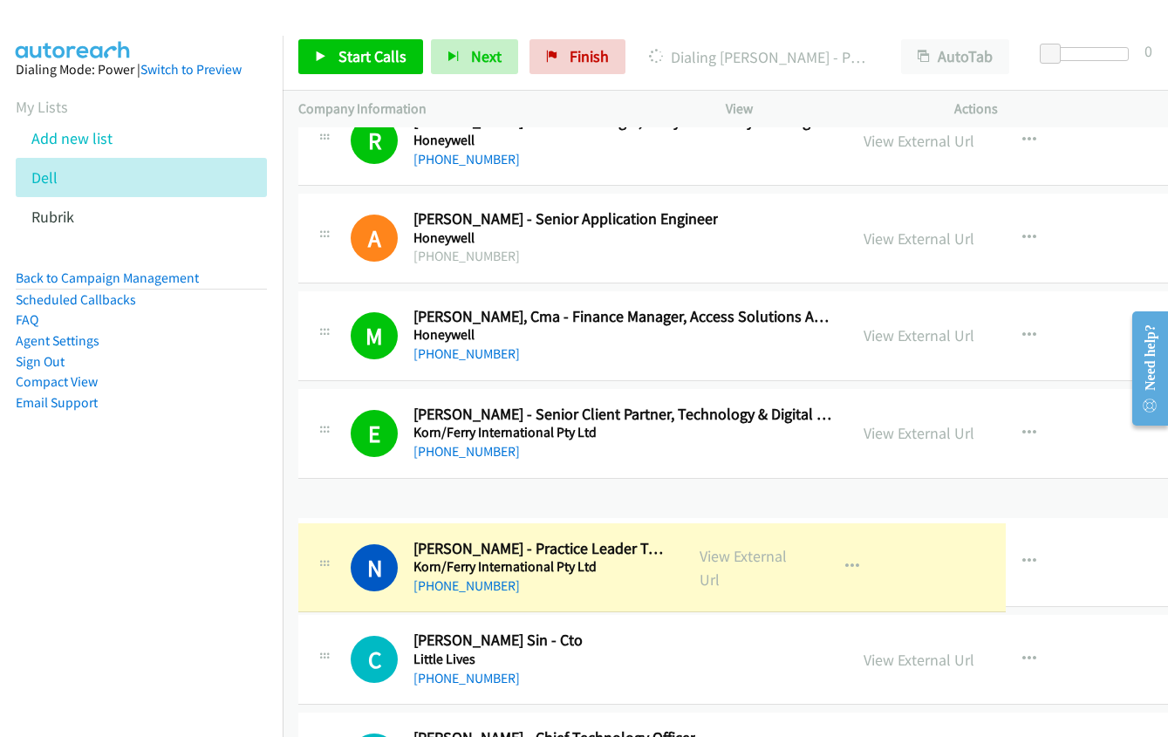
drag, startPoint x: 903, startPoint y: 532, endPoint x: 902, endPoint y: 569, distance: 36.7
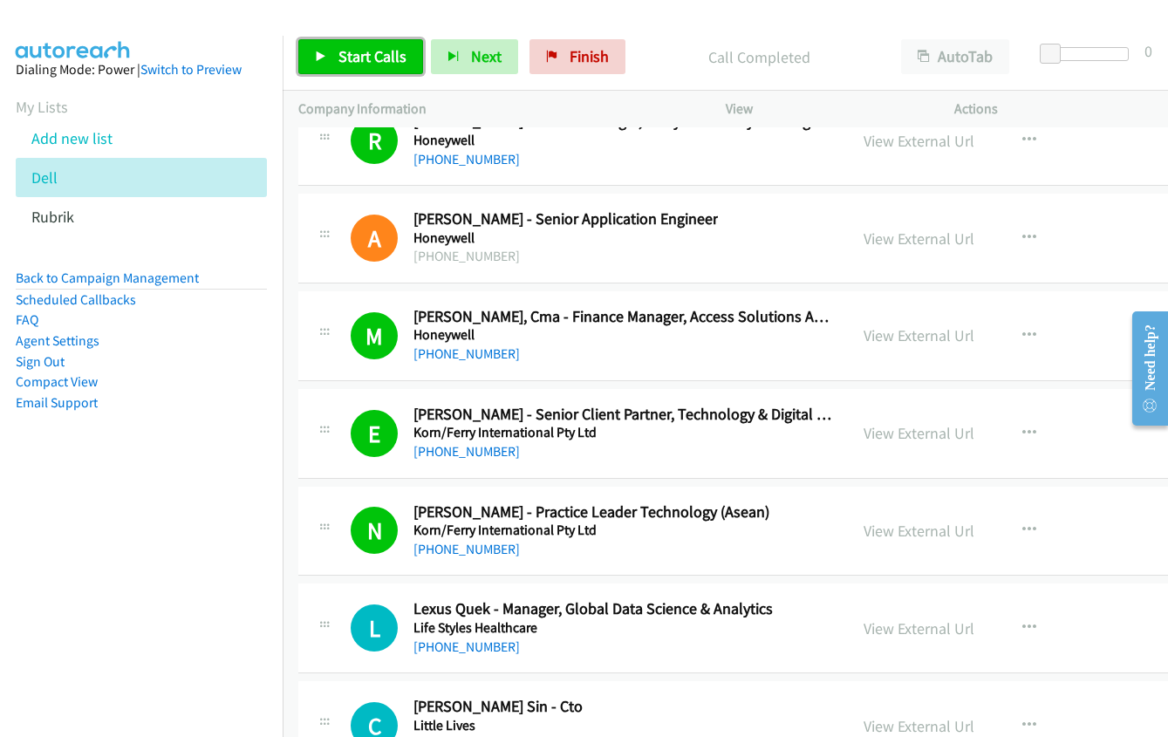
click at [352, 58] on span "Start Calls" at bounding box center [373, 56] width 68 height 20
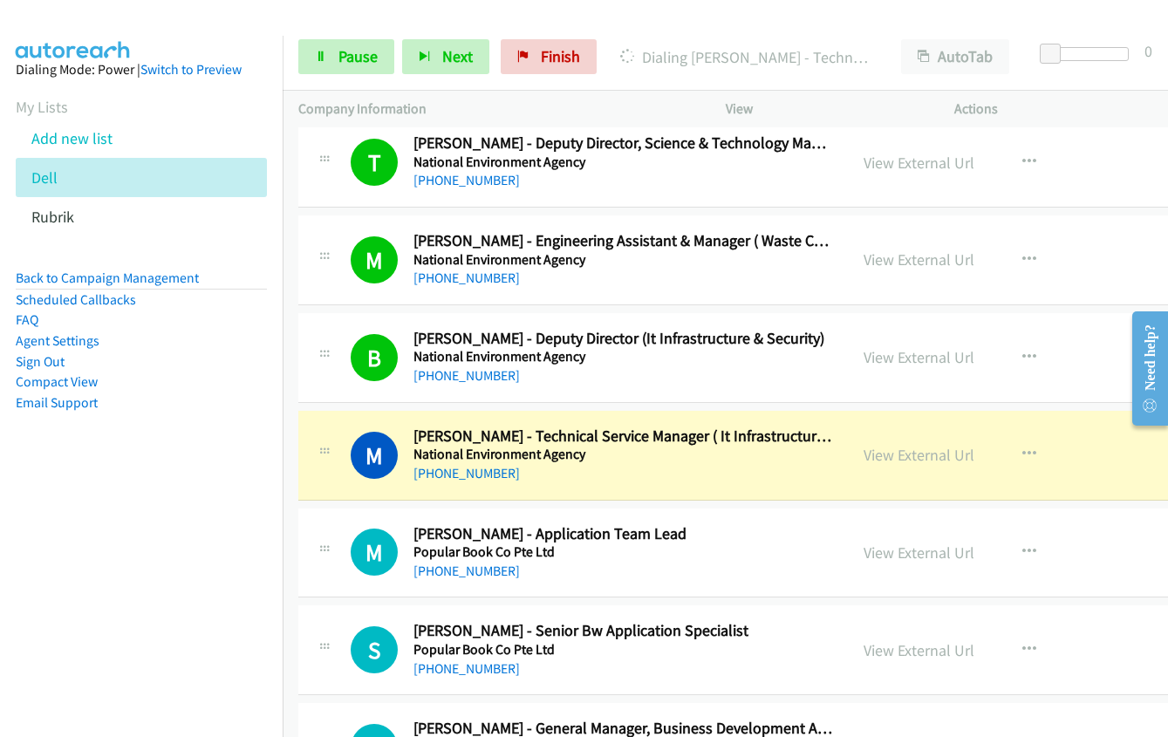
scroll to position [26298, 0]
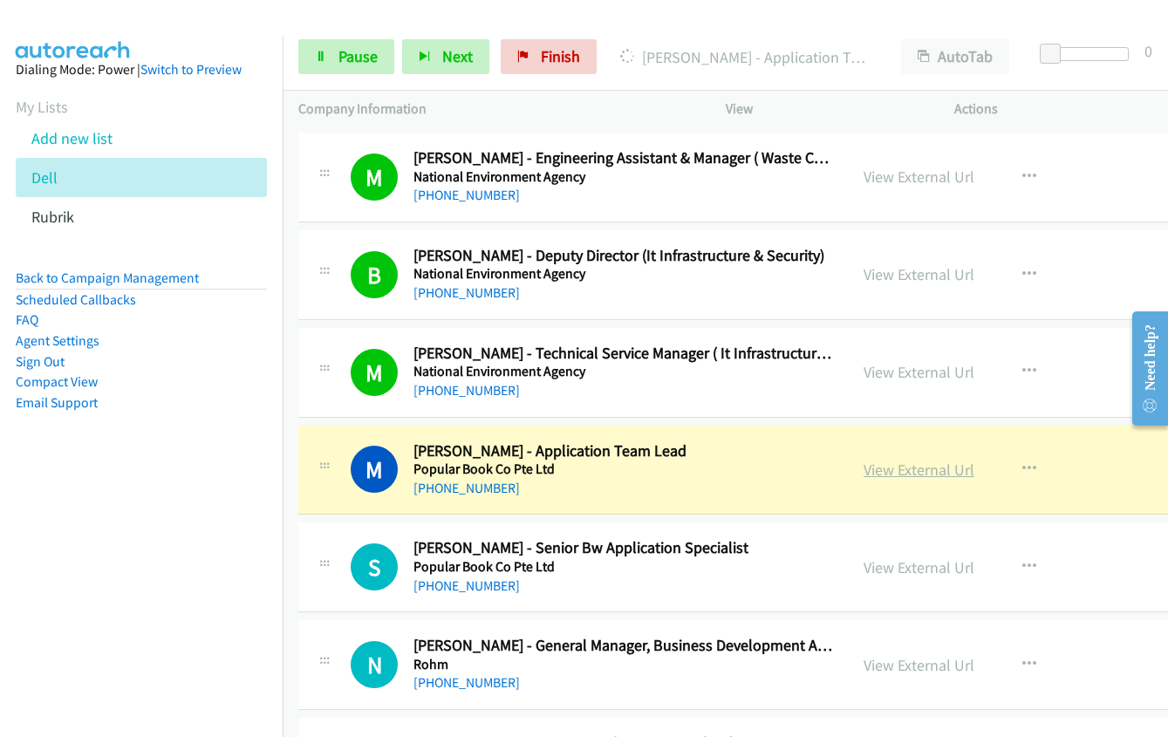
click at [866, 470] on link "View External Url" at bounding box center [919, 470] width 111 height 20
click at [352, 69] on link "Pause" at bounding box center [346, 56] width 96 height 35
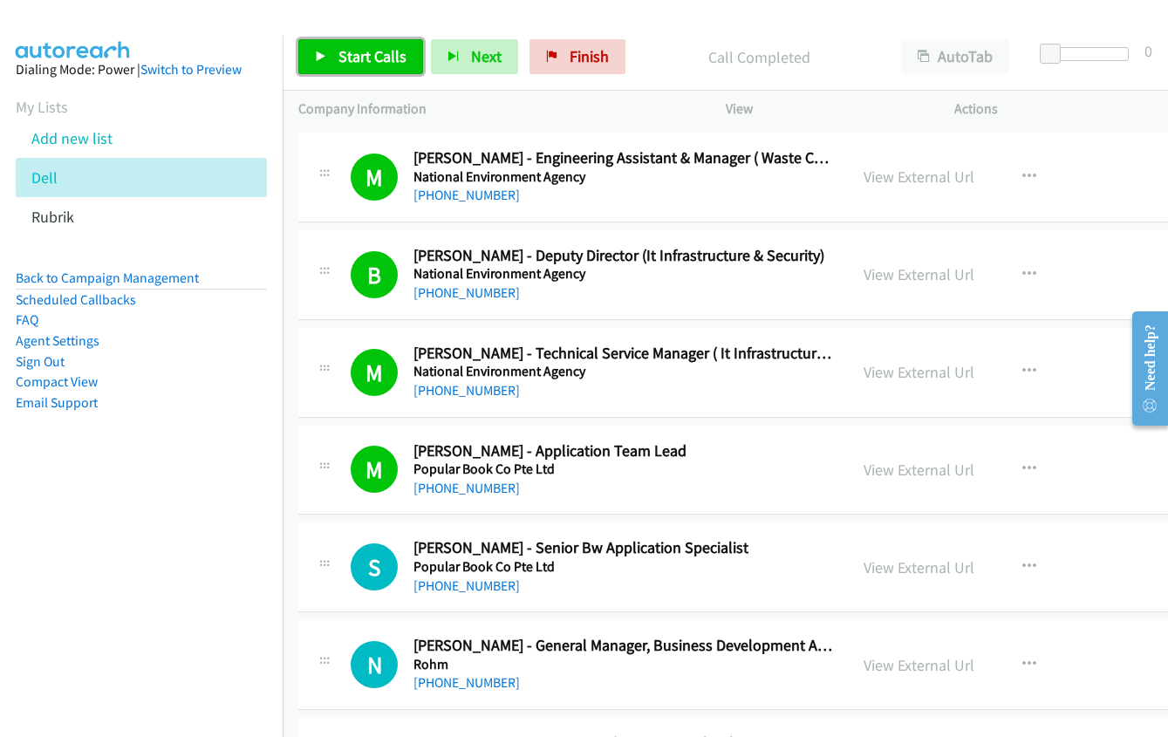
click at [367, 62] on span "Start Calls" at bounding box center [373, 56] width 68 height 20
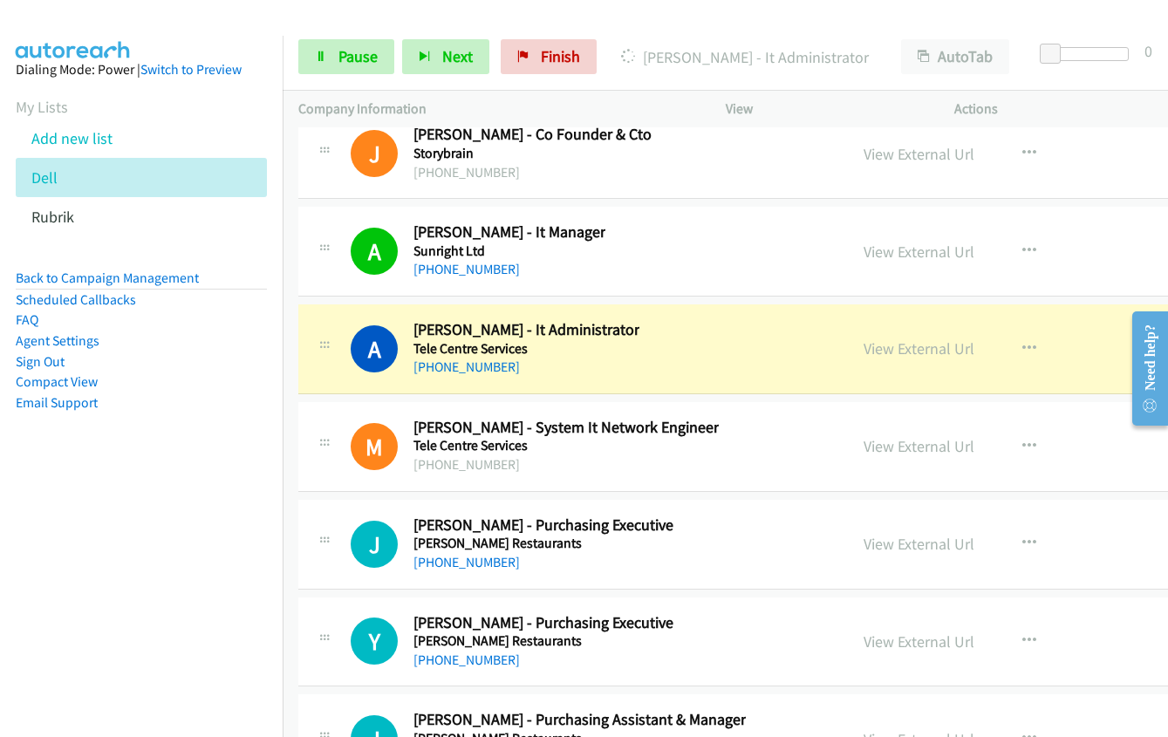
scroll to position [27694, 0]
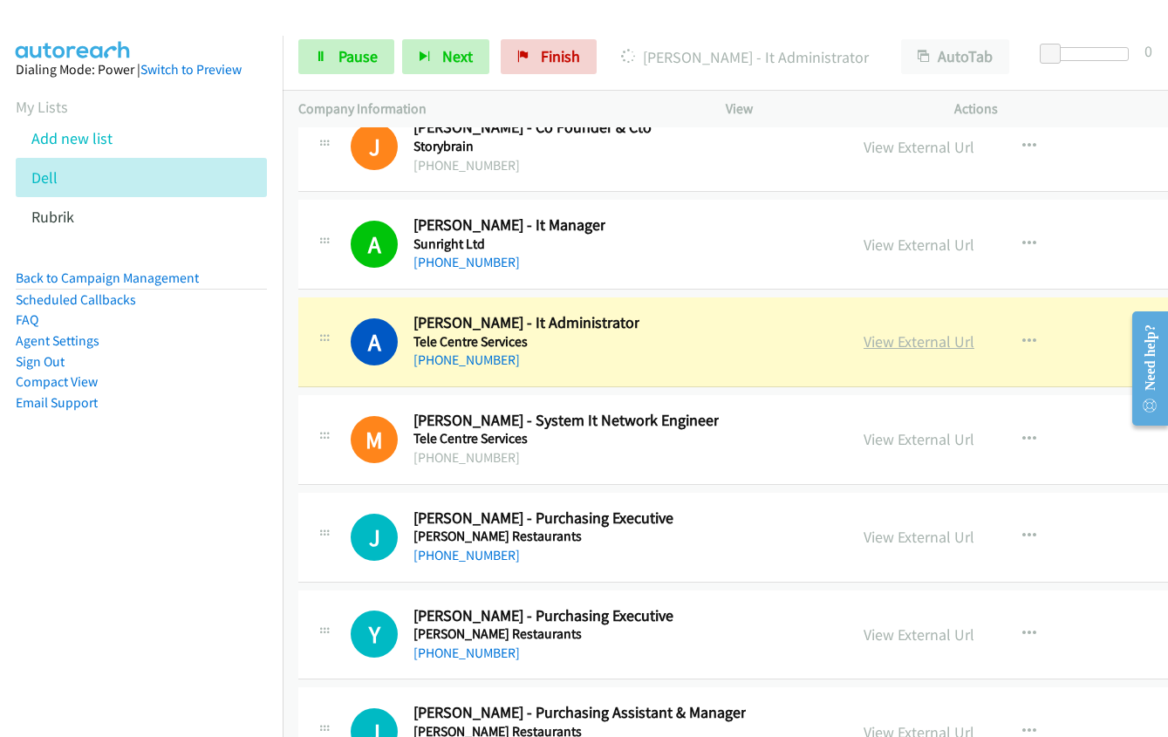
click at [877, 339] on link "View External Url" at bounding box center [919, 342] width 111 height 20
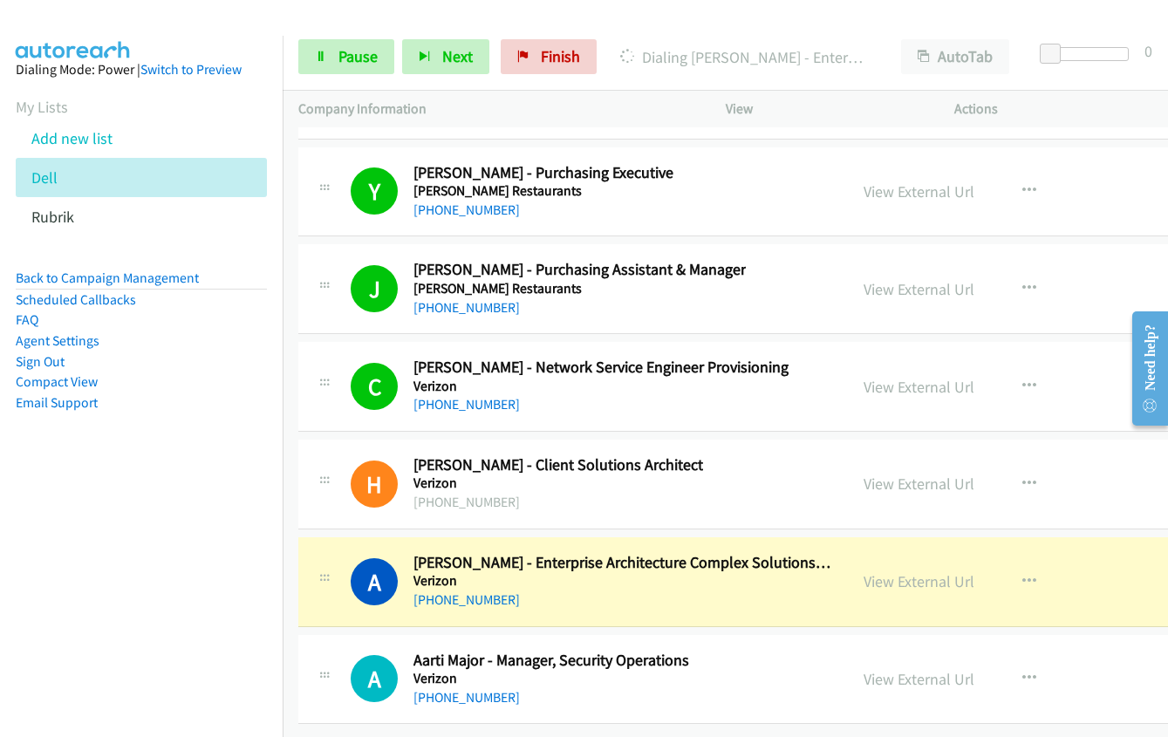
scroll to position [28151, 0]
click at [340, 55] on span "Pause" at bounding box center [358, 56] width 39 height 20
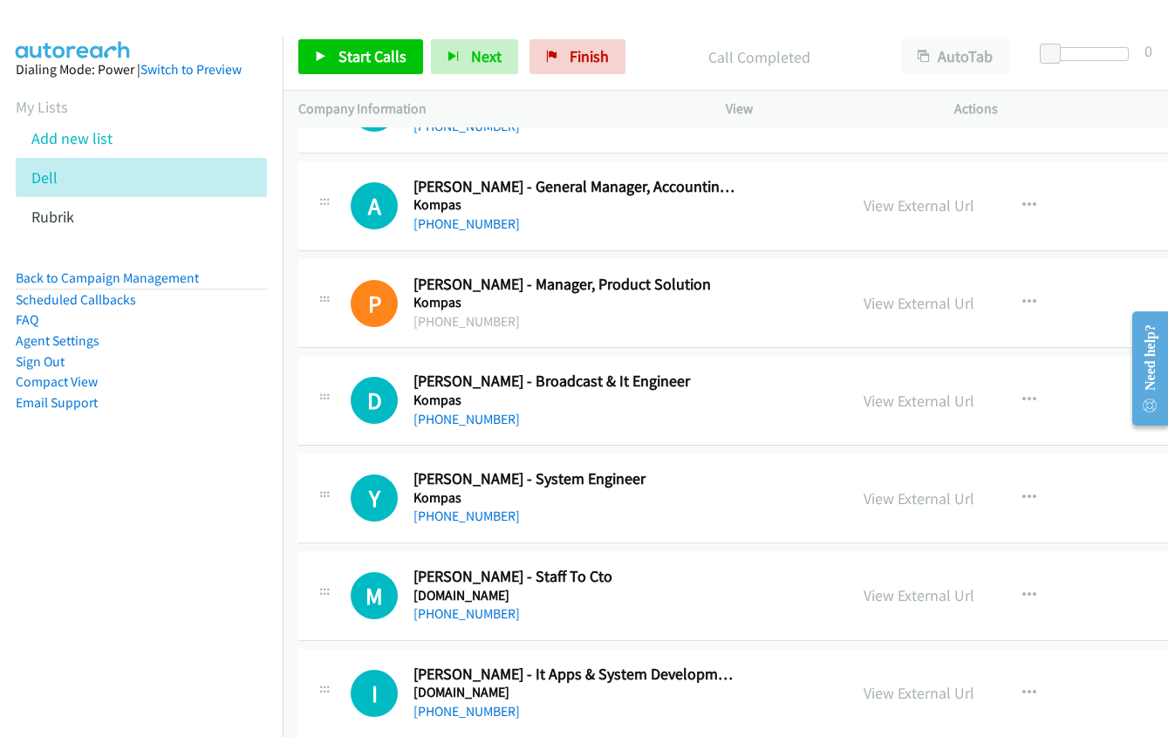
scroll to position [3492, 0]
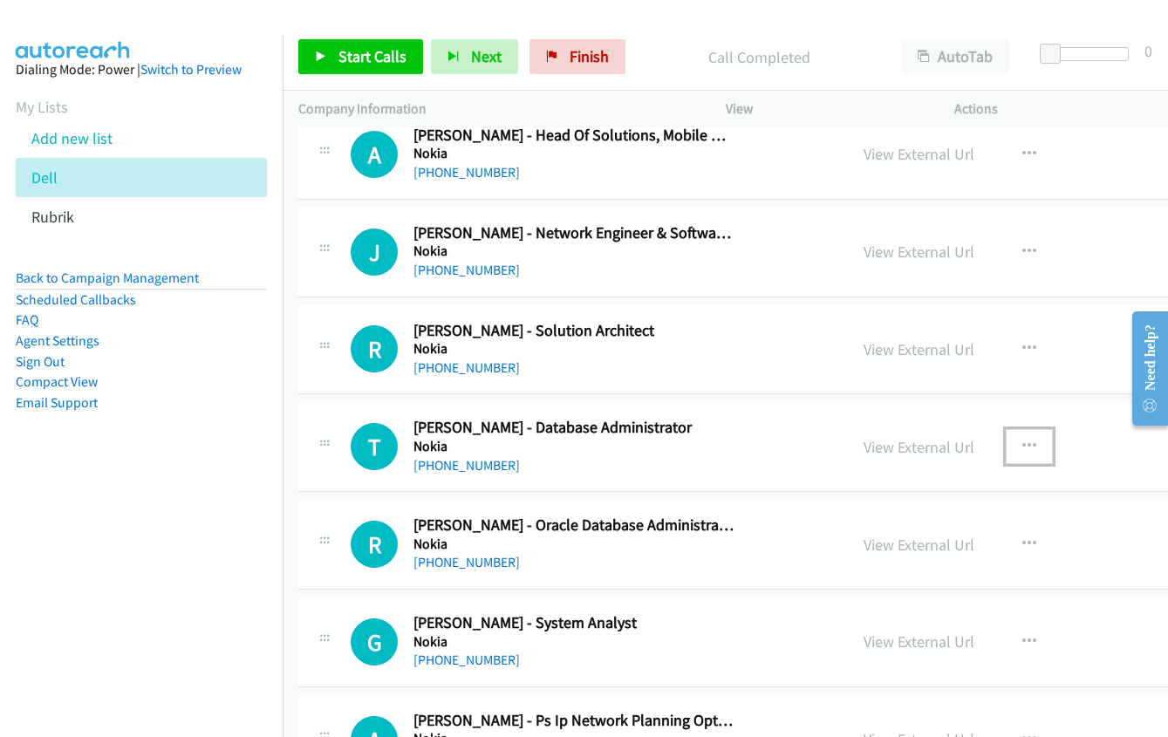
click at [1023, 442] on icon "button" at bounding box center [1030, 447] width 14 height 14
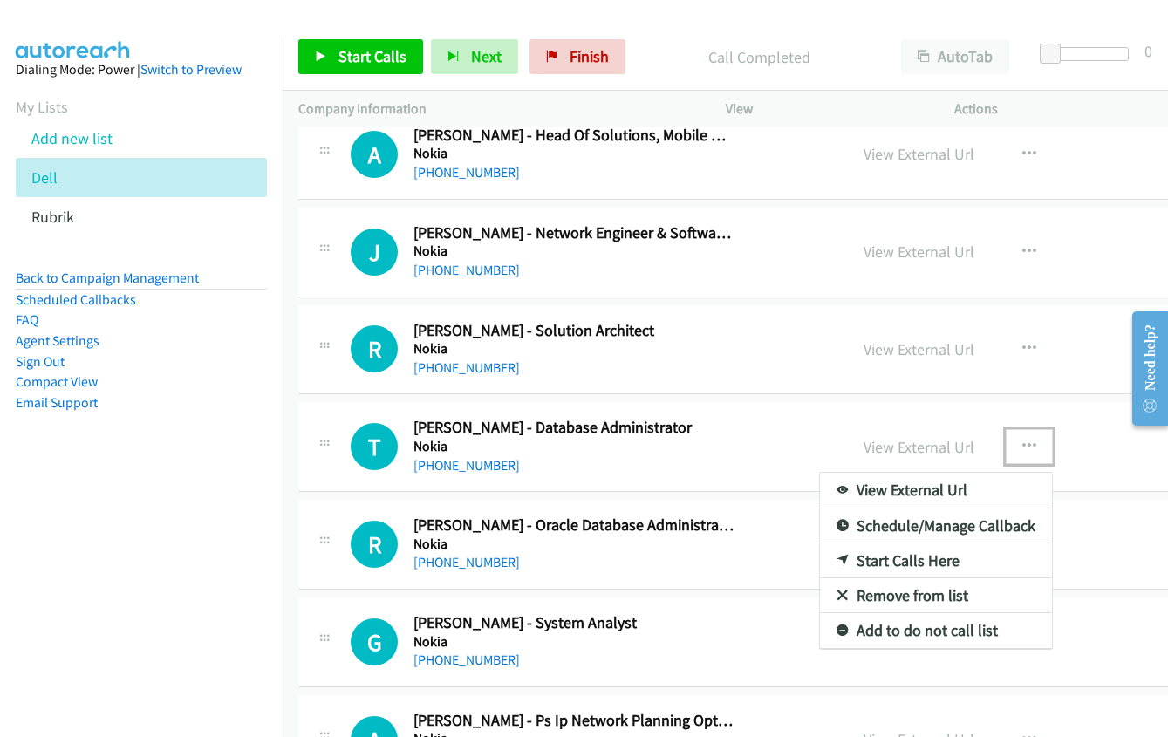
click at [922, 555] on link "Start Calls Here" at bounding box center [936, 561] width 232 height 35
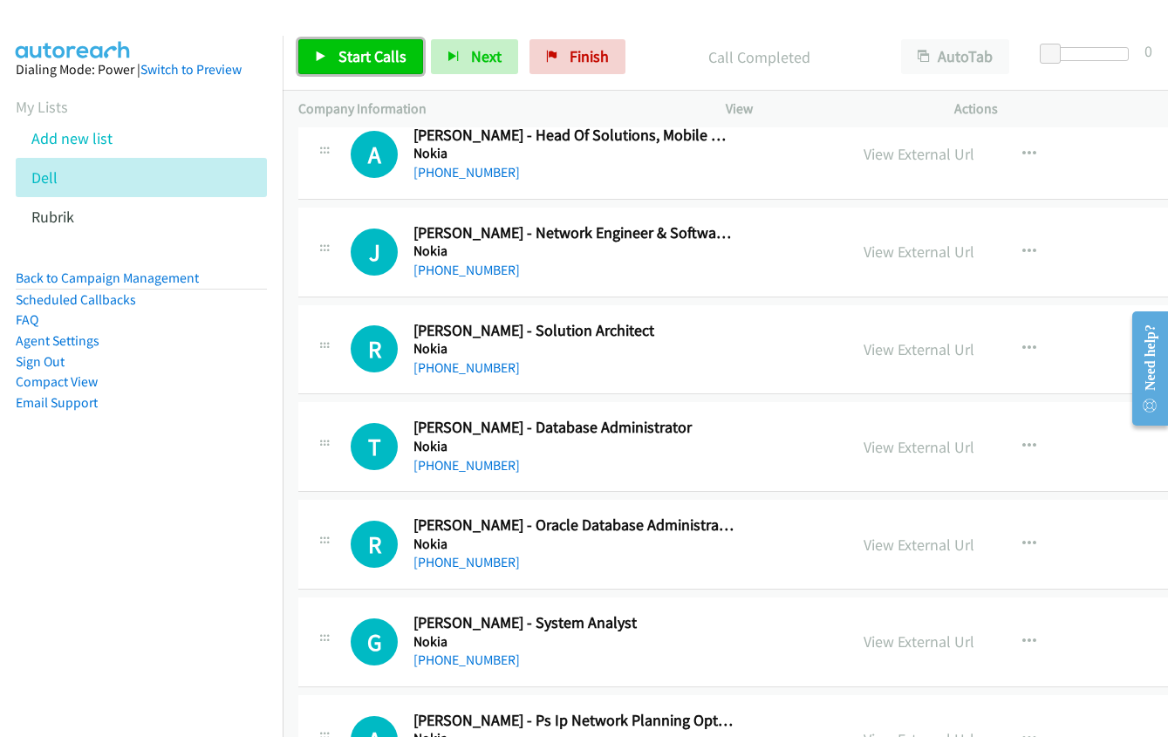
click at [355, 49] on span "Start Calls" at bounding box center [373, 56] width 68 height 20
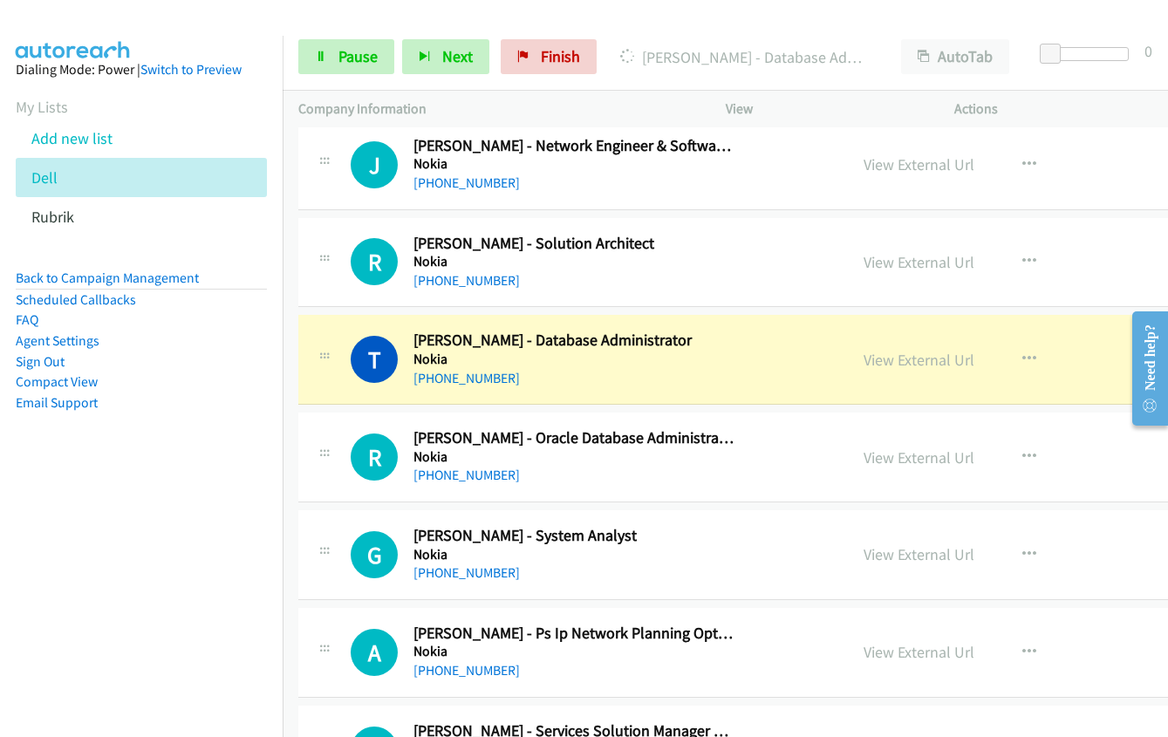
scroll to position [3666, 0]
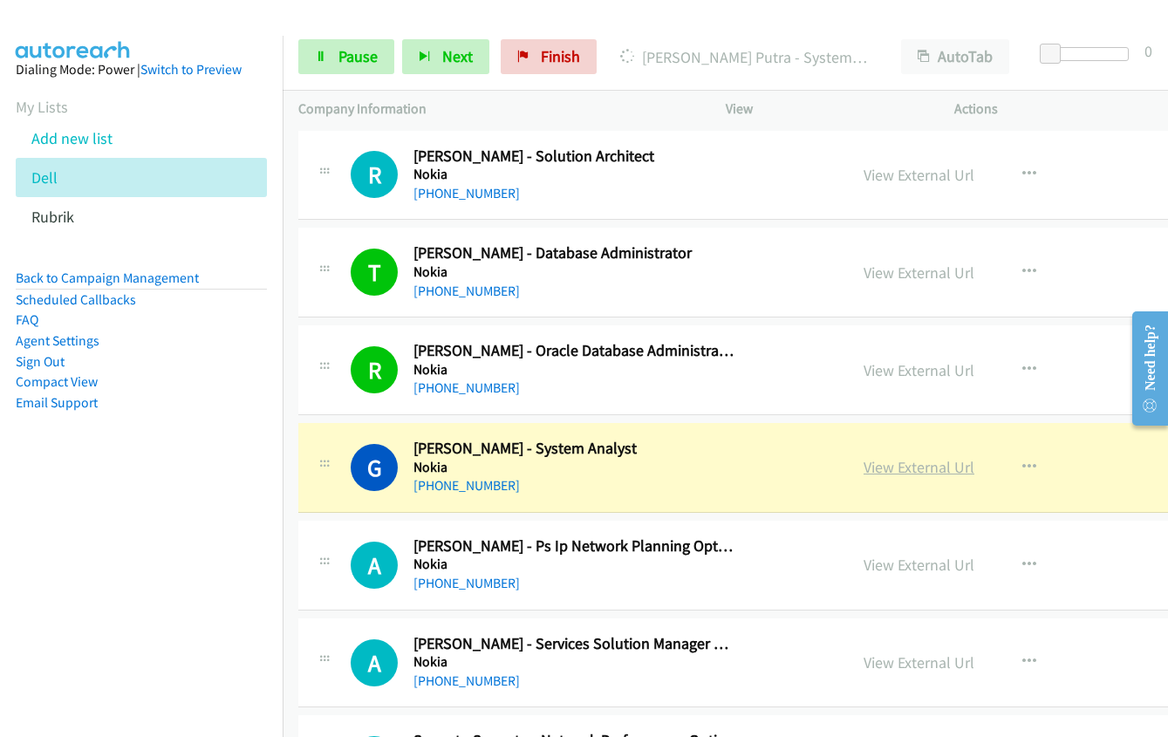
click at [887, 467] on link "View External Url" at bounding box center [919, 467] width 111 height 20
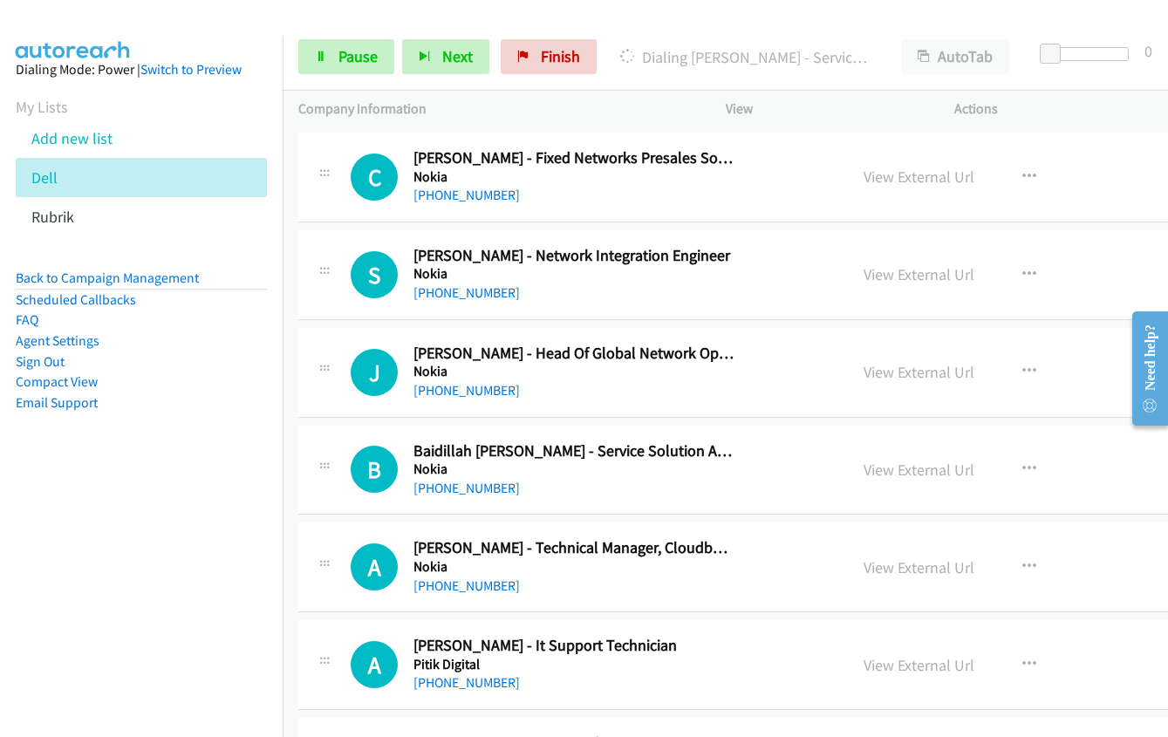
scroll to position [4539, 0]
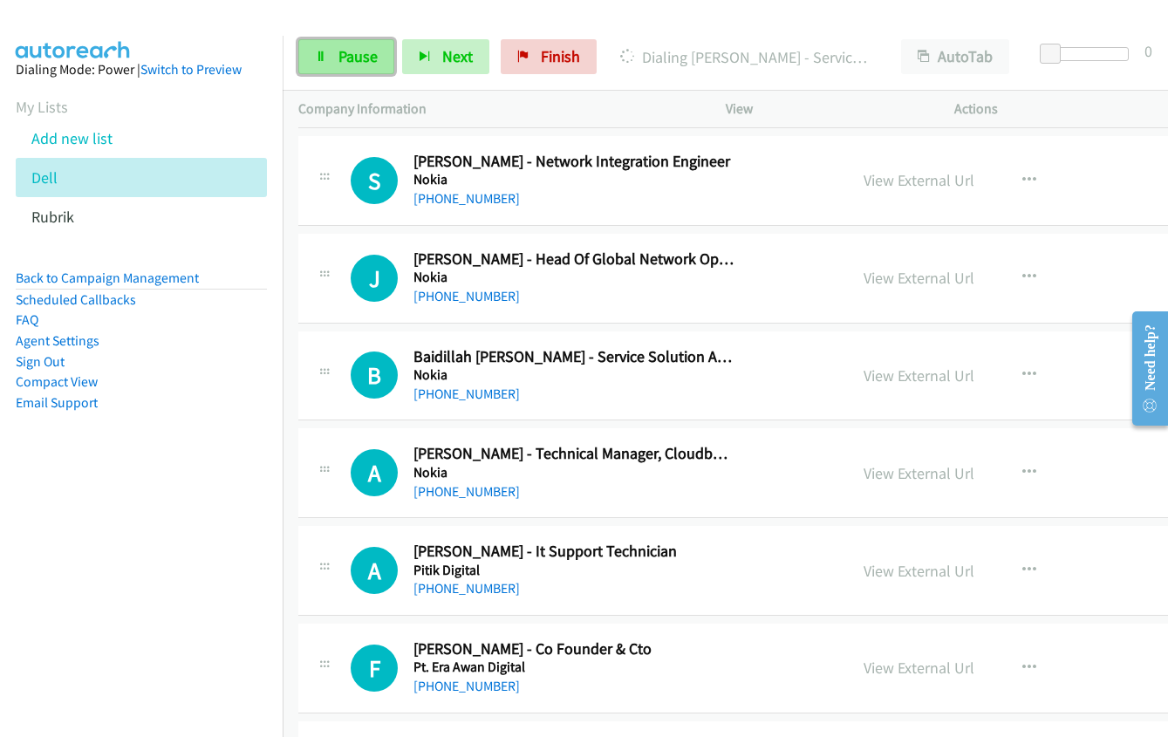
click at [336, 60] on link "Pause" at bounding box center [346, 56] width 96 height 35
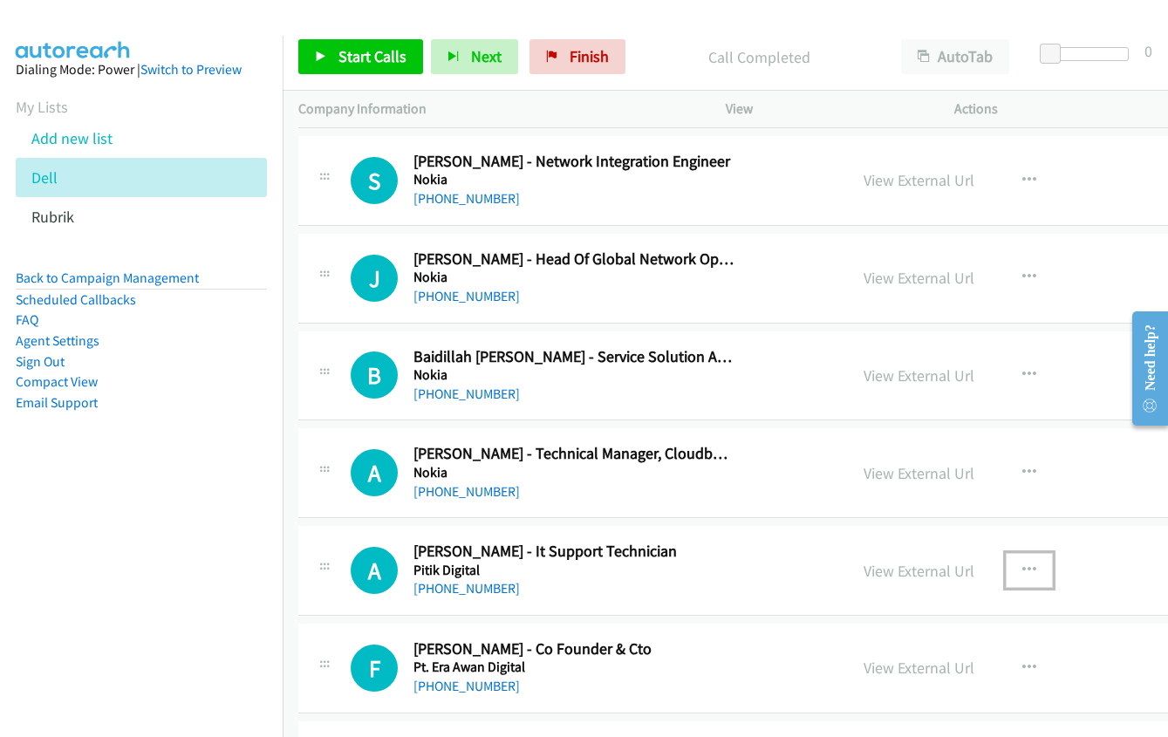
click at [1023, 568] on icon "button" at bounding box center [1030, 571] width 14 height 14
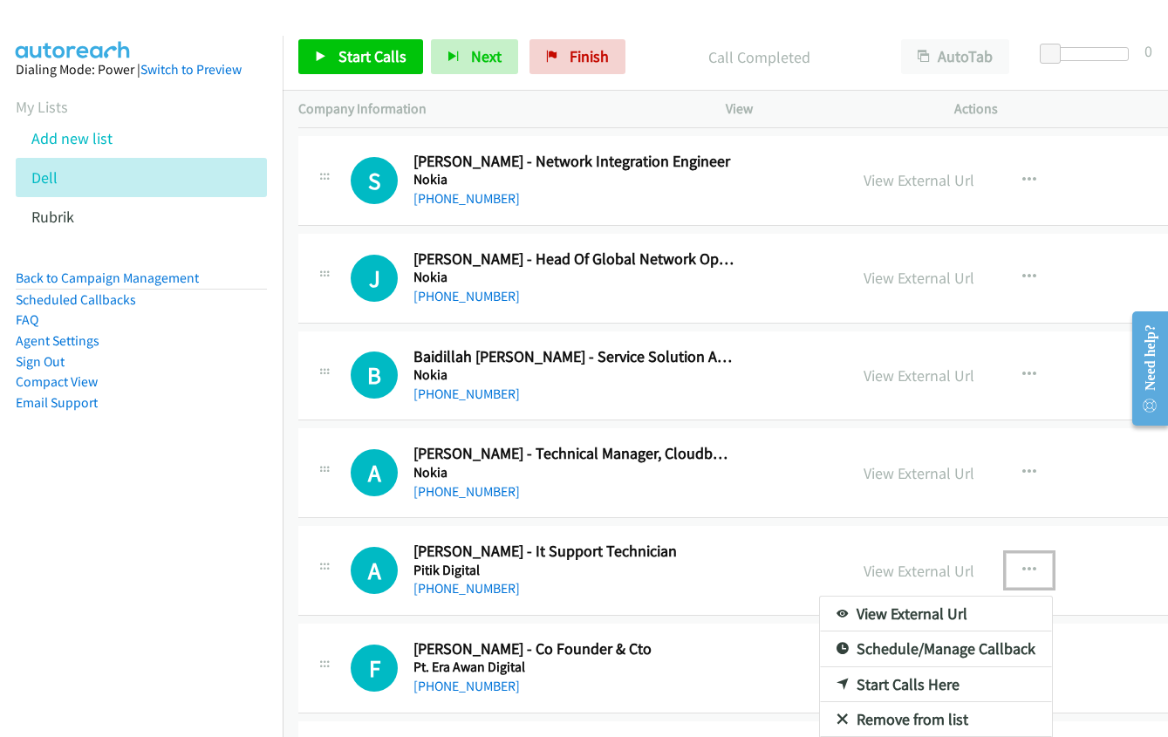
click at [863, 681] on link "Start Calls Here" at bounding box center [936, 684] width 232 height 35
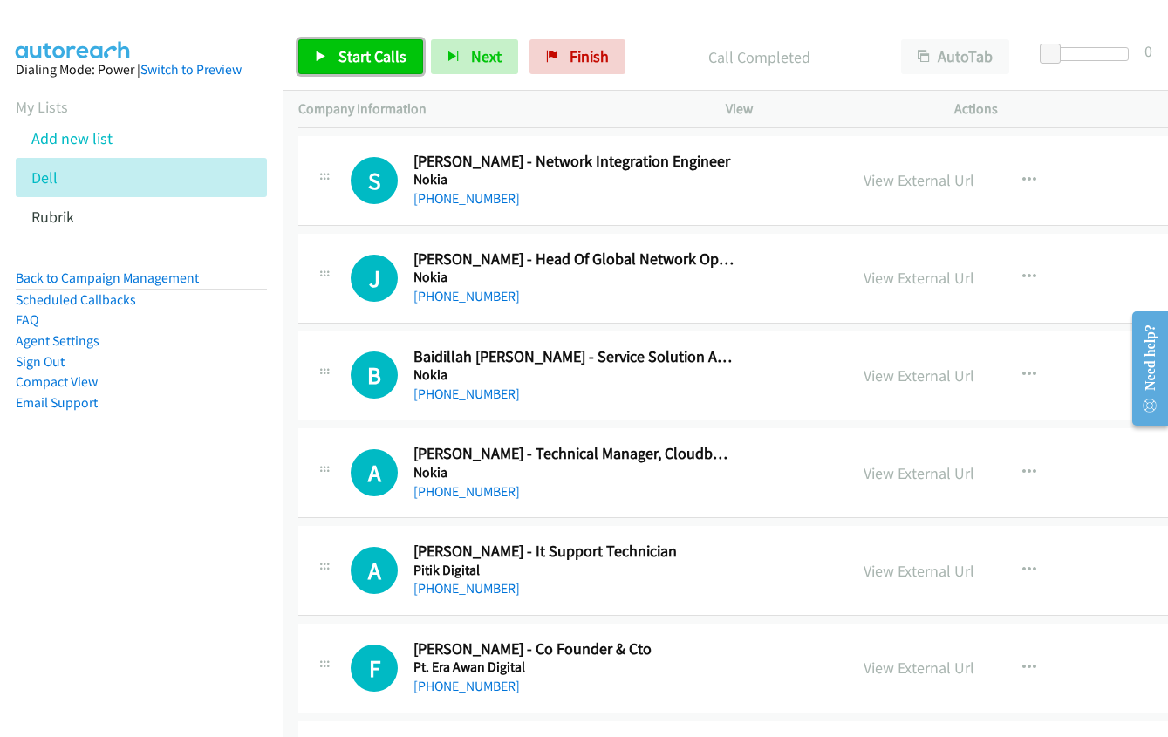
click at [352, 51] on span "Start Calls" at bounding box center [373, 56] width 68 height 20
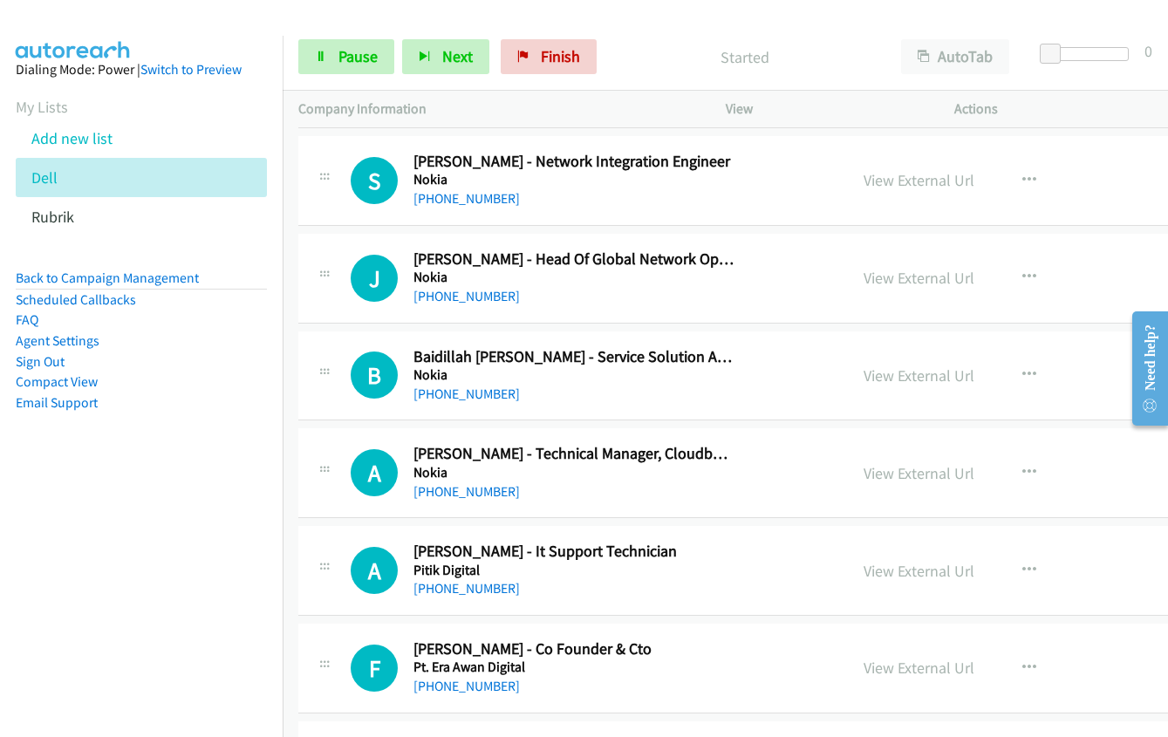
scroll to position [4801, 0]
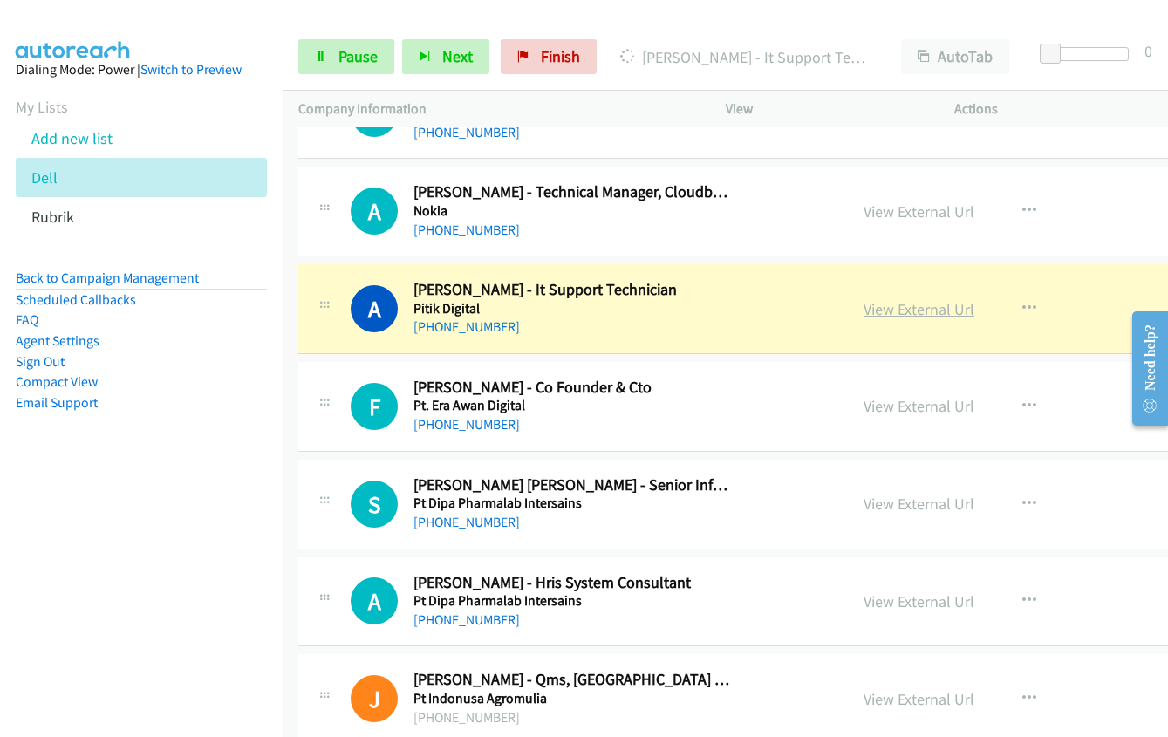
click at [884, 308] on link "View External Url" at bounding box center [919, 309] width 111 height 20
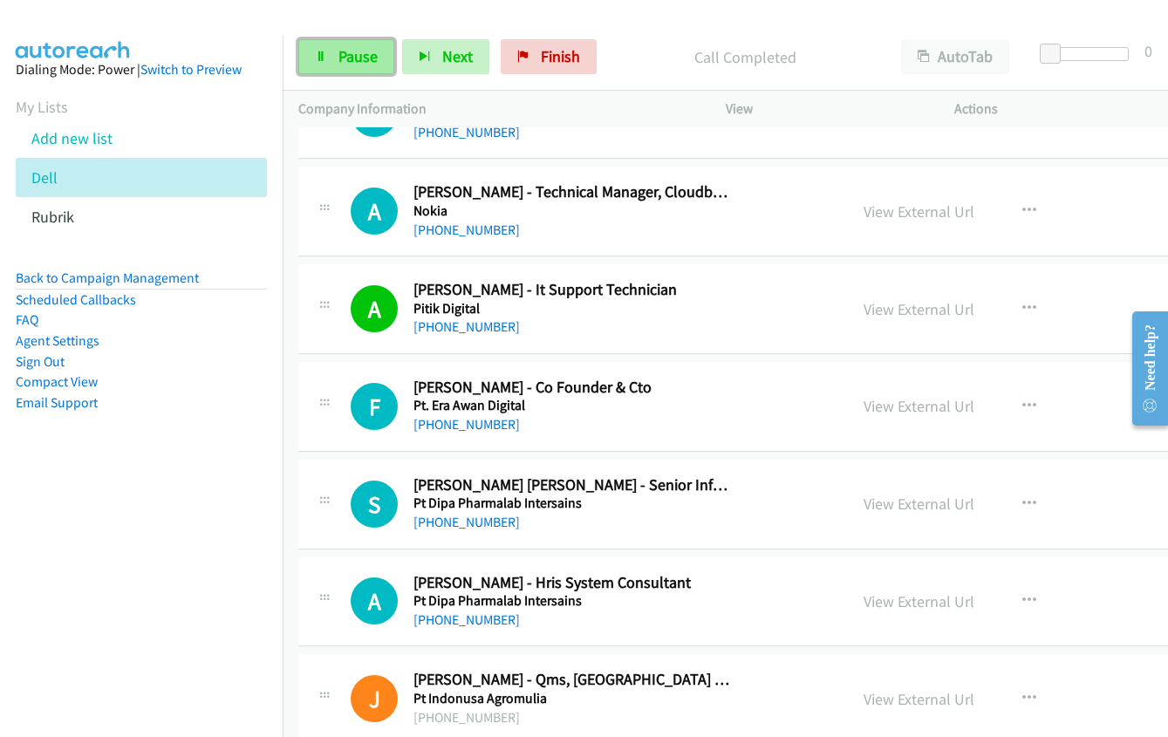
click at [355, 69] on link "Pause" at bounding box center [346, 56] width 96 height 35
